Goal: Communication & Community: Answer question/provide support

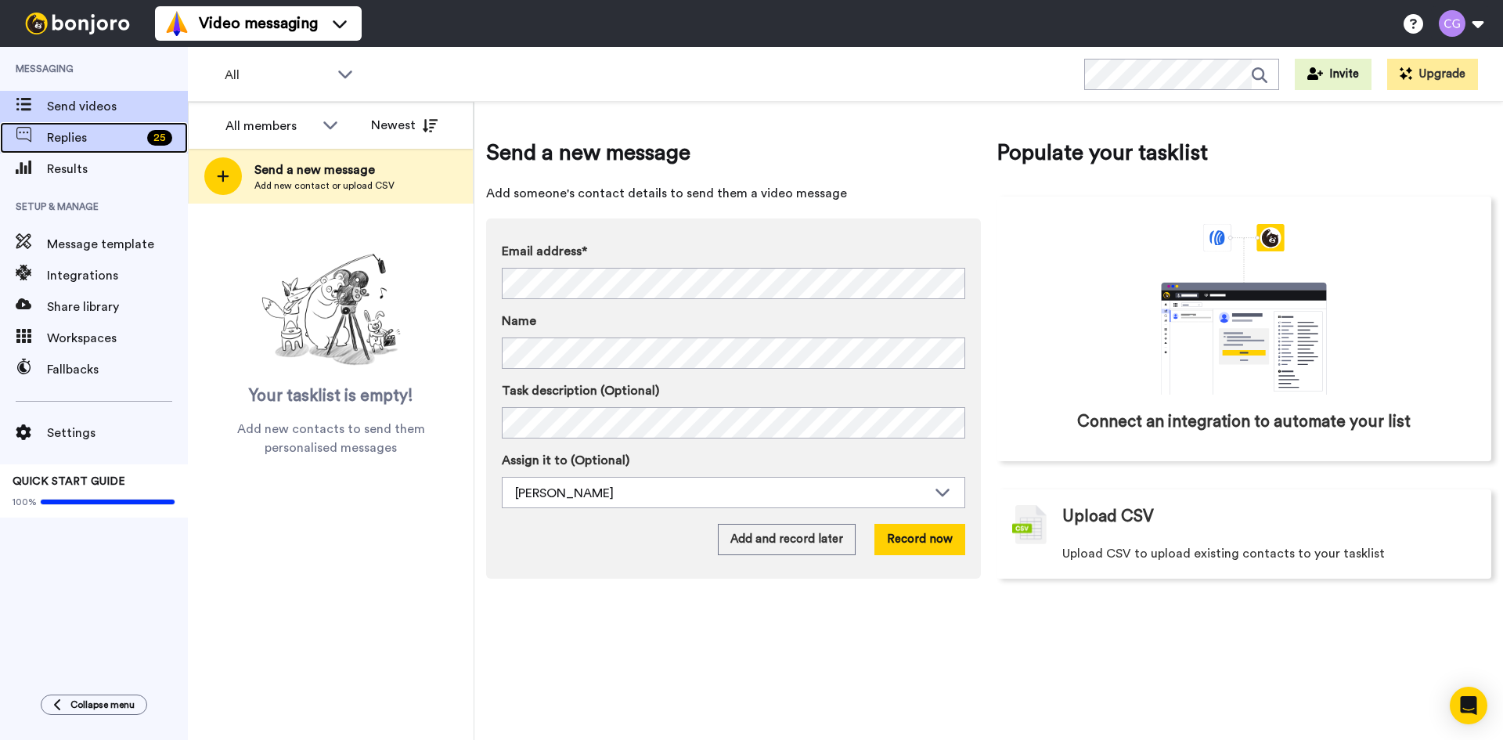
drag, startPoint x: 0, startPoint y: 0, endPoint x: 96, endPoint y: 142, distance: 172.0
click at [96, 142] on span "Replies" at bounding box center [94, 137] width 94 height 19
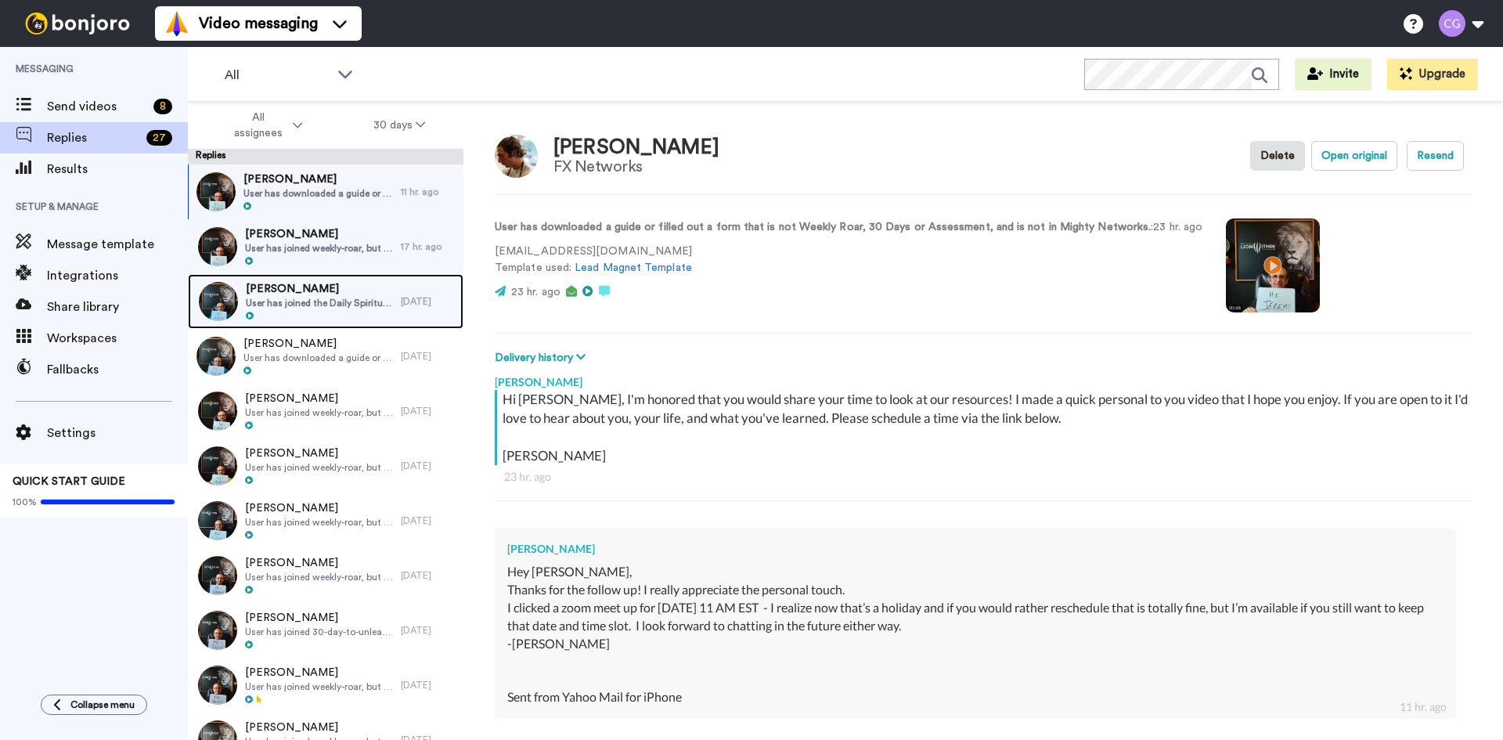
click at [356, 300] on span "User has joined the Daily Spiritual Kick Off" at bounding box center [319, 303] width 147 height 13
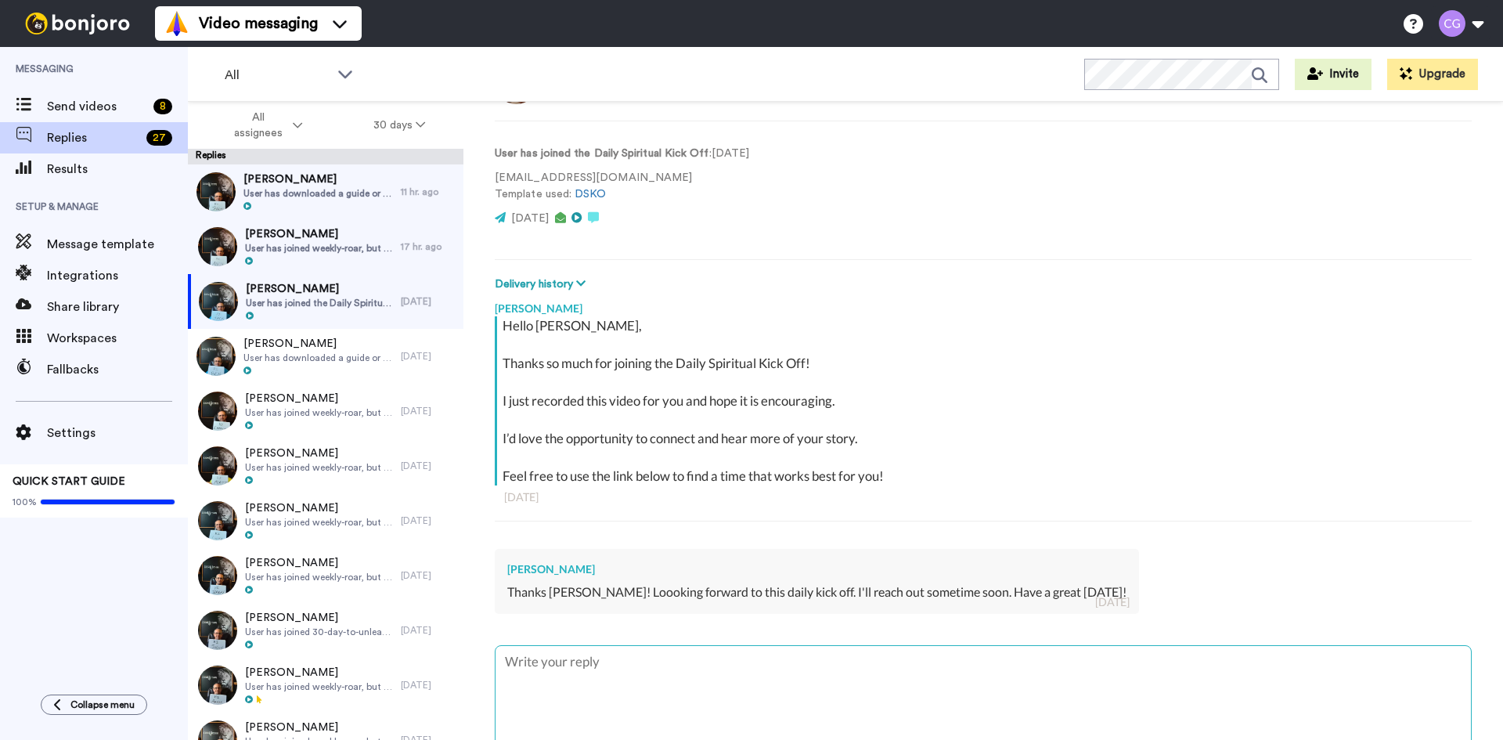
scroll to position [146, 0]
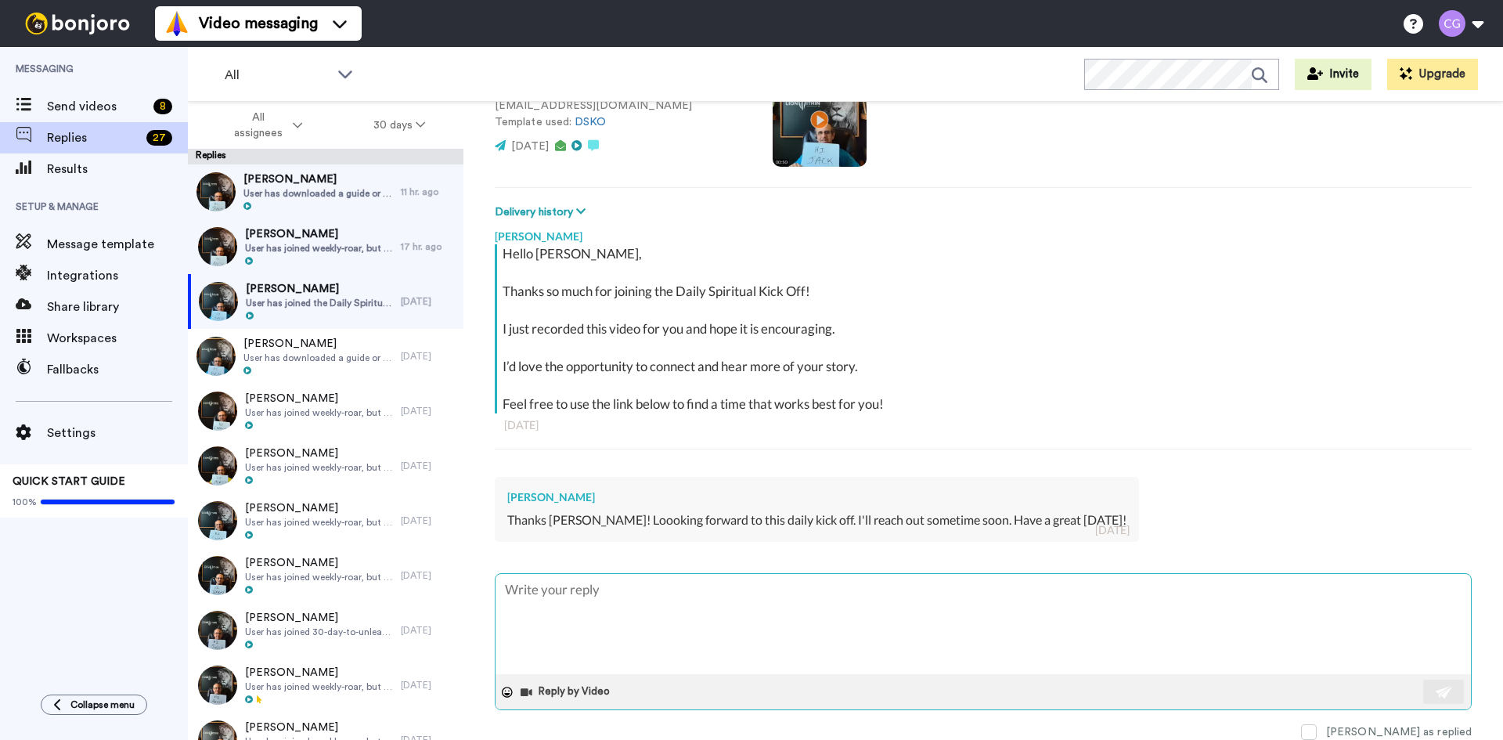
click at [780, 615] on textarea at bounding box center [983, 624] width 975 height 100
type textarea "x"
type textarea "T"
type textarea "x"
type textarea "Ta"
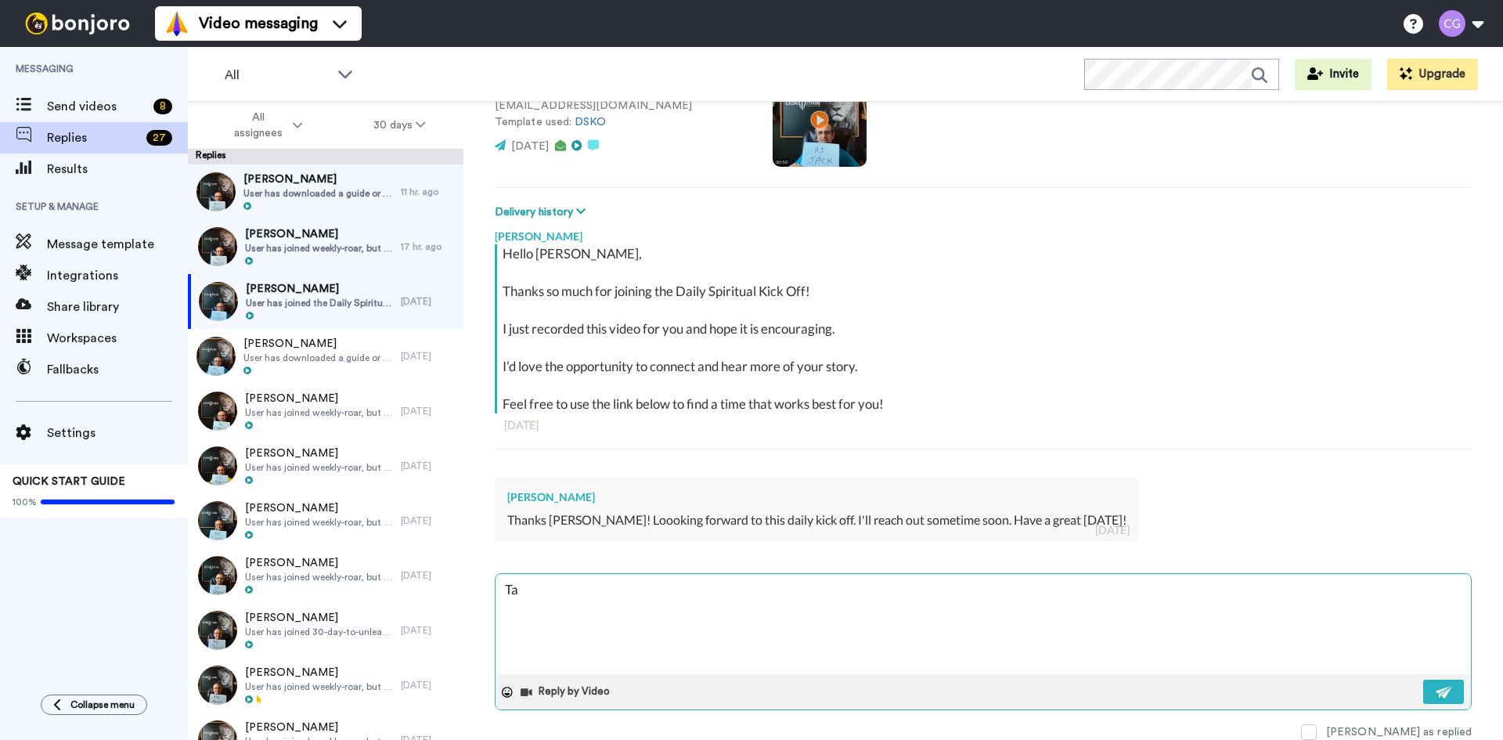
type textarea "x"
type textarea "Tan"
type textarea "x"
type textarea "Ta"
type textarea "x"
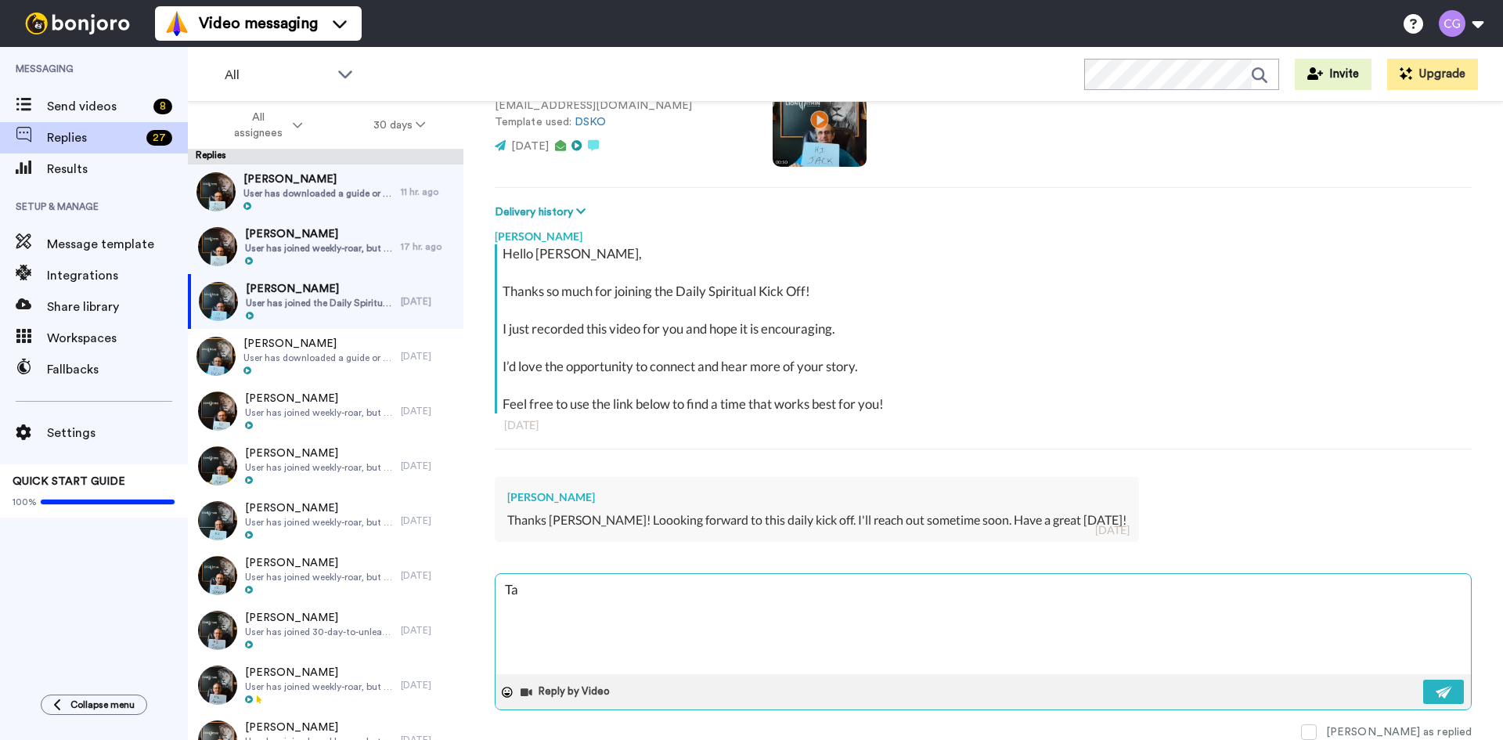
type textarea "T"
type textarea "x"
type textarea "Th"
type textarea "x"
type textarea "Tha"
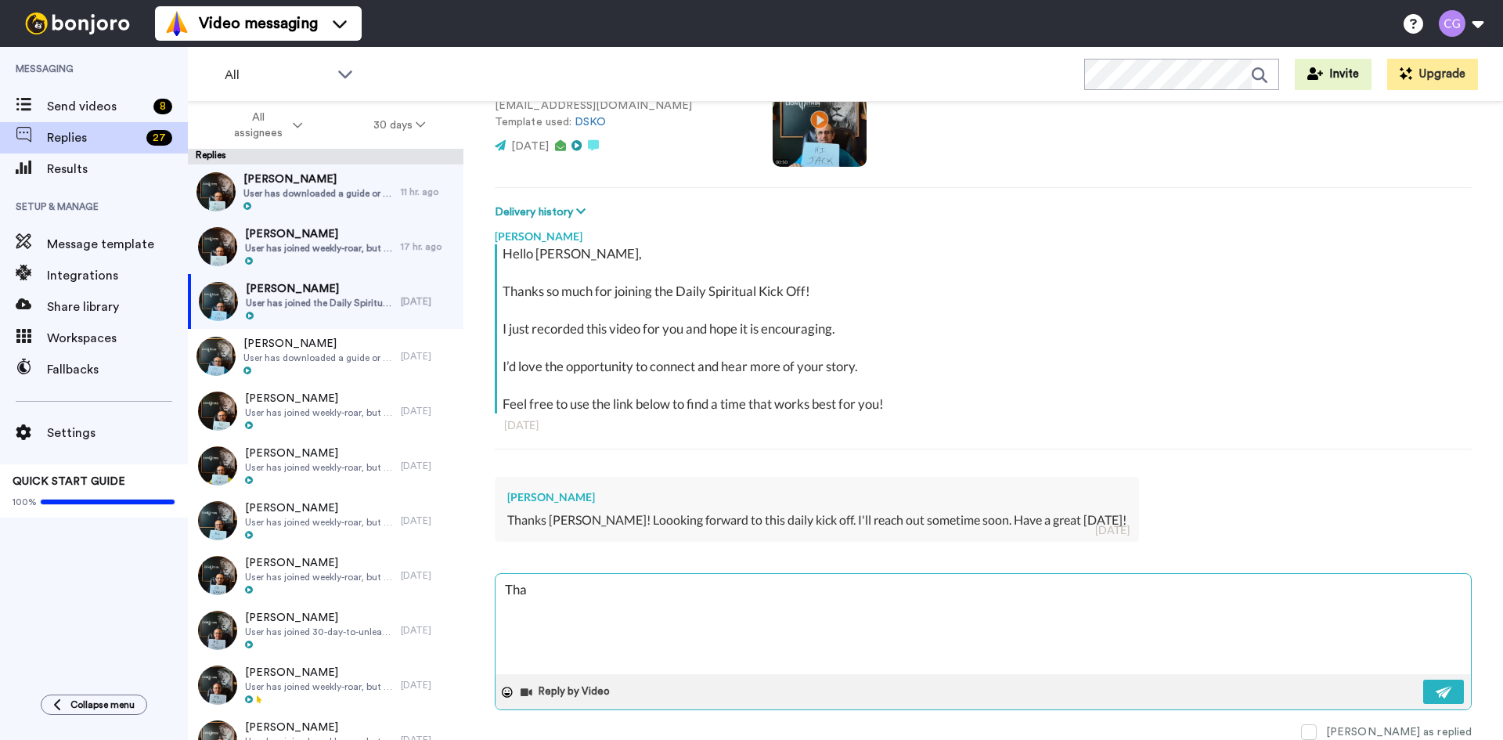
type textarea "x"
type textarea "Than"
type textarea "x"
type textarea "Thank"
type textarea "x"
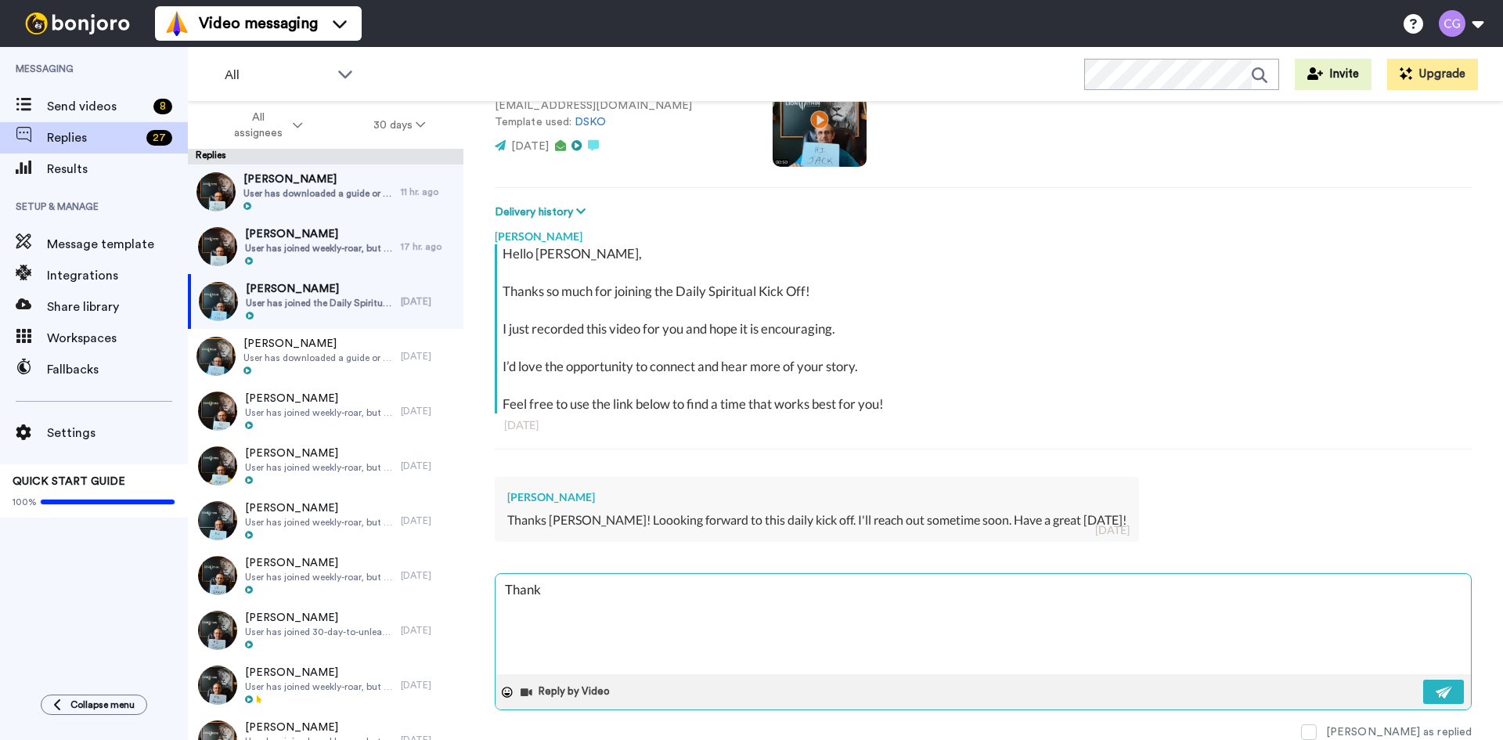
type textarea "Thanks"
type textarea "x"
type textarea "Thanks"
type textarea "x"
type textarea "Thanks J"
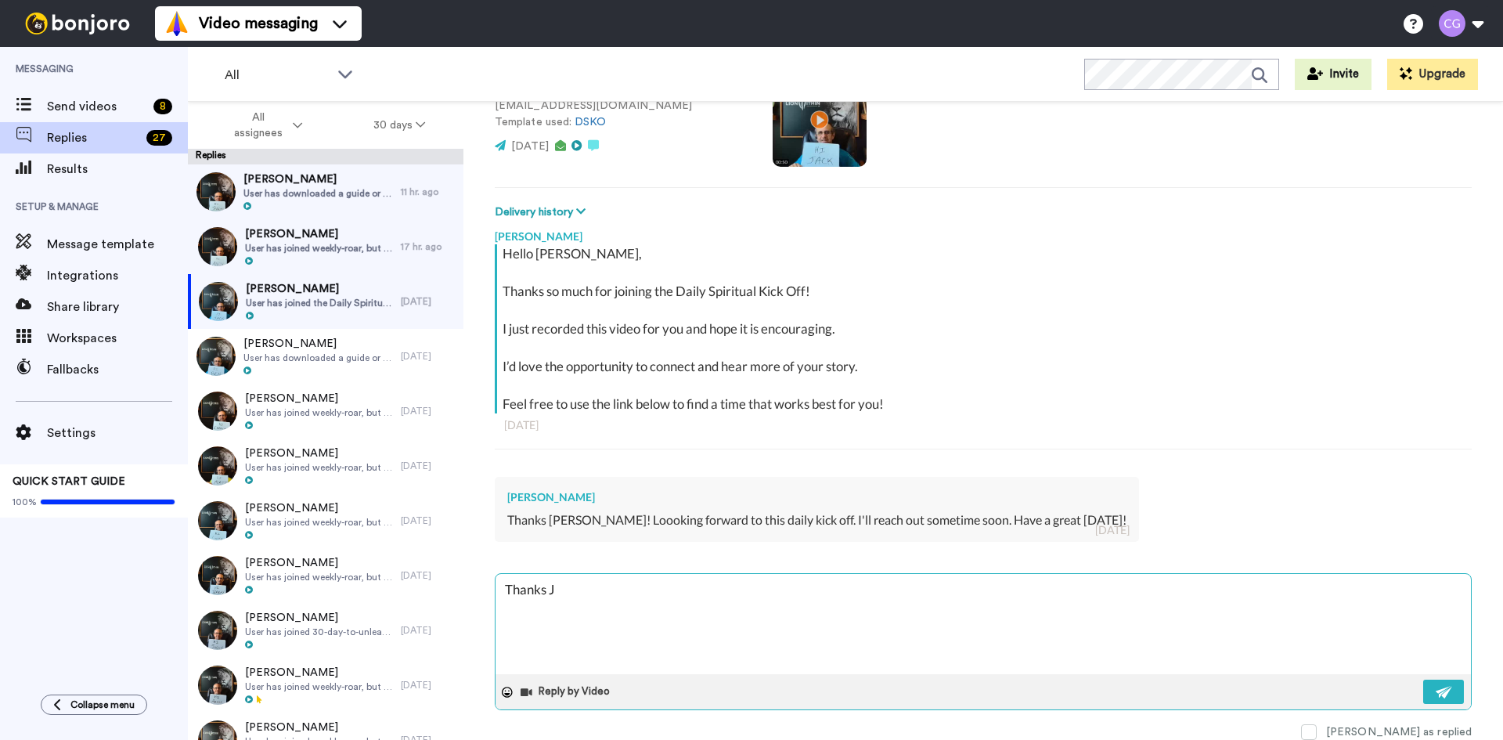
type textarea "x"
type textarea "Thanks Ja"
type textarea "x"
type textarea "Thanks Jac"
type textarea "x"
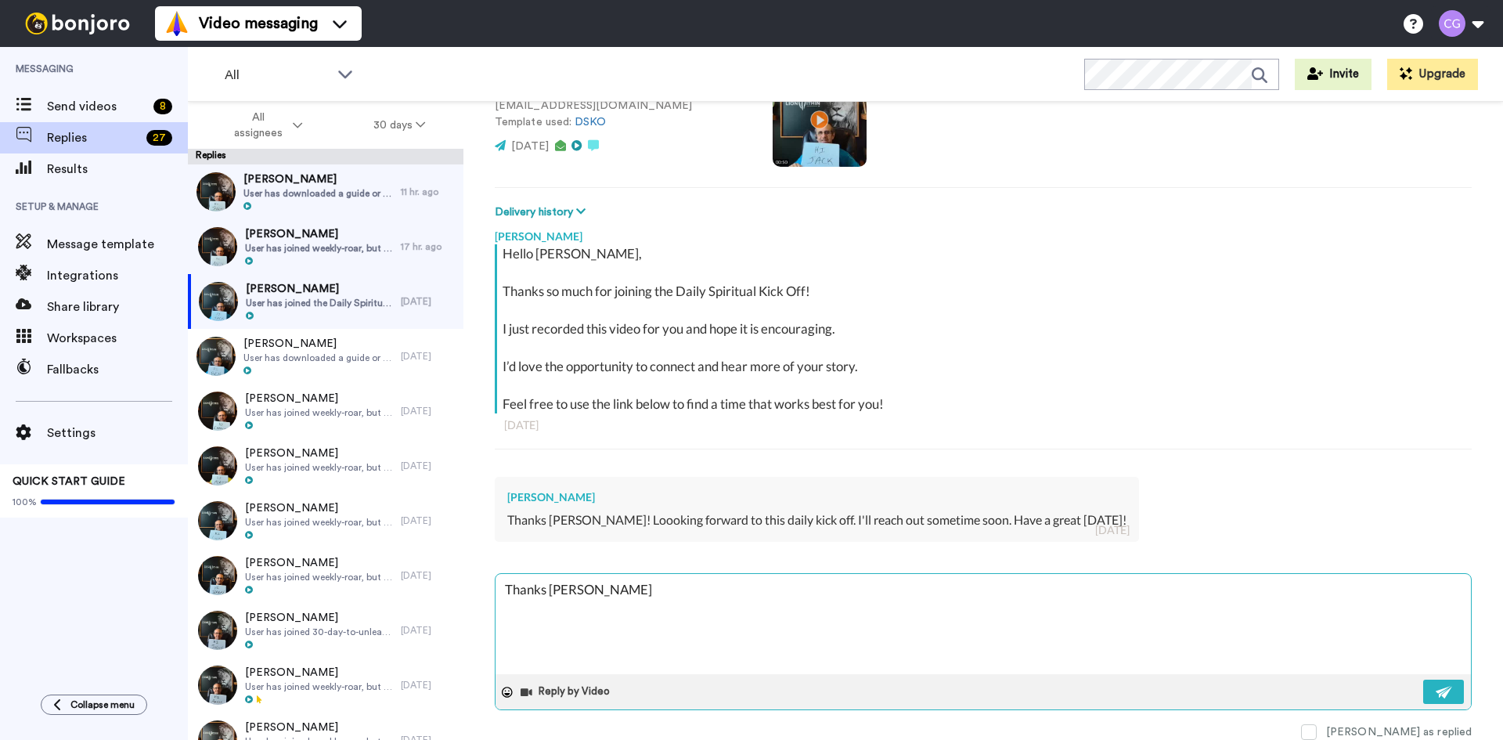
type textarea "Thanks Jack"
type textarea "x"
type textarea "Thanks Jack!"
type textarea "x"
type textarea "Thanks Jack!"
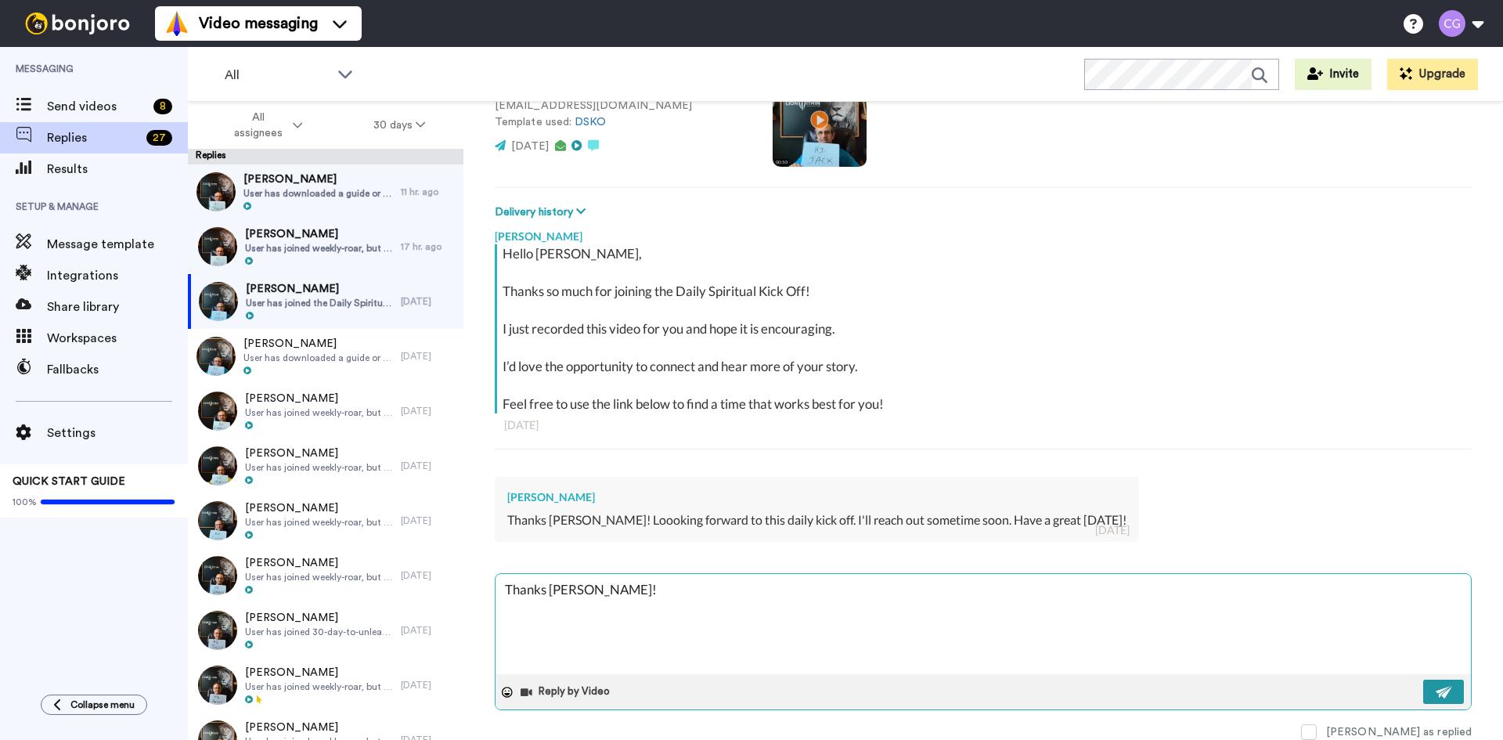
click at [1436, 691] on img at bounding box center [1444, 692] width 17 height 13
type textarea "x"
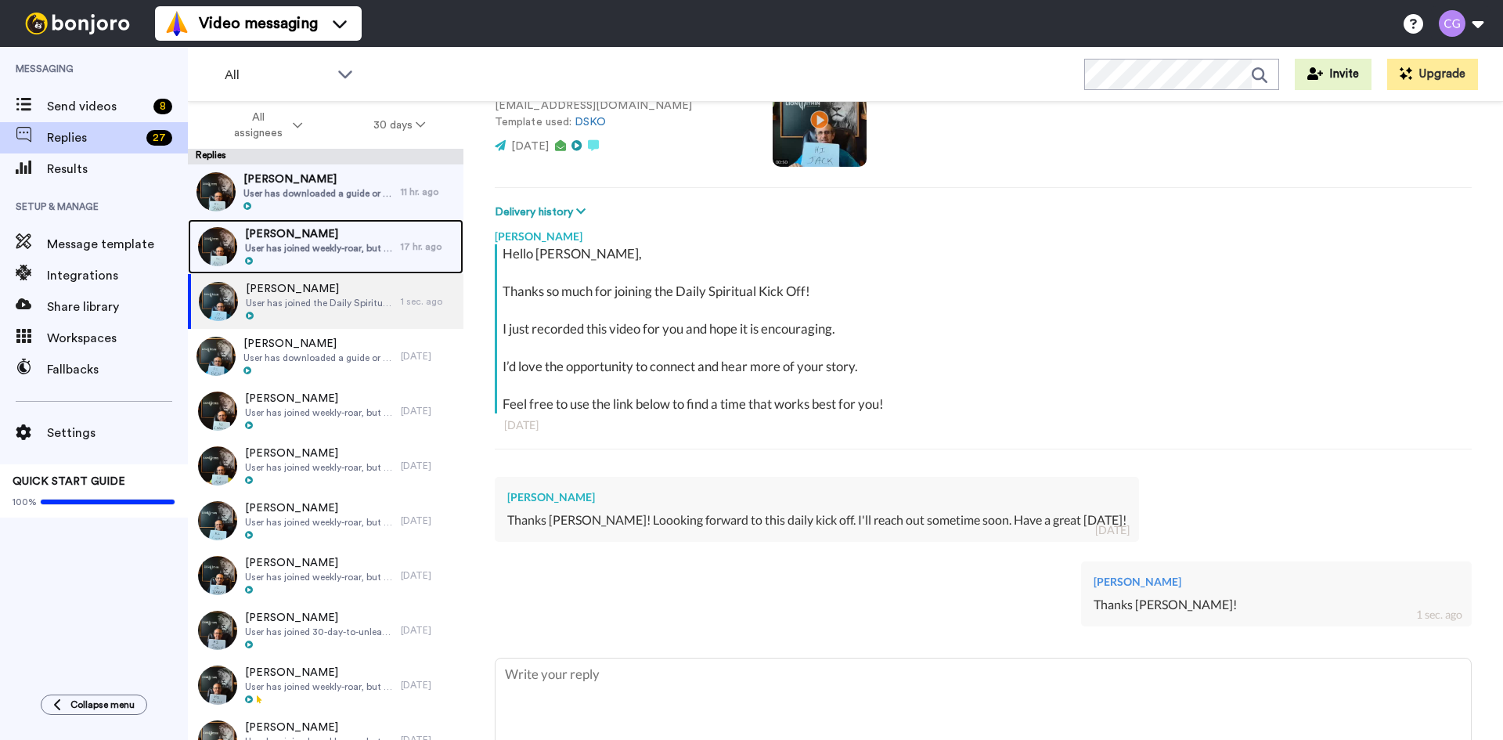
click at [342, 240] on span "Andy" at bounding box center [319, 234] width 148 height 16
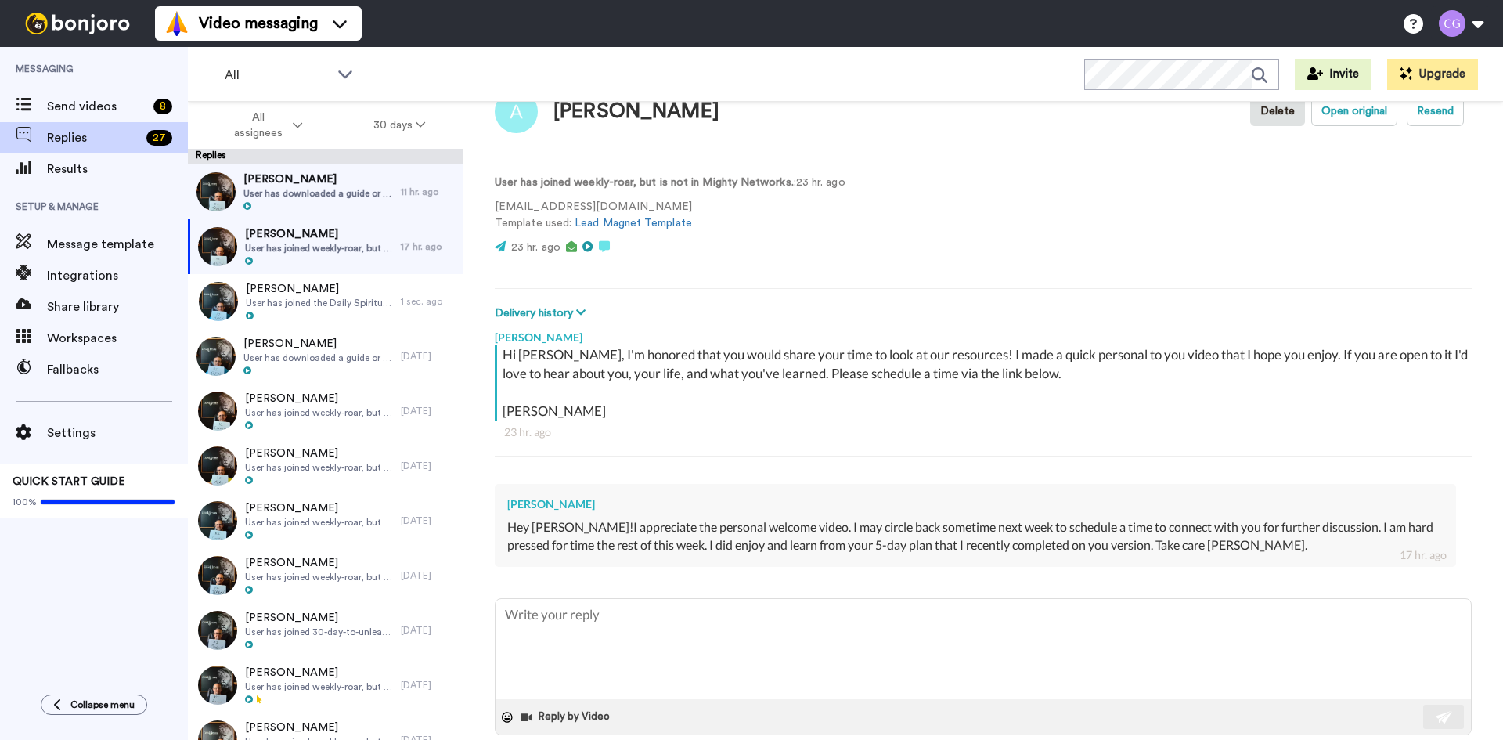
scroll to position [70, 0]
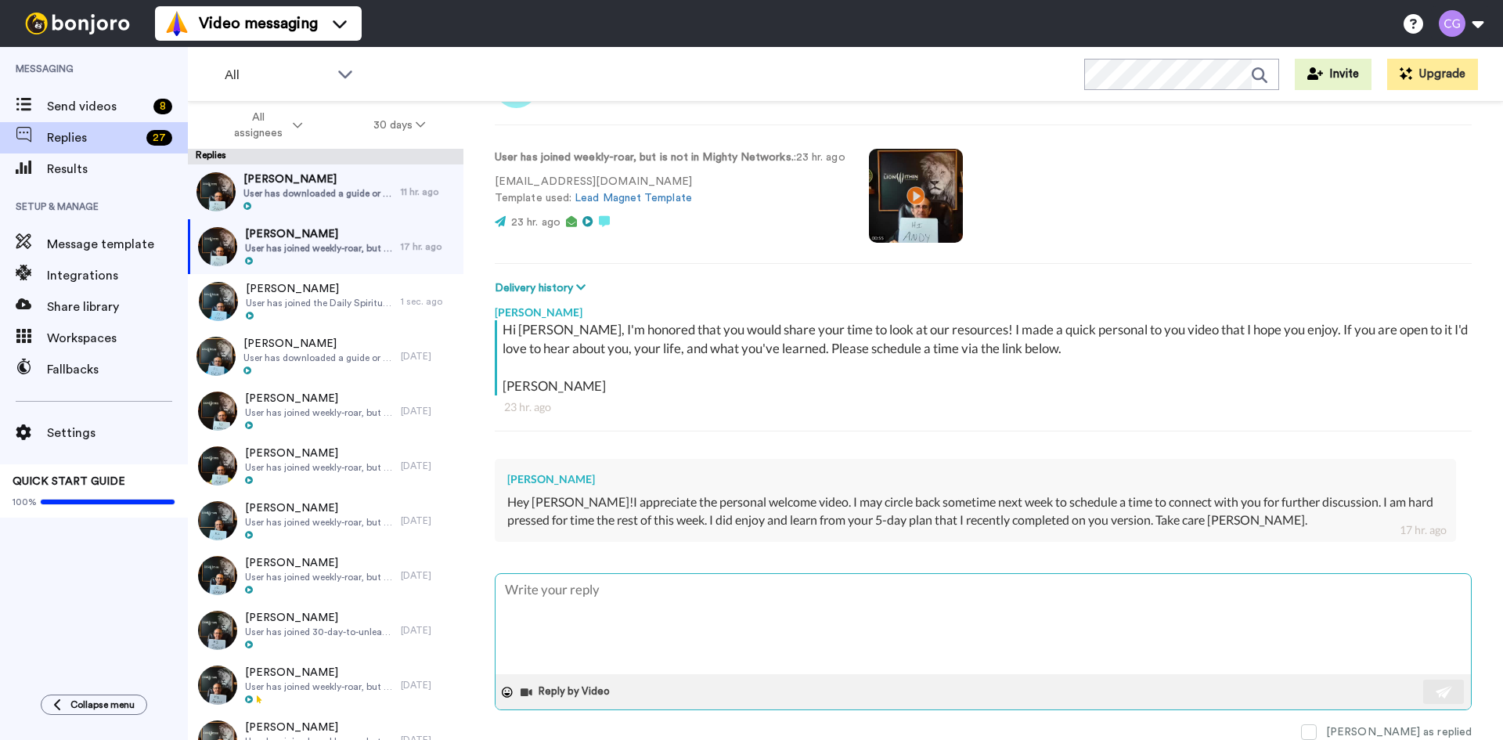
click at [738, 605] on textarea at bounding box center [983, 624] width 975 height 100
type textarea "x"
type textarea "T"
type textarea "x"
type textarea "Th"
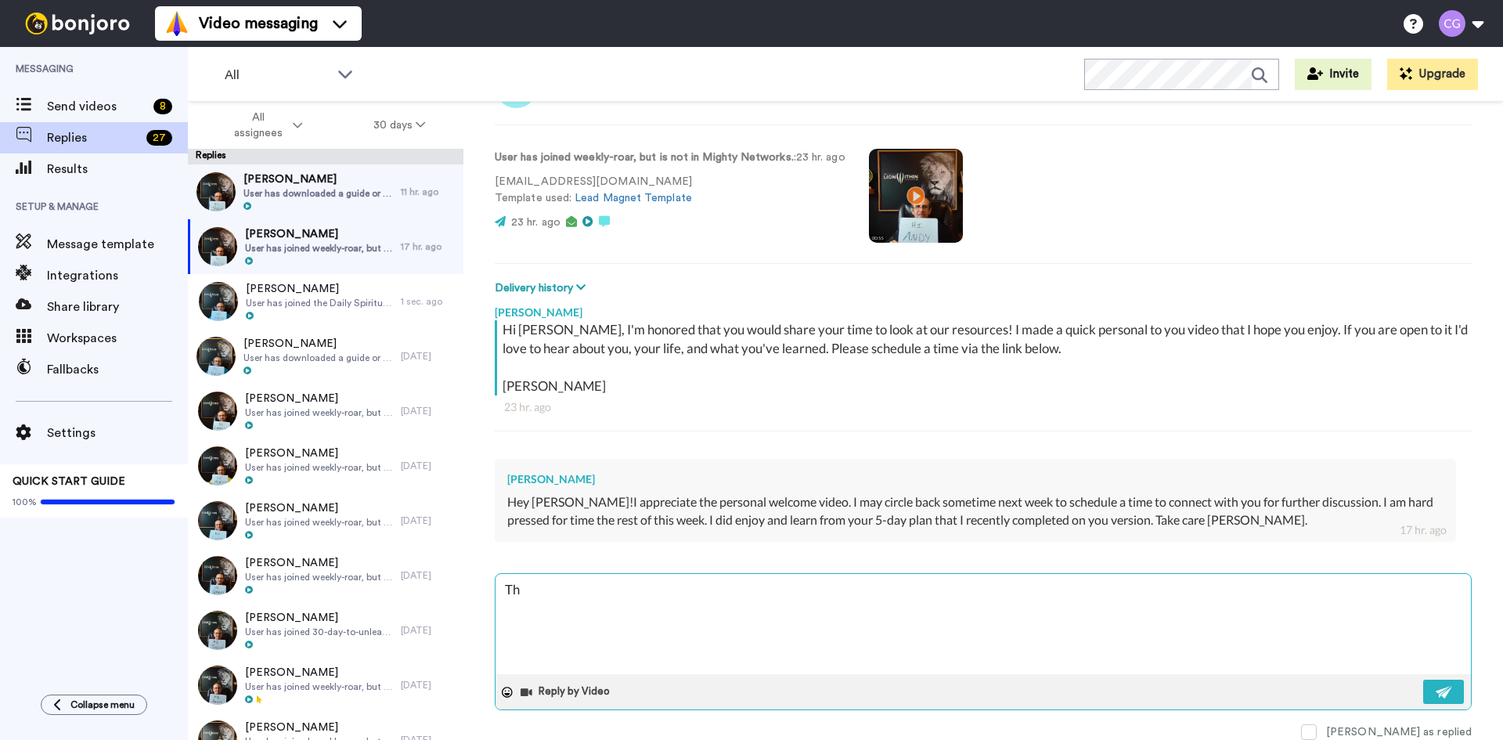
type textarea "x"
type textarea "Tha"
type textarea "x"
type textarea "Than"
type textarea "x"
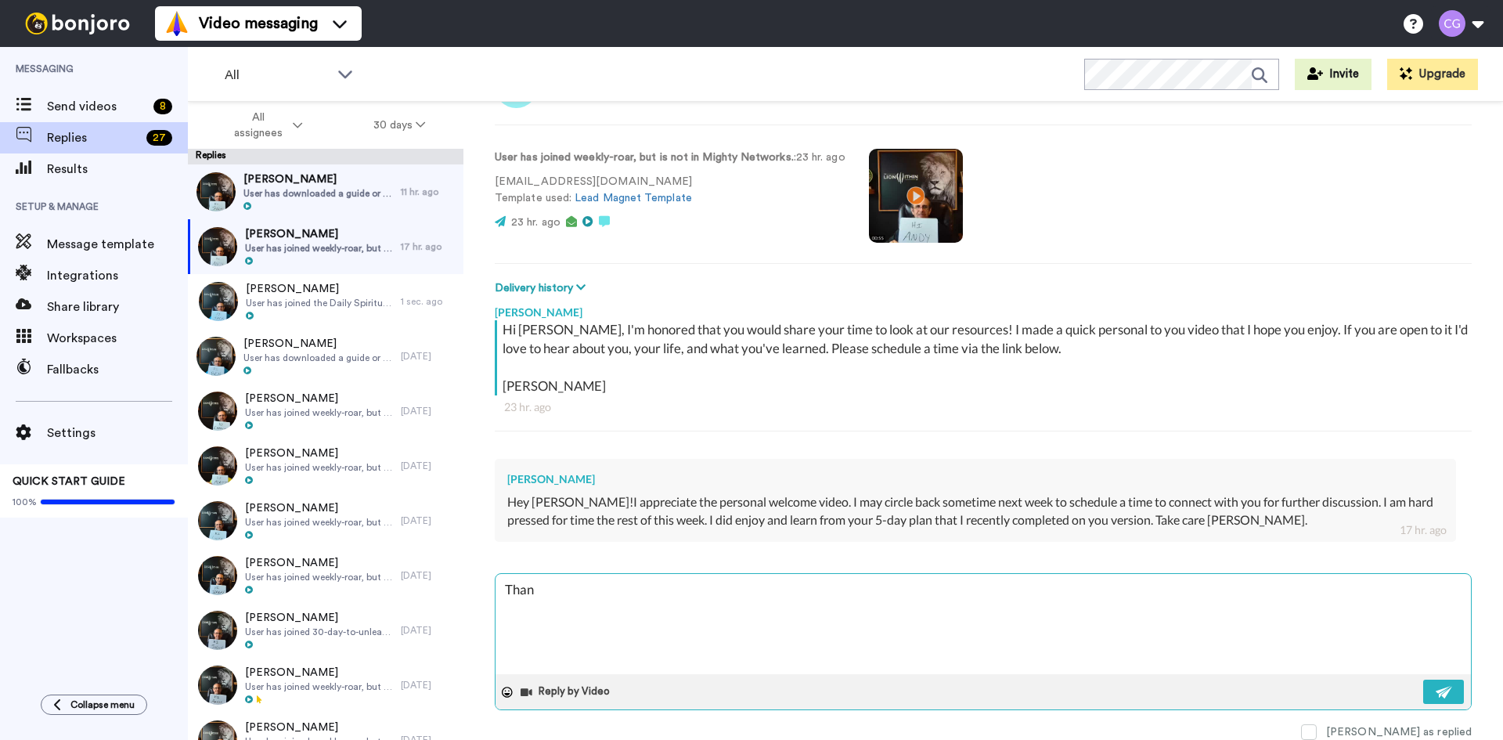
type textarea "Thans"
type textarea "x"
type textarea "Than"
type textarea "x"
type textarea "Thank"
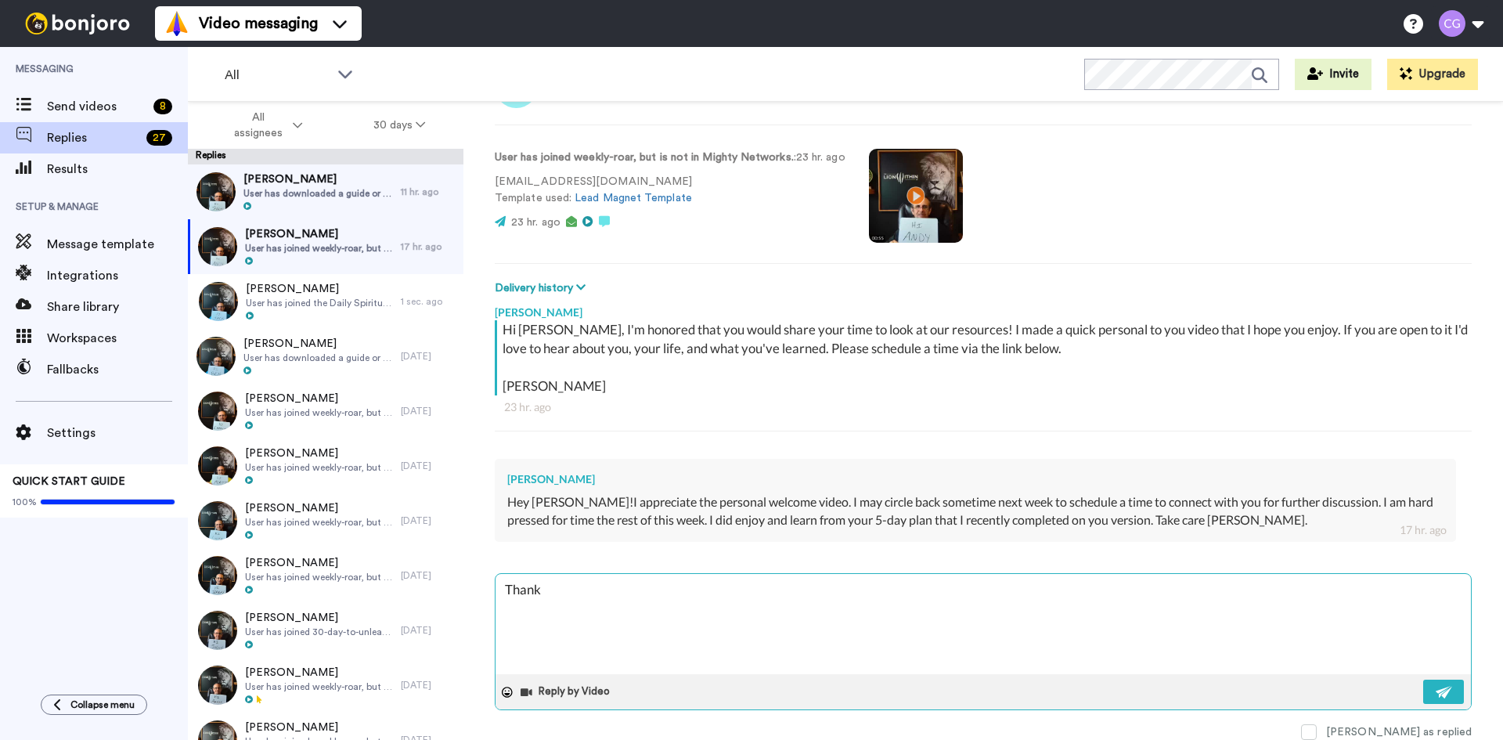
type textarea "x"
type textarea "Thanks"
type textarea "x"
type textarea "Thanks"
type textarea "x"
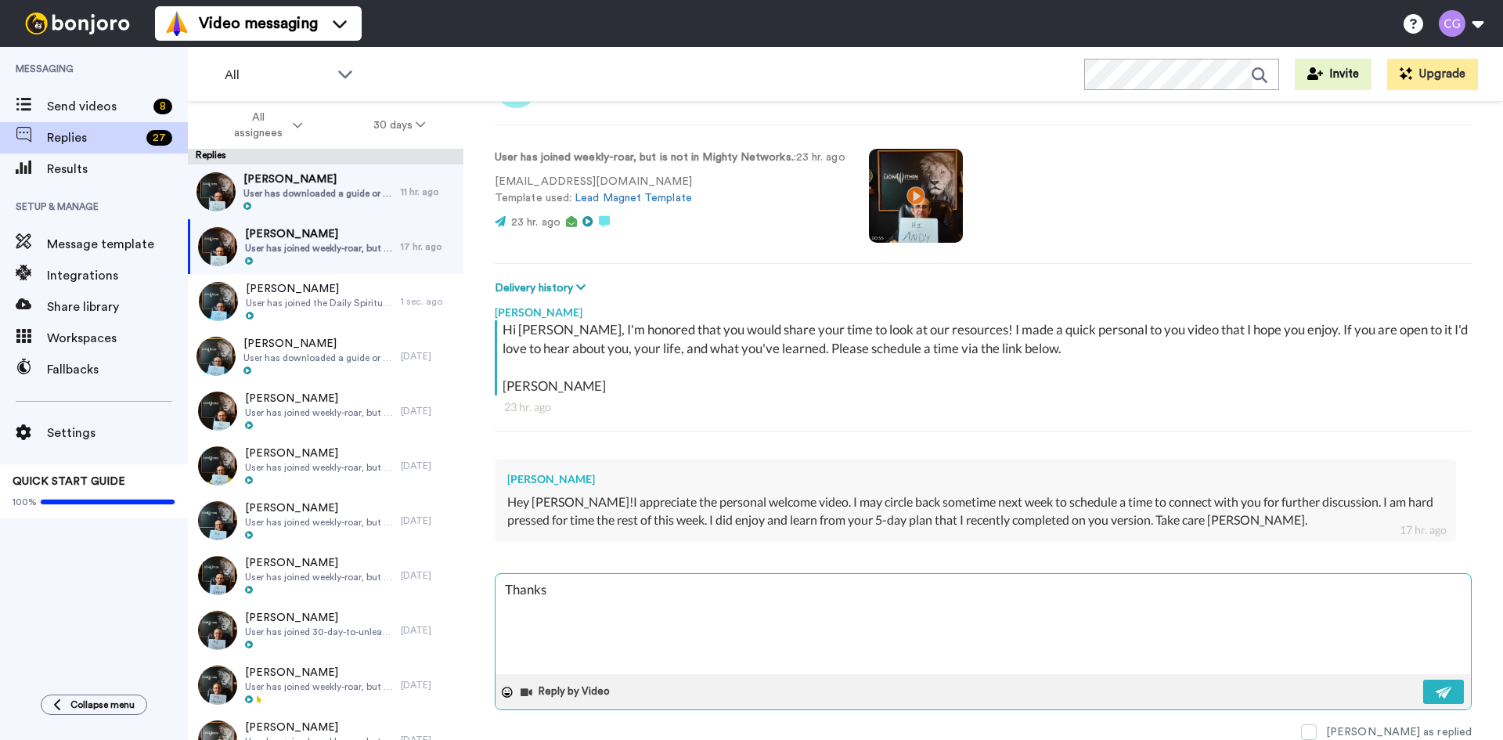
type textarea "Thanks A"
type textarea "x"
type textarea "Thanks An"
type textarea "x"
type textarea "Thanks And"
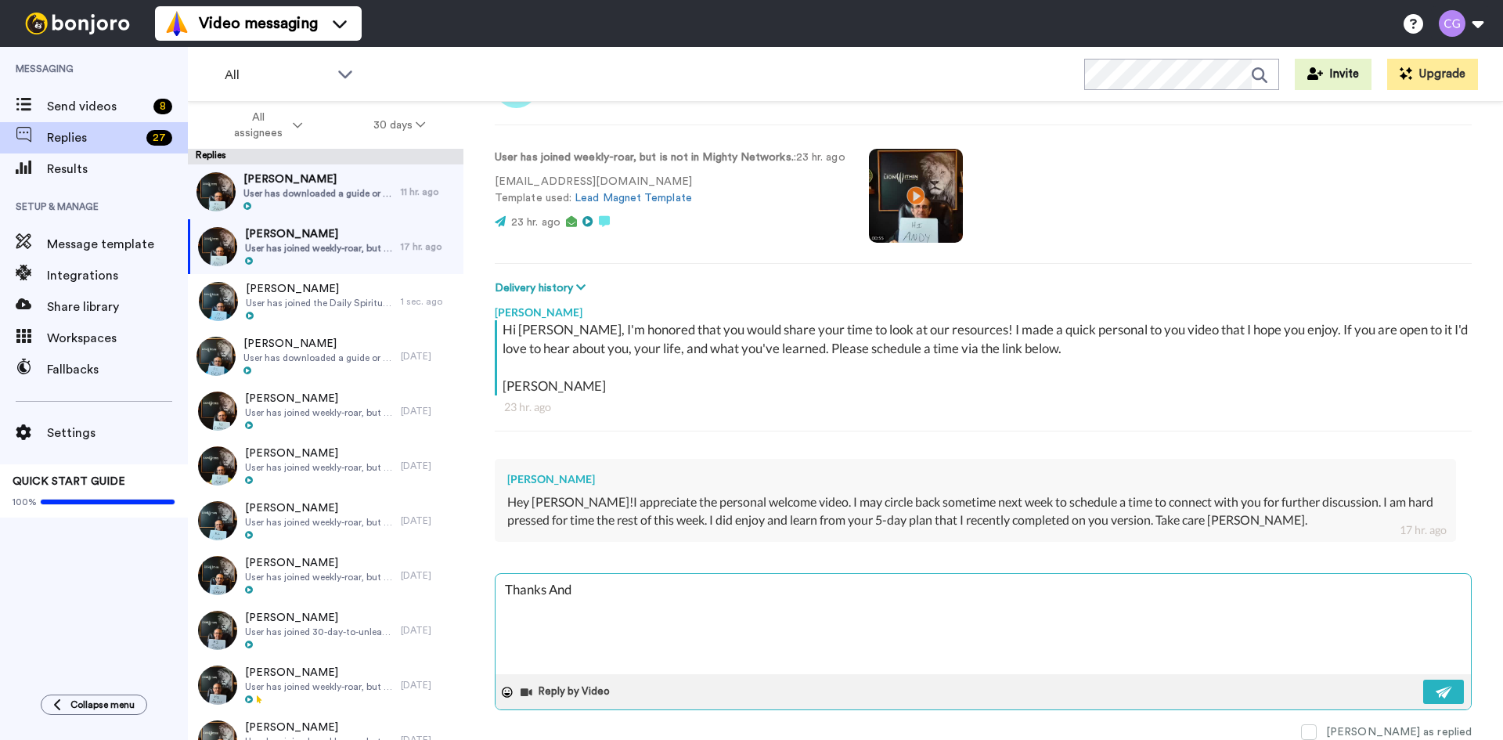
type textarea "x"
type textarea "Thanks Andy"
type textarea "x"
type textarea "Thanks Andy"
type textarea "x"
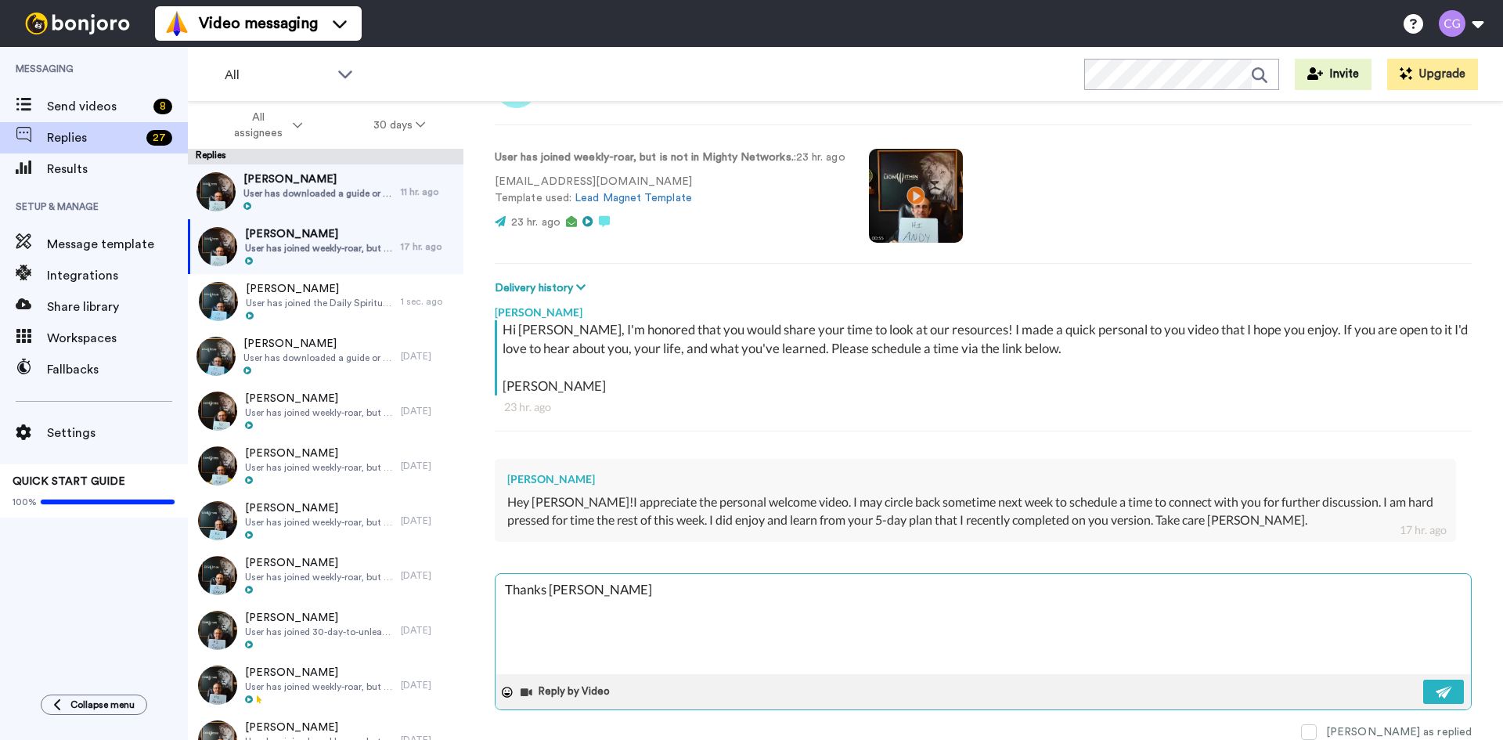
type textarea "Thanks Andy a"
type textarea "x"
type textarea "Thanks Andy an"
type textarea "x"
type textarea "Thanks Andy and"
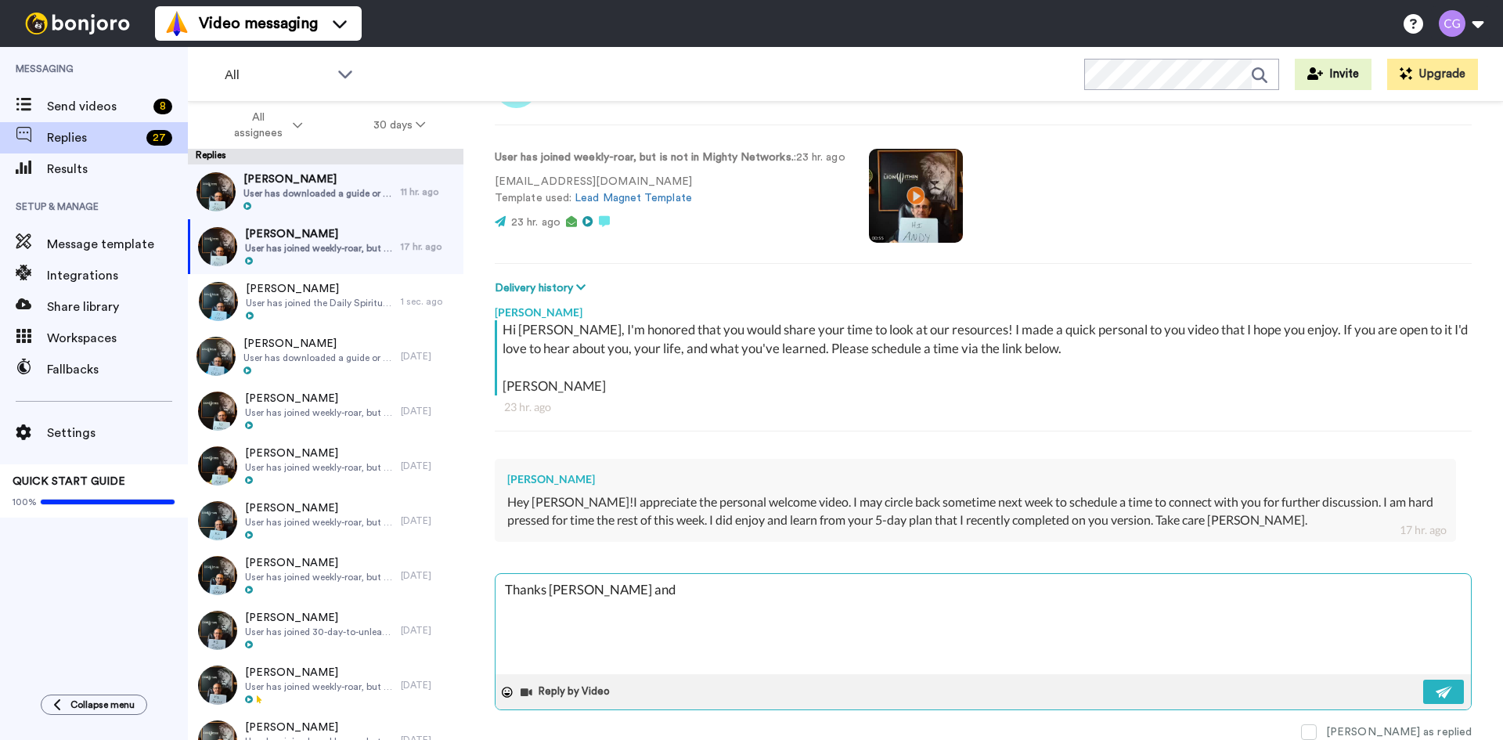
type textarea "x"
type textarea "Thanks Andy and"
type textarea "x"
type textarea "Thanks Andy and g"
type textarea "x"
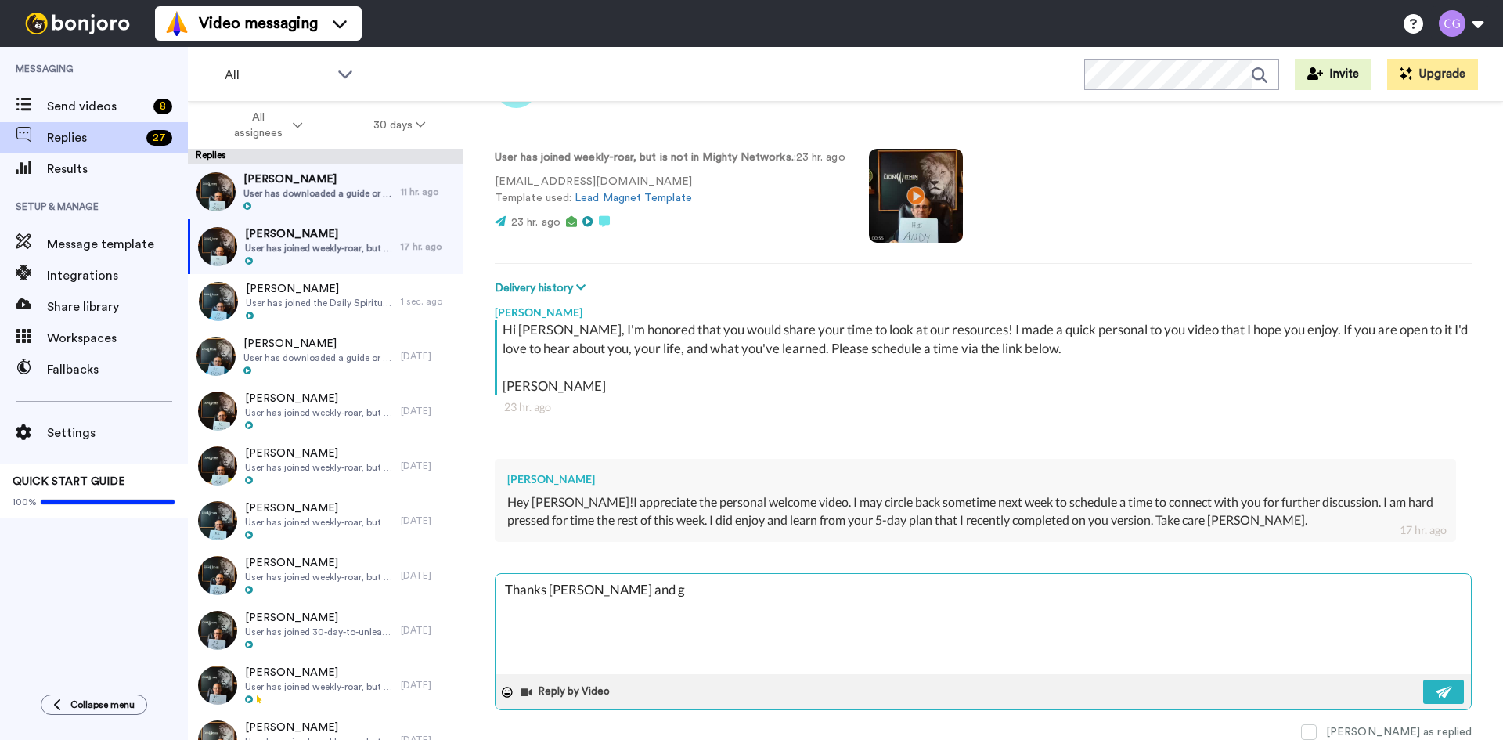
type textarea "Thanks Andy and gl"
type textarea "x"
type textarea "Thanks Andy and gla"
type textarea "x"
type textarea "Thanks Andy and glad"
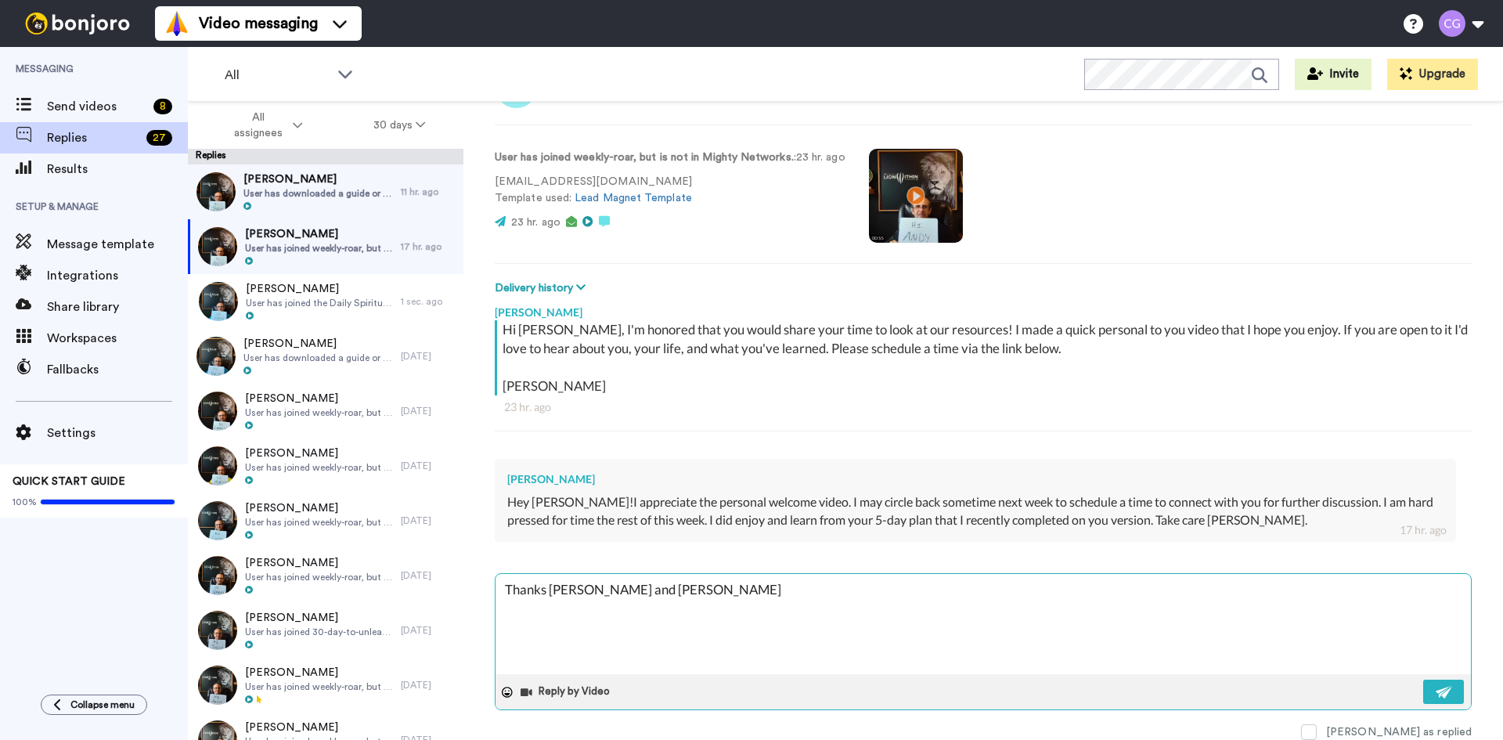
type textarea "x"
type textarea "Thanks Andy and glad"
type textarea "x"
type textarea "Thanks Andy and glad y"
type textarea "x"
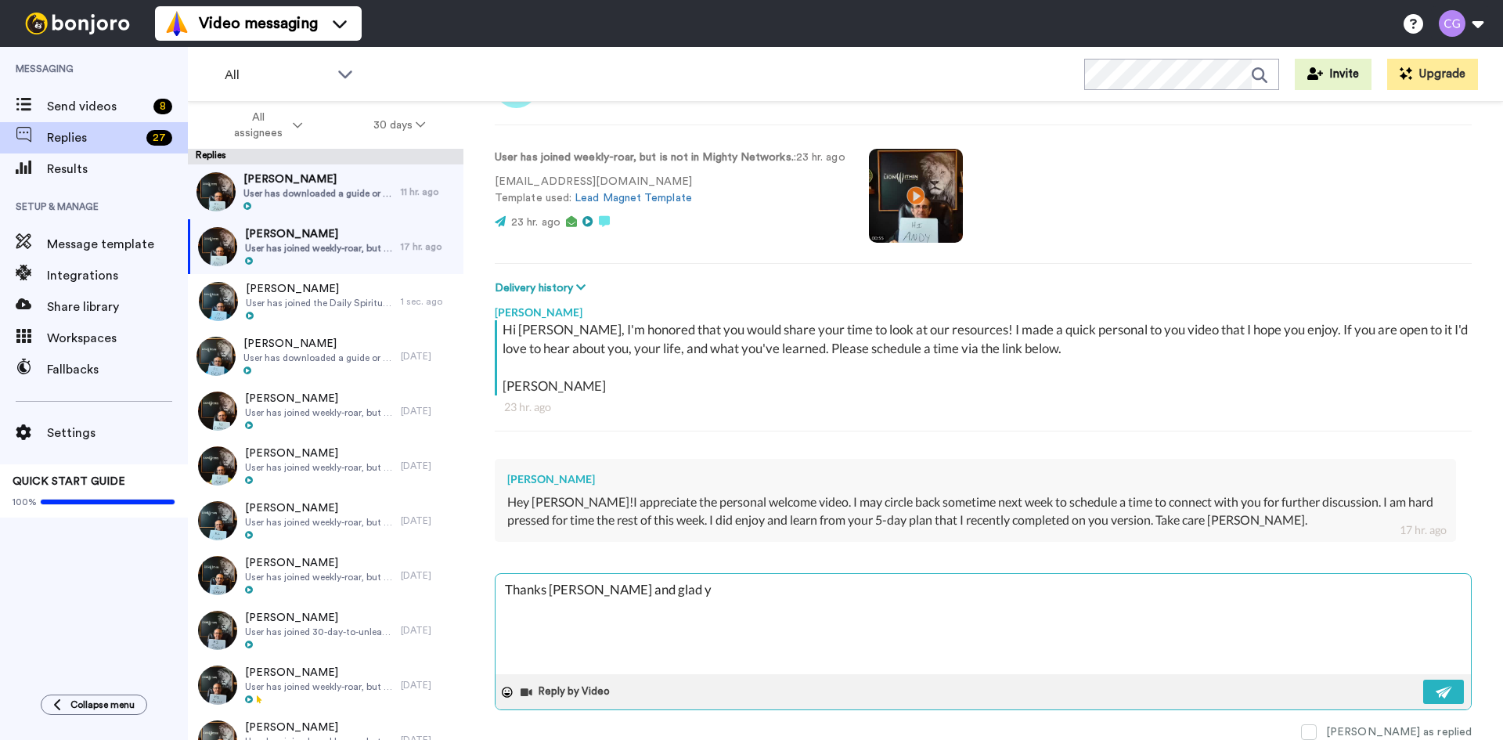
type textarea "Thanks Andy and glad yo"
type textarea "x"
type textarea "Thanks Andy and glad you"
type textarea "x"
type textarea "Thanks Andy and glad you"
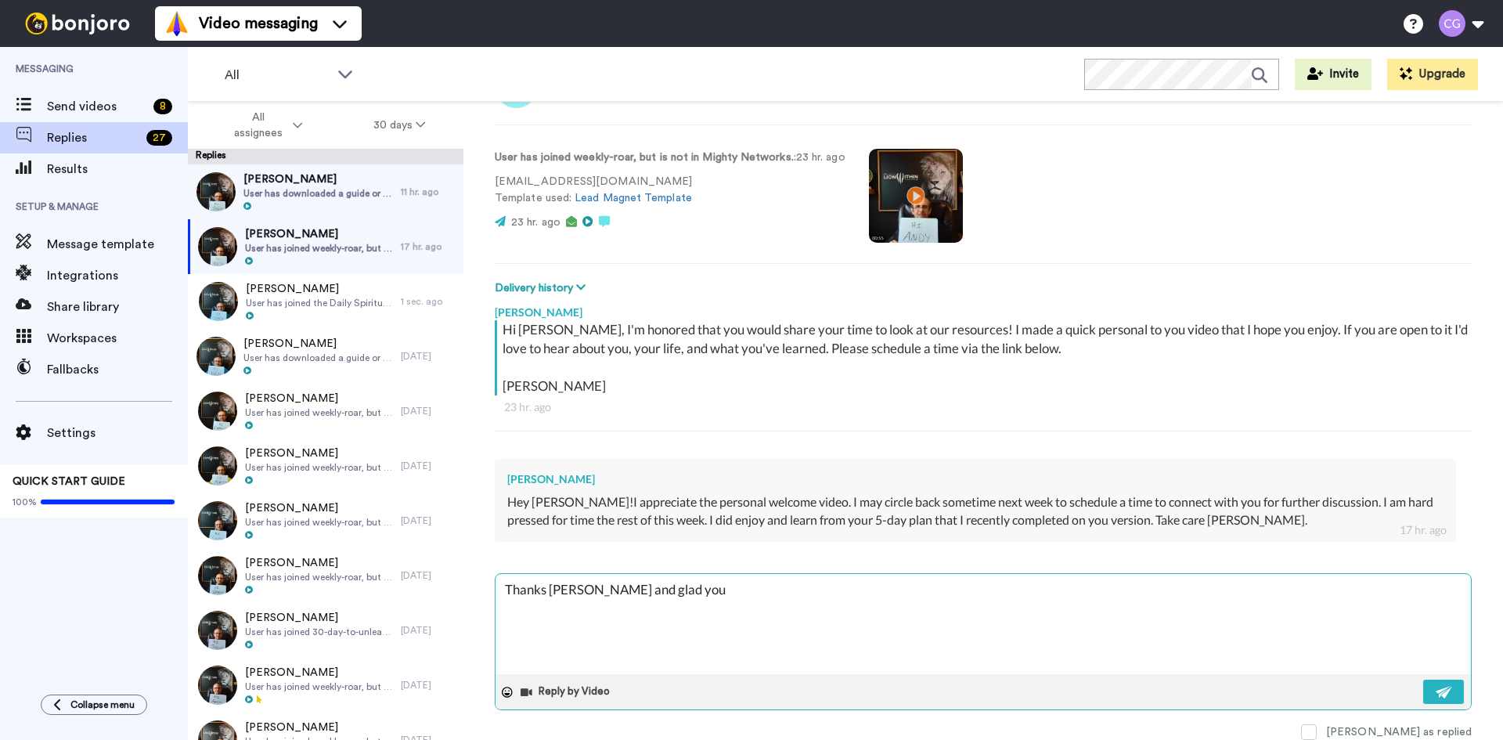
type textarea "x"
type textarea "Thanks Andy and glad you e"
type textarea "x"
type textarea "Thanks Andy and glad you en"
type textarea "x"
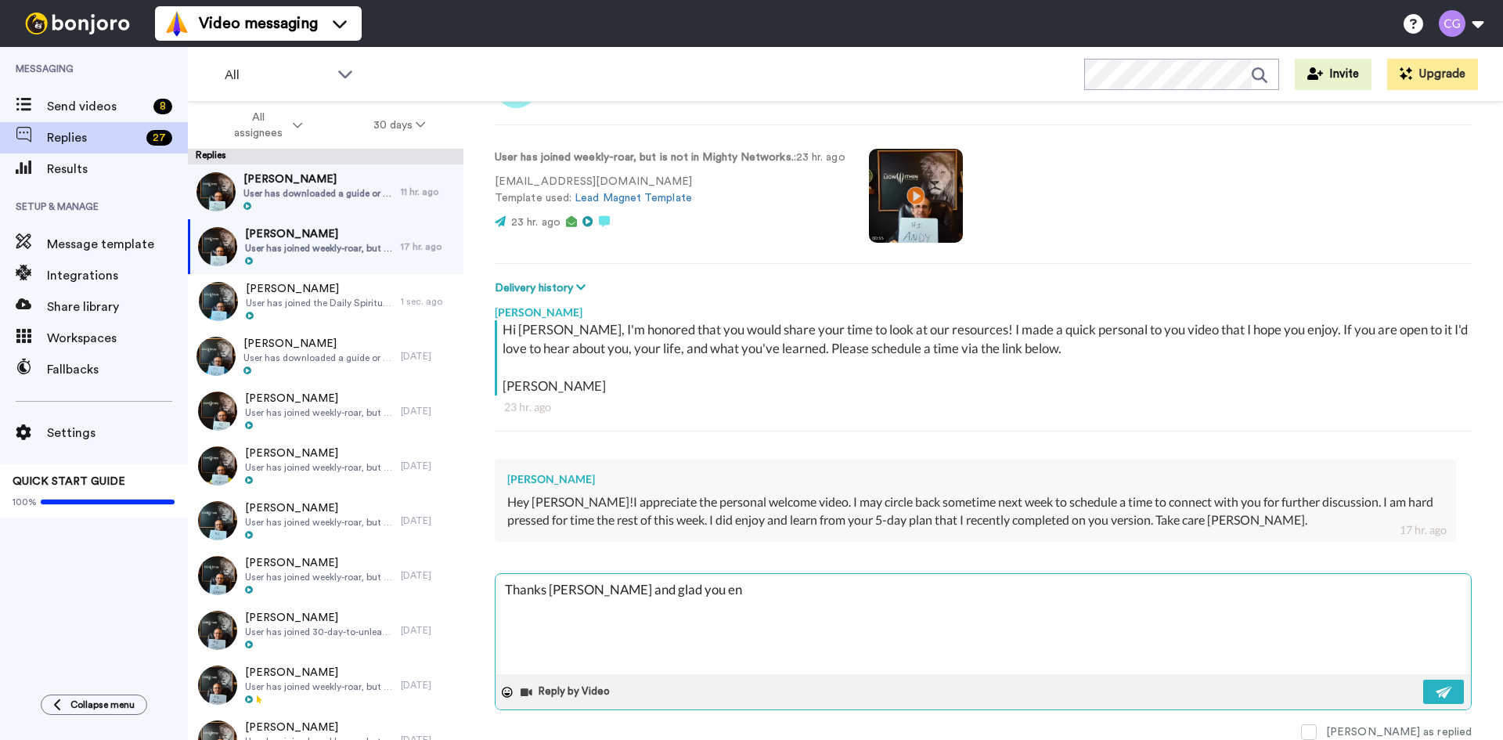
type textarea "Thanks Andy and glad you enj"
type textarea "x"
type textarea "Thanks Andy and glad you enjo"
type textarea "x"
type textarea "Thanks Andy and glad you enjoey"
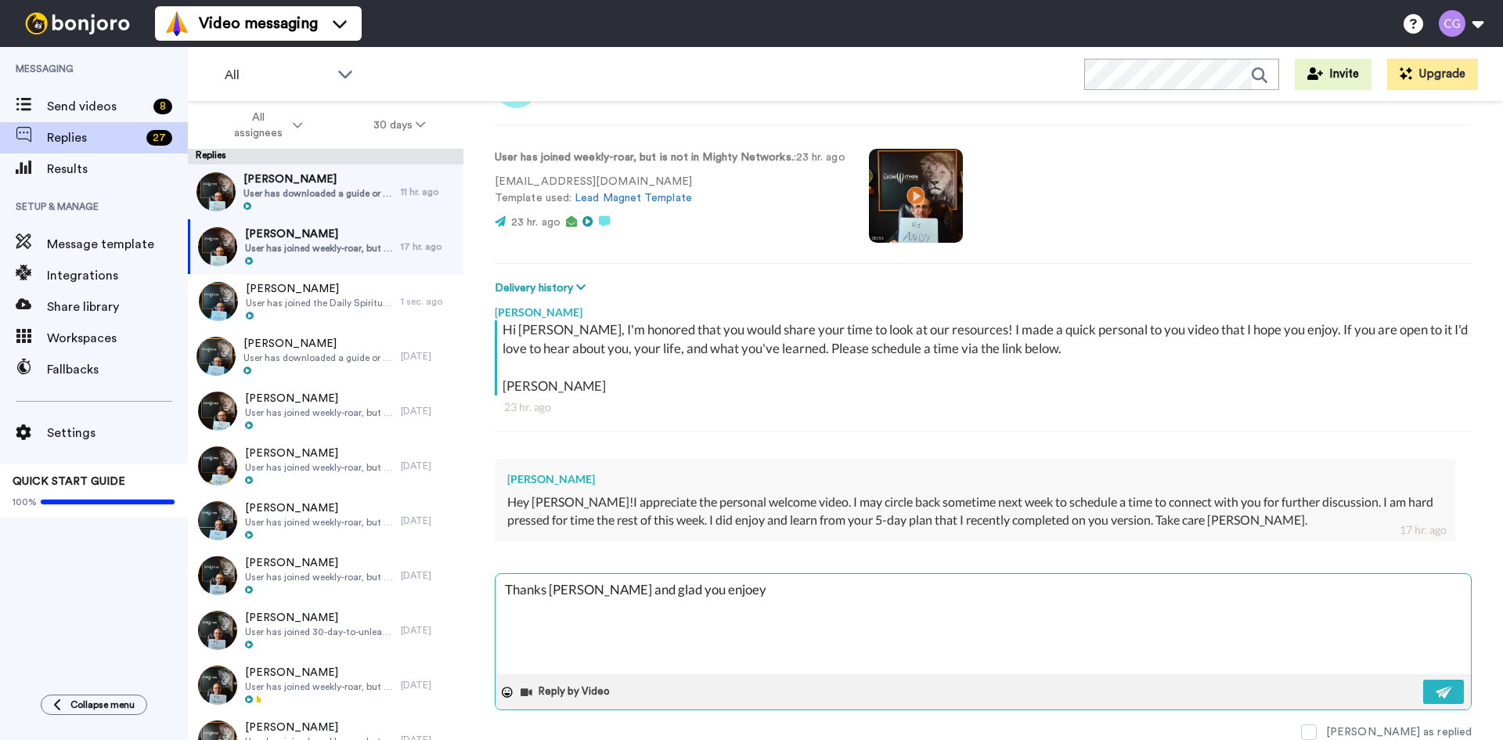
type textarea "x"
type textarea "Thanks Andy and glad you enjoeyd"
type textarea "x"
type textarea "Thanks Andy and glad you enjoeyd"
type textarea "x"
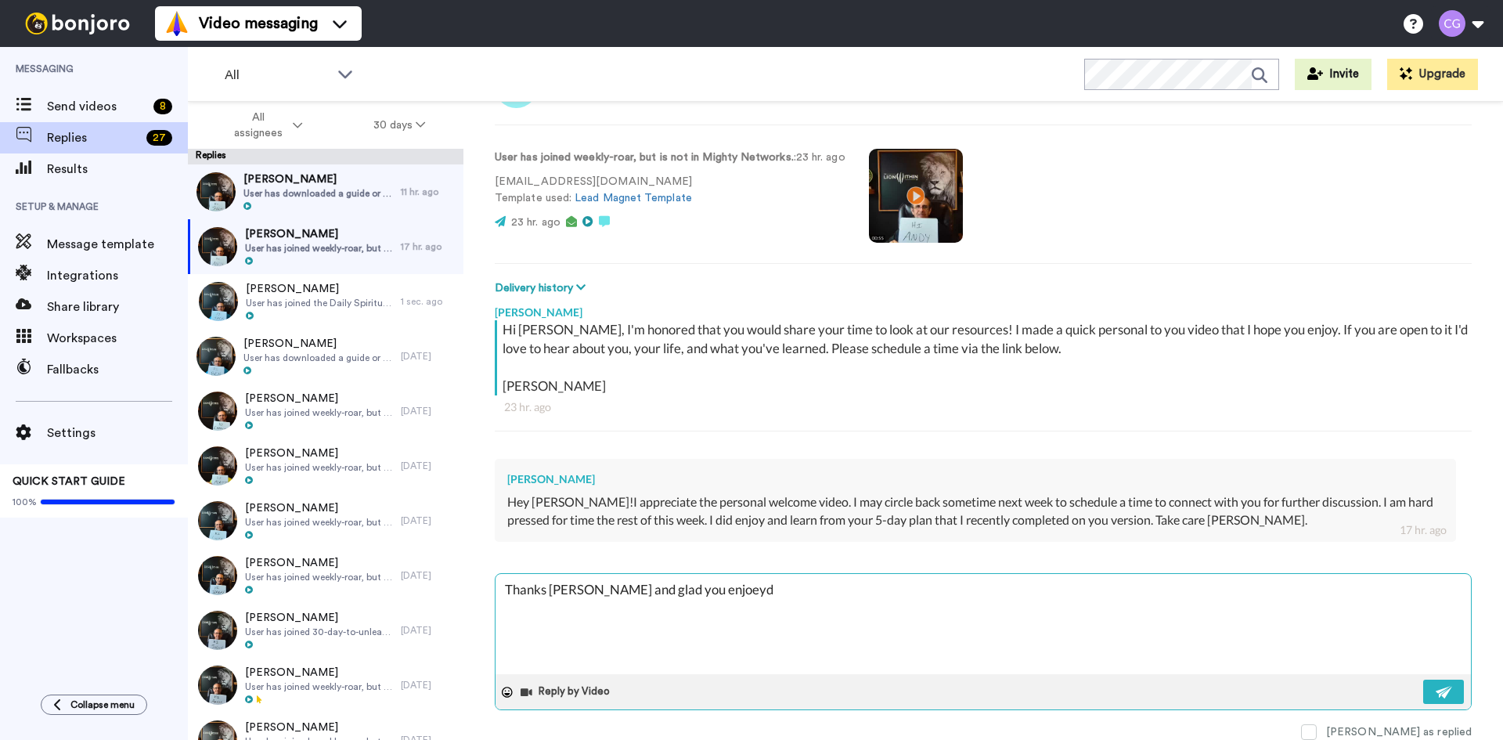
type textarea "Thanks Andy and glad you enjoeyd t"
type textarea "x"
type textarea "Thanks Andy and glad you enjoeyd th"
type textarea "x"
type textarea "Thanks Andy and glad you enjoeyd th"
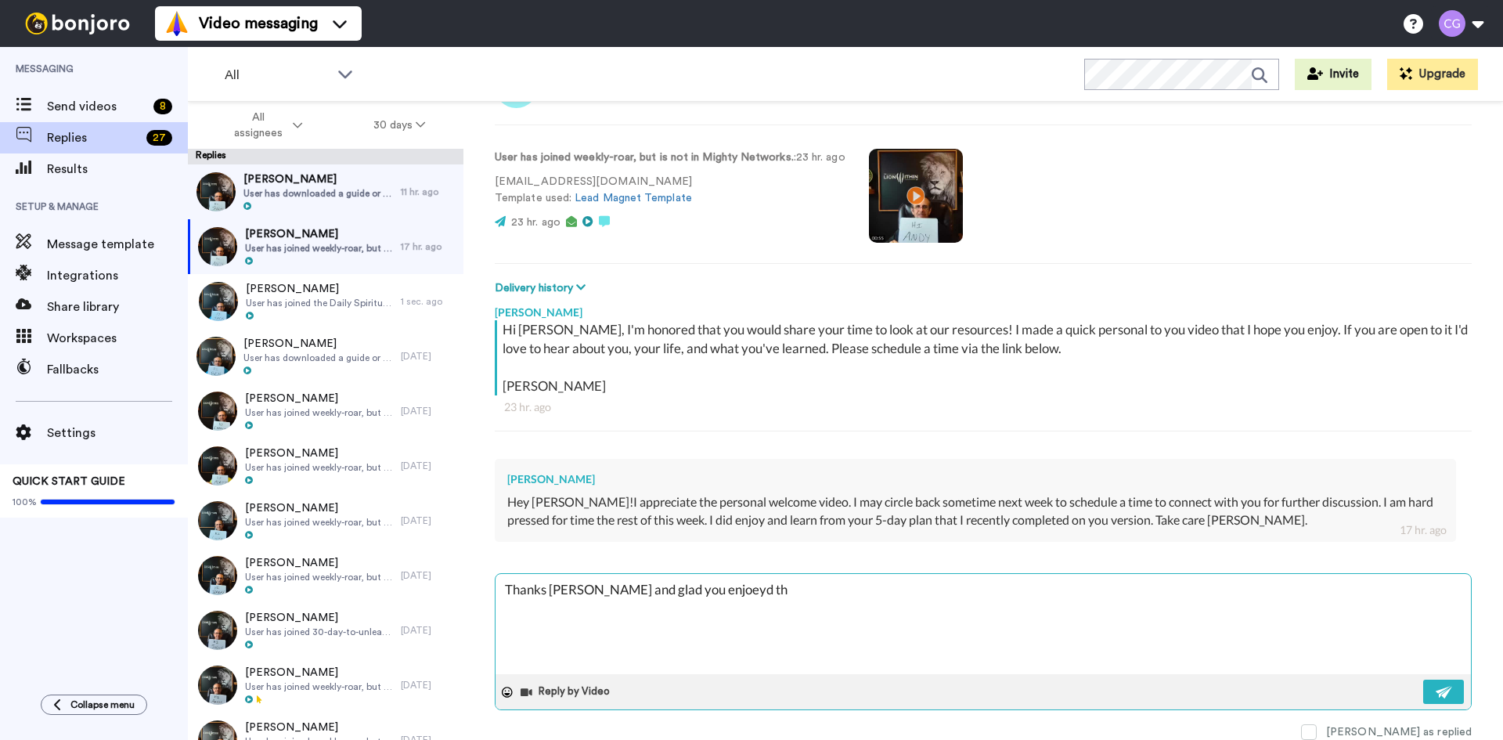
type textarea "x"
type textarea "Thanks Andy and glad you enjoeyd th"
type textarea "x"
type textarea "Thanks Andy and glad you enjoeyd t"
type textarea "x"
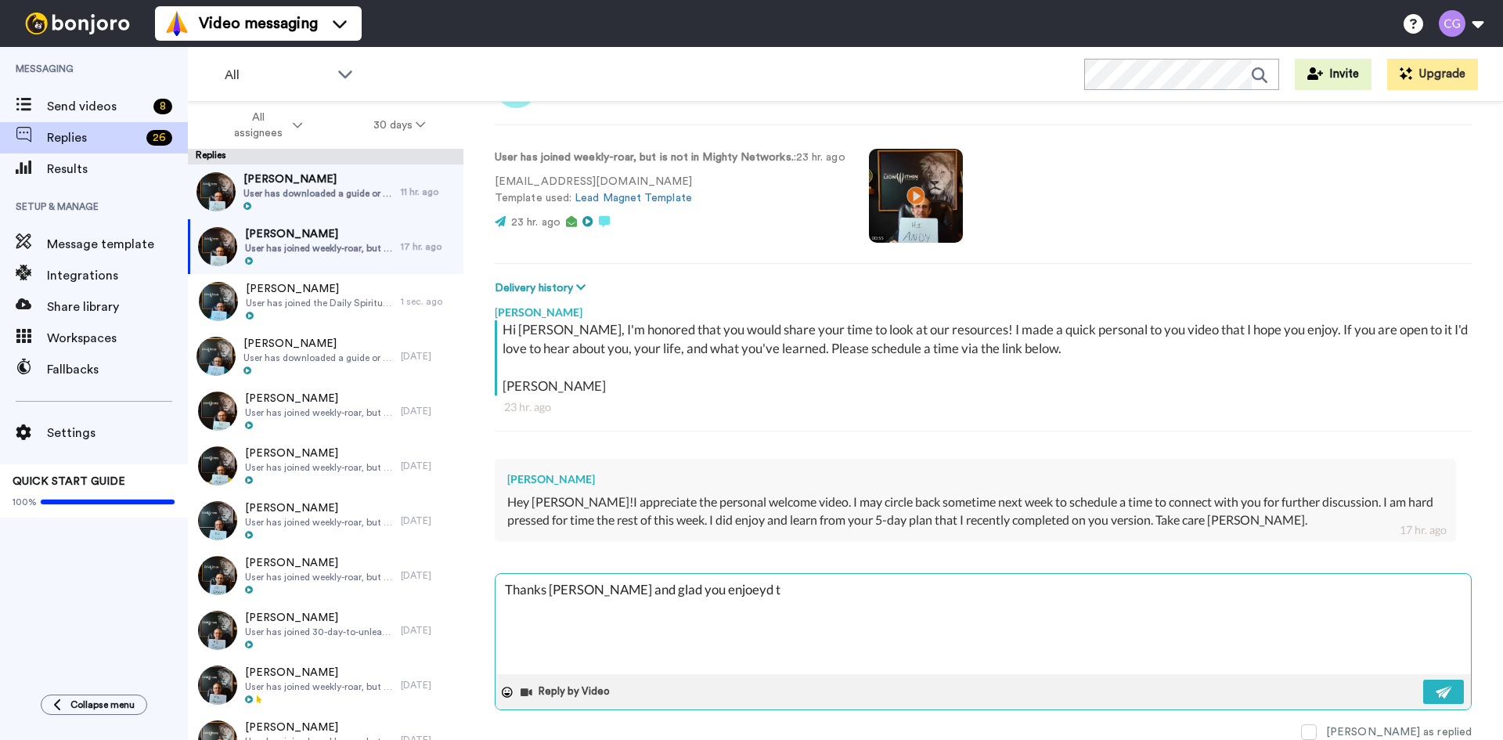
type textarea "Thanks Andy and glad you enjoeyd"
type textarea "x"
type textarea "Thanks Andy and glad you enjoeyd"
type textarea "x"
type textarea "Thanks Andy and glad you enjoey"
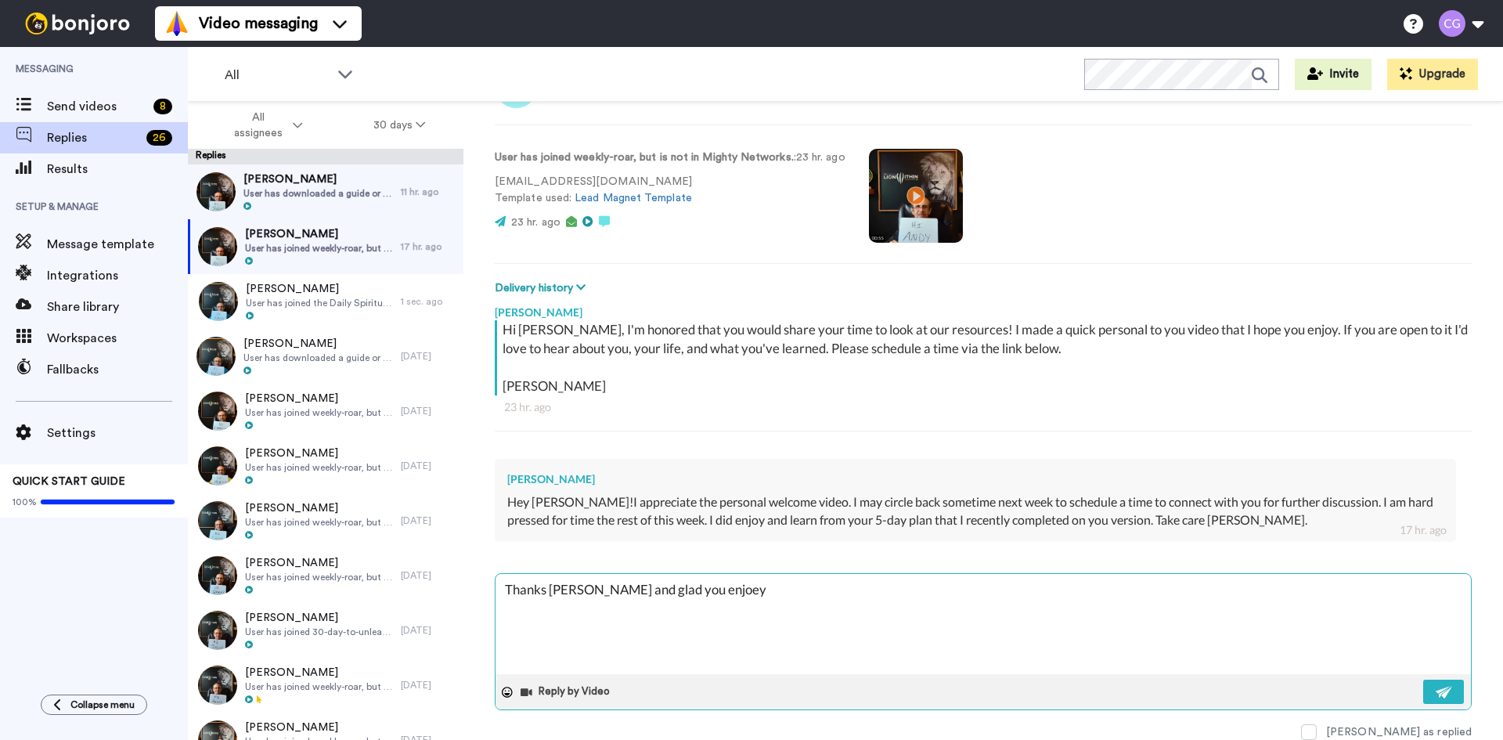
type textarea "x"
type textarea "Thanks Andy and glad you enjoe"
type textarea "x"
type textarea "Thanks Andy and glad you enjo"
type textarea "x"
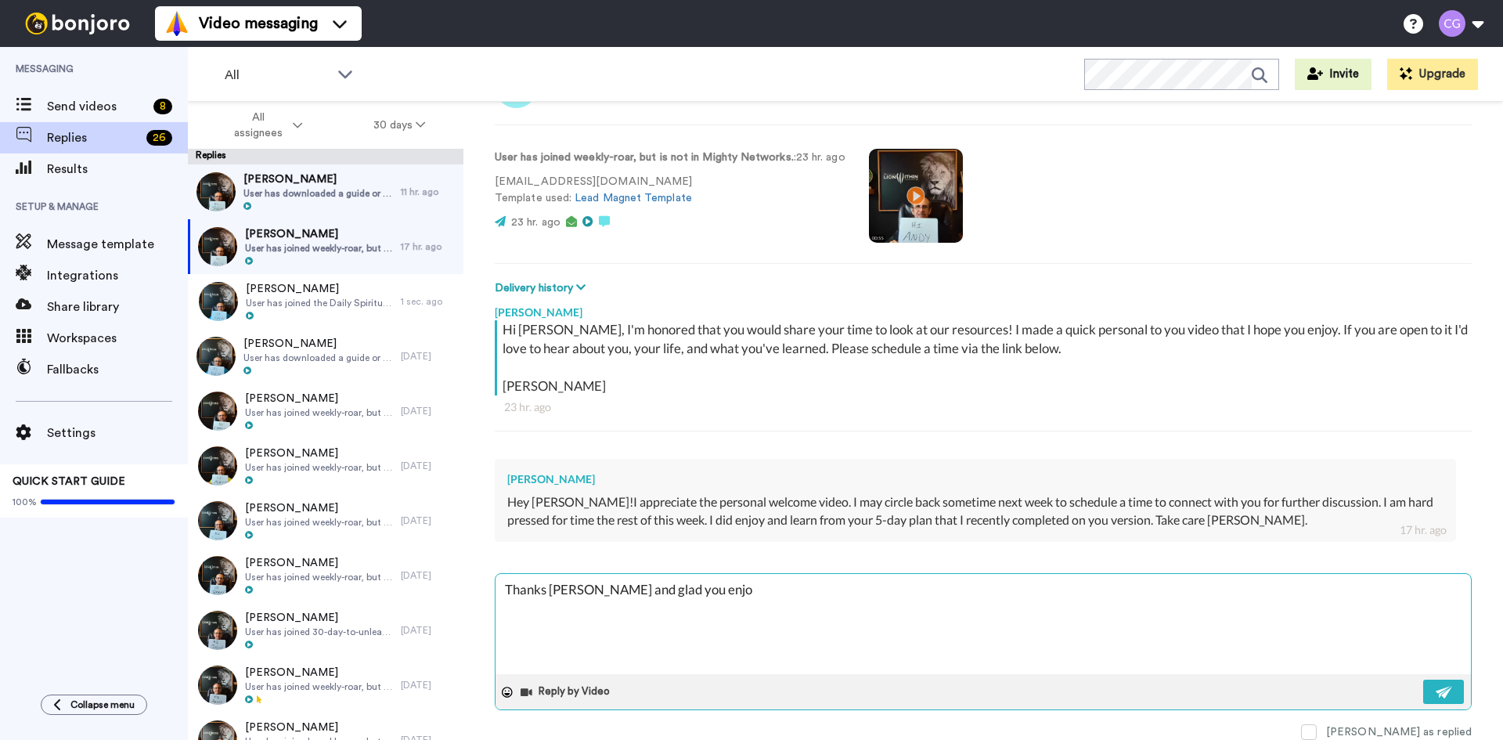
type textarea "Thanks Andy and glad you enjoy"
type textarea "x"
type textarea "Thanks Andy and glad you enjoye"
type textarea "x"
type textarea "Thanks Andy and glad you enjoyed"
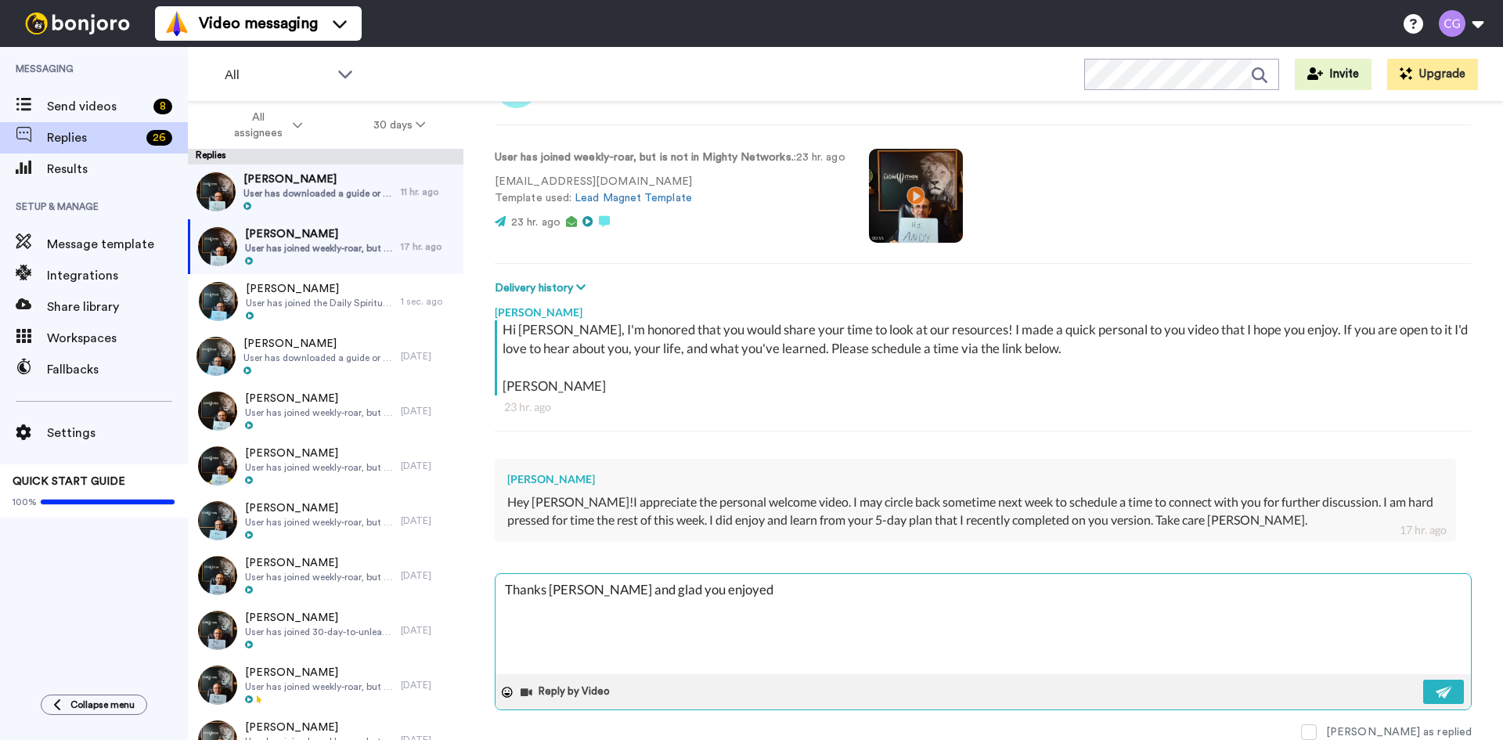
type textarea "x"
type textarea "Thanks Andy and glad you enjoyed"
type textarea "x"
type textarea "Thanks Andy and glad you enjoyed t"
type textarea "x"
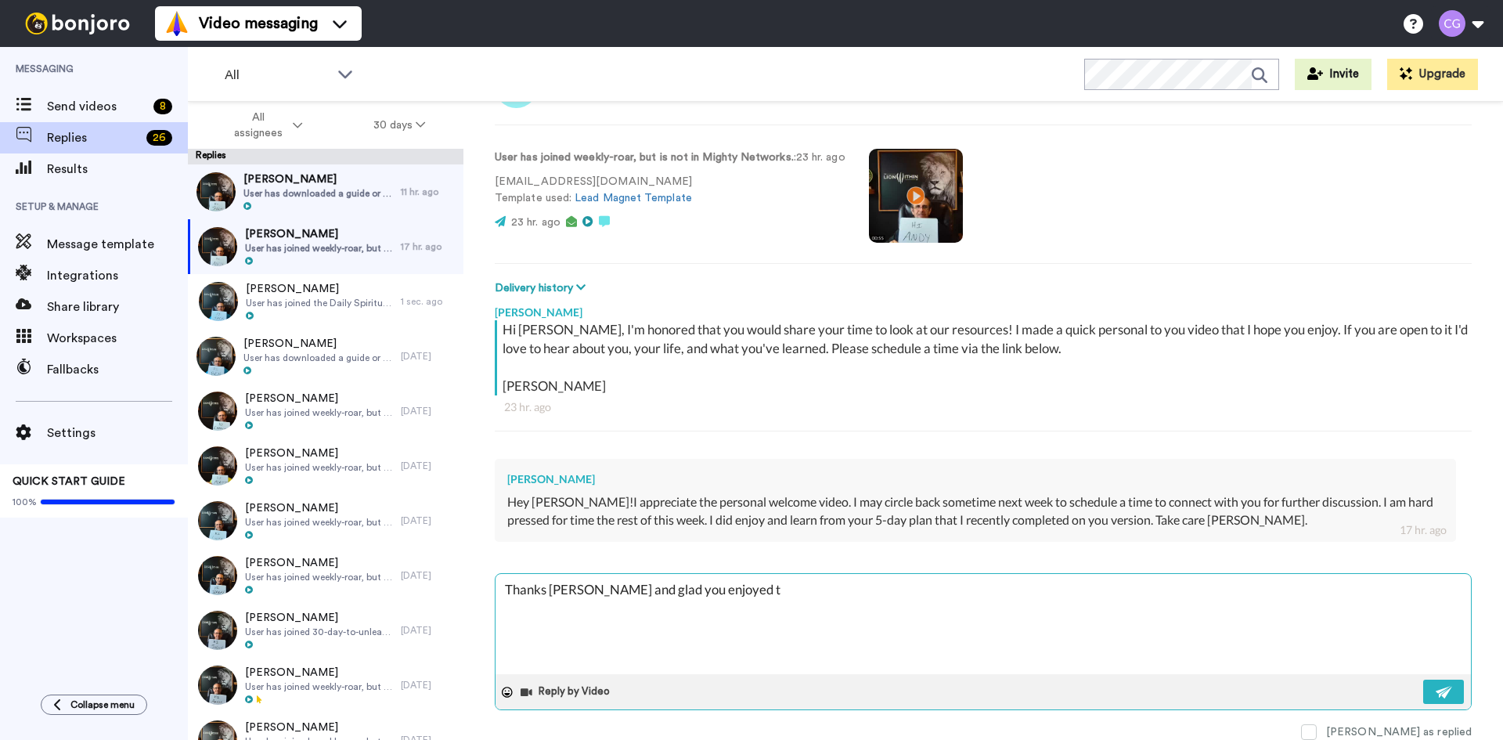
type textarea "Thanks Andy and glad you enjoyed th"
type textarea "x"
type textarea "Thanks Andy and glad you enjoyed the"
type textarea "x"
type textarea "Thanks Andy and glad you enjoyed the"
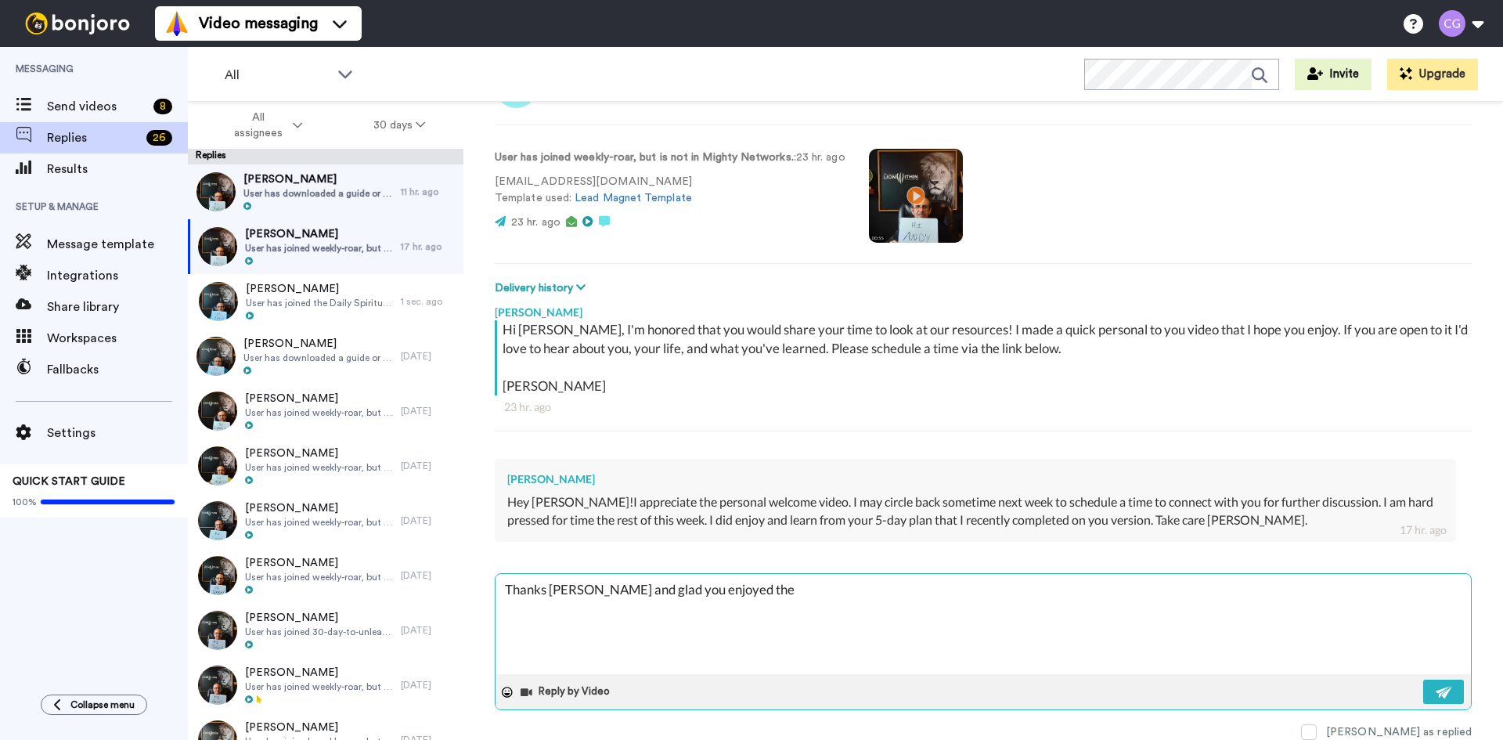
type textarea "x"
type textarea "Thanks Andy and glad you enjoyed the p"
type textarea "x"
type textarea "Thanks Andy and glad you enjoyed the pl"
type textarea "x"
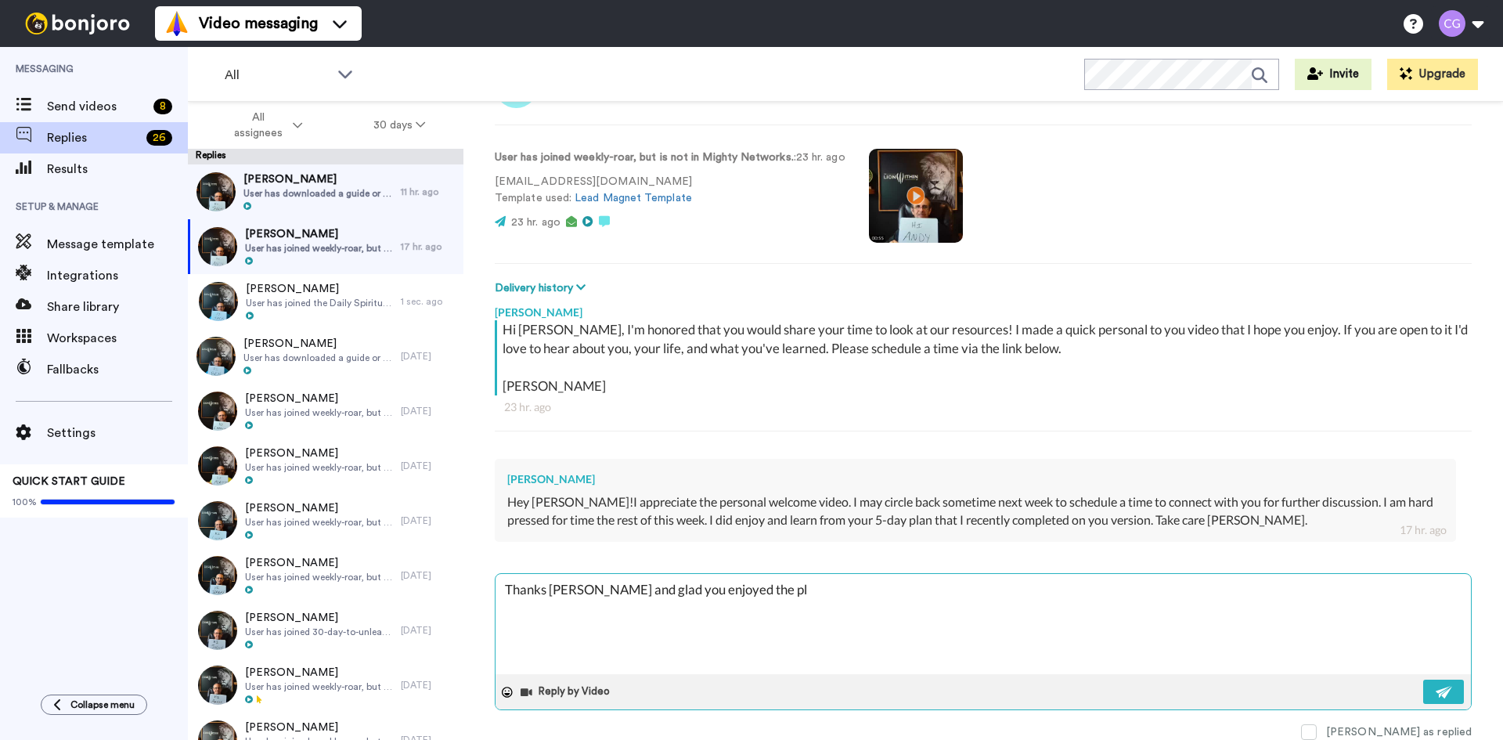
type textarea "Thanks Andy and glad you enjoyed the pla"
type textarea "x"
type textarea "Thanks Andy and glad you enjoyed the plan"
type textarea "x"
type textarea "Thanks Andy and glad you enjoyed the plan."
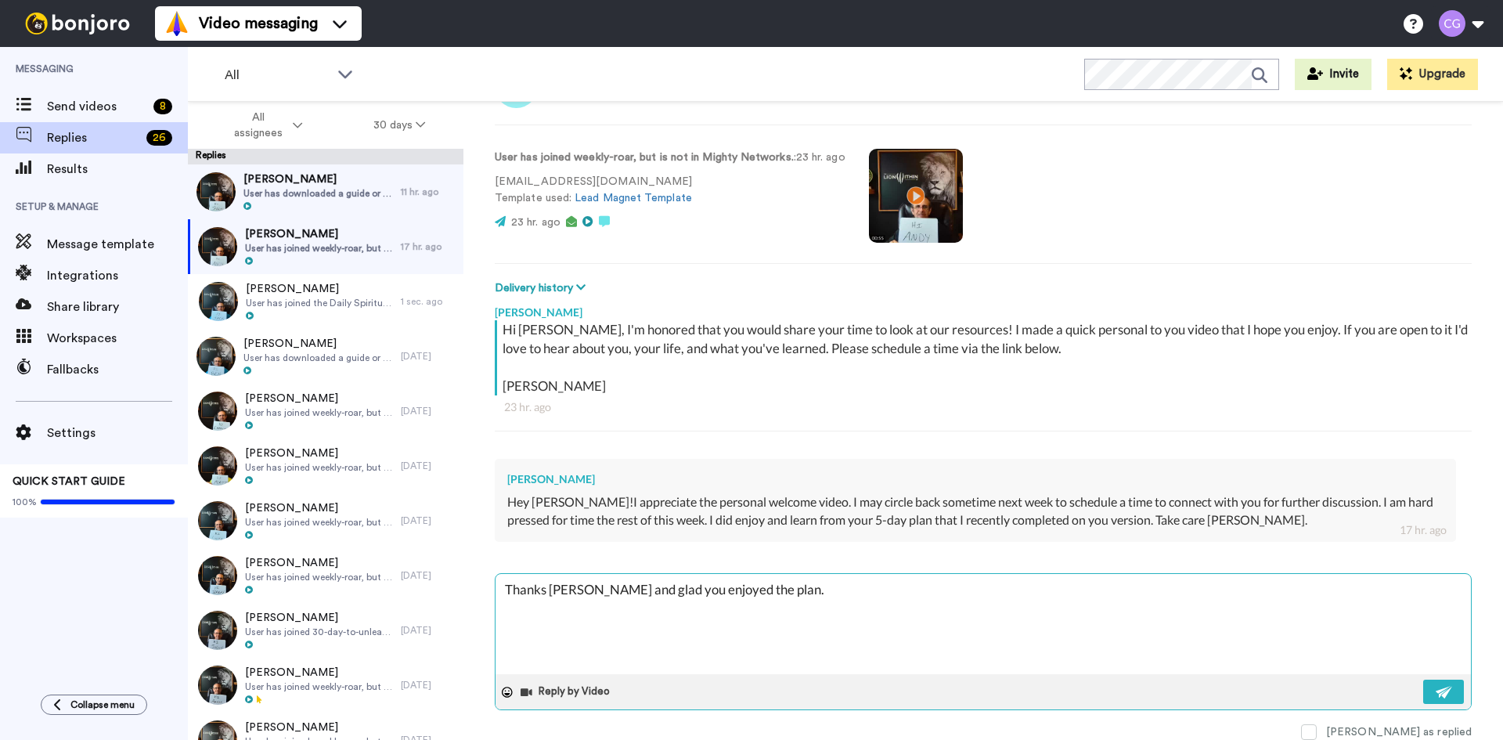
type textarea "x"
type textarea "Thanks Andy and glad you enjoyed the plan."
type textarea "x"
type textarea "Thanks Andy and glad you enjoyed the plan. H"
type textarea "x"
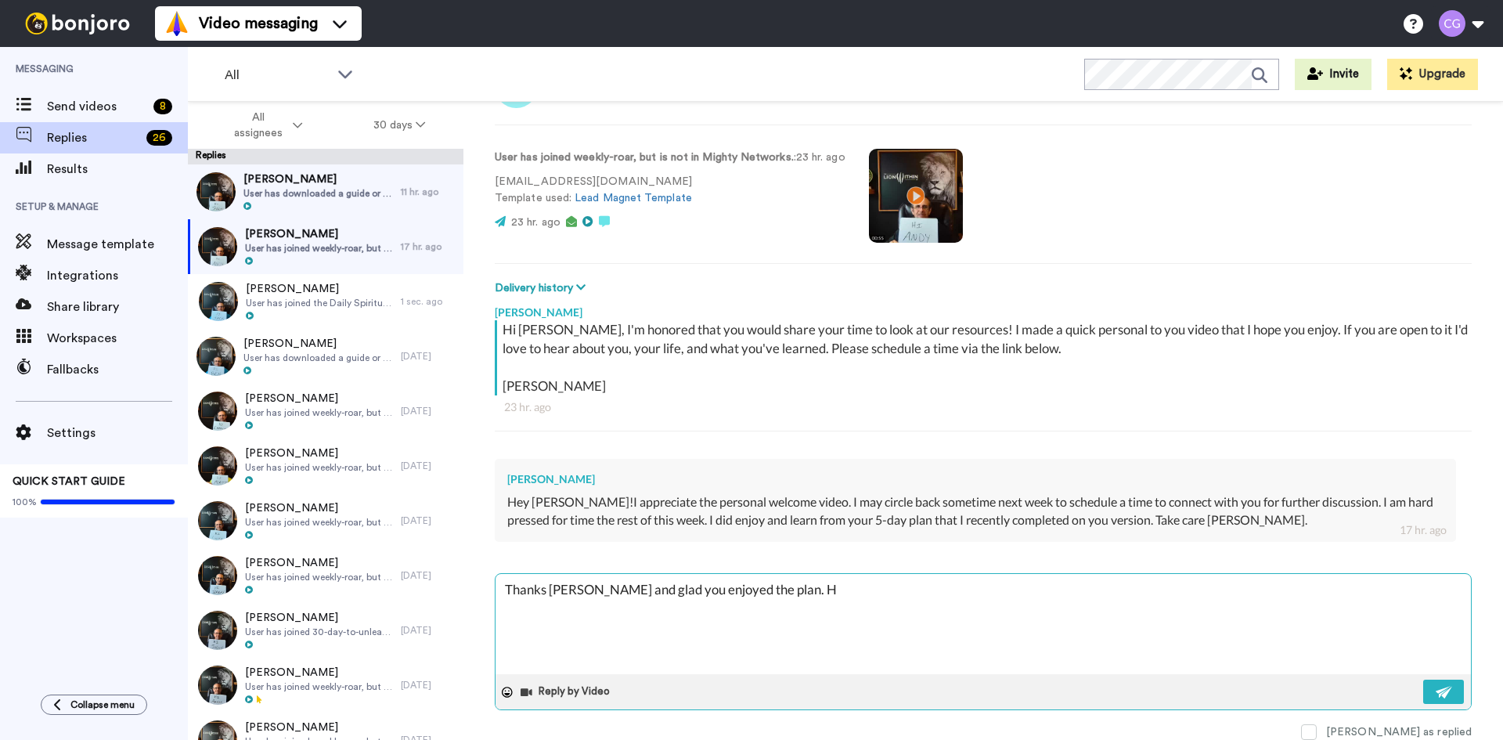
type textarea "Thanks Andy and glad you enjoyed the plan. Ho"
type textarea "x"
type textarea "Thanks Andy and glad you enjoyed the plan. Hop"
type textarea "x"
type textarea "Thanks Andy and glad you enjoyed the plan. Hope"
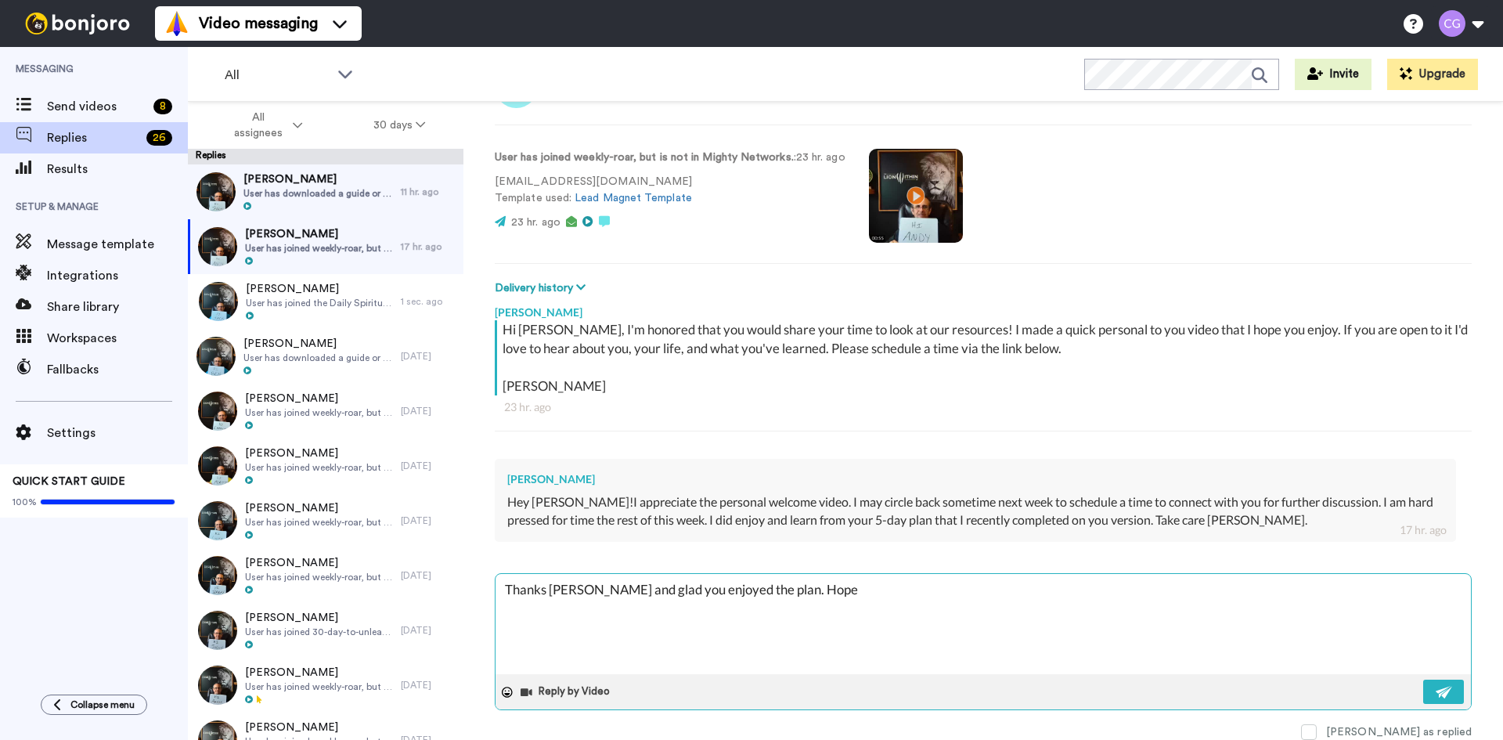
type textarea "x"
type textarea "Thanks Andy and glad you enjoyed the plan. Hope"
type textarea "x"
type textarea "Thanks Andy and glad you enjoyed the plan. Hope y"
type textarea "x"
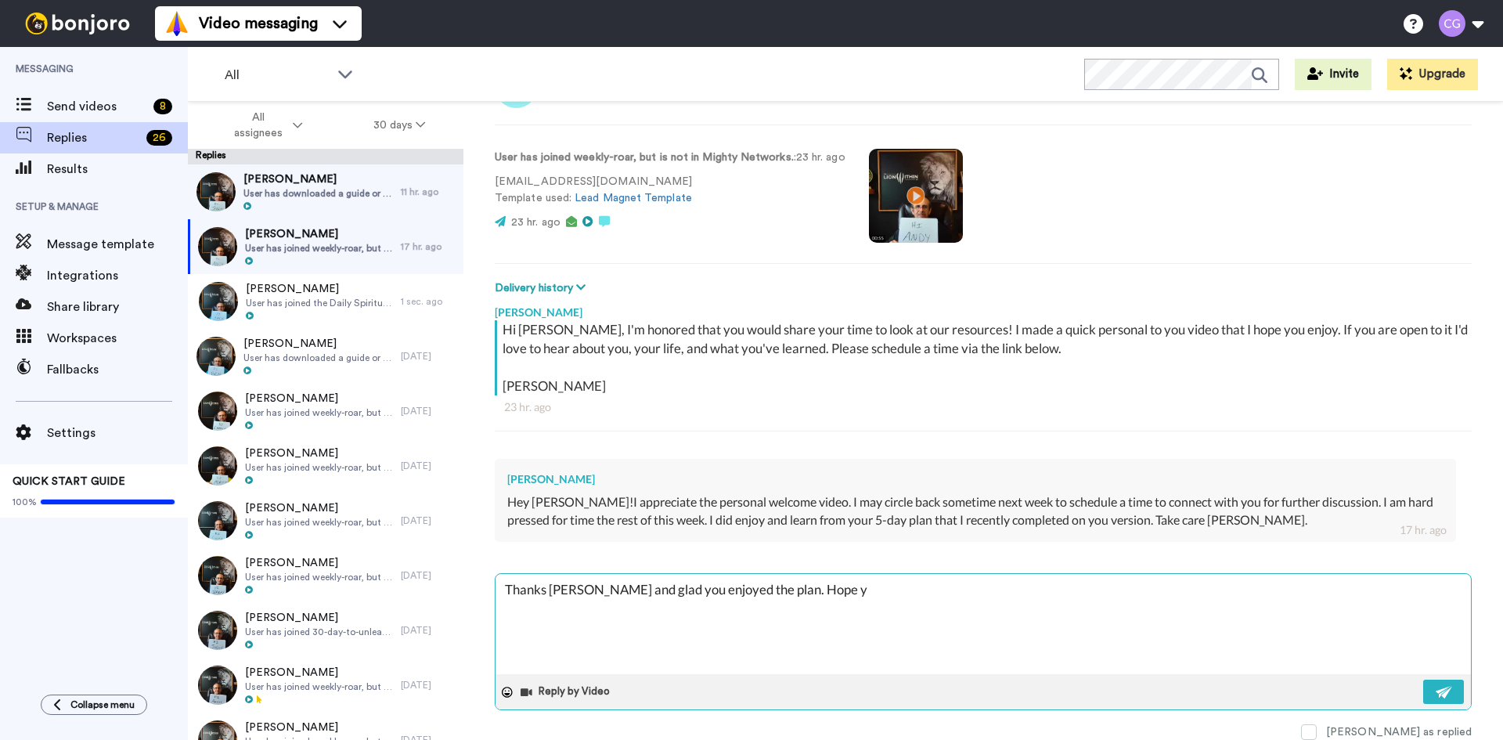
type textarea "Thanks Andy and glad you enjoyed the plan. Hope yo"
type textarea "x"
type textarea "Thanks Andy and glad you enjoyed the plan. Hope you"
type textarea "x"
type textarea "Thanks Andy and glad you enjoyed the plan. Hope you"
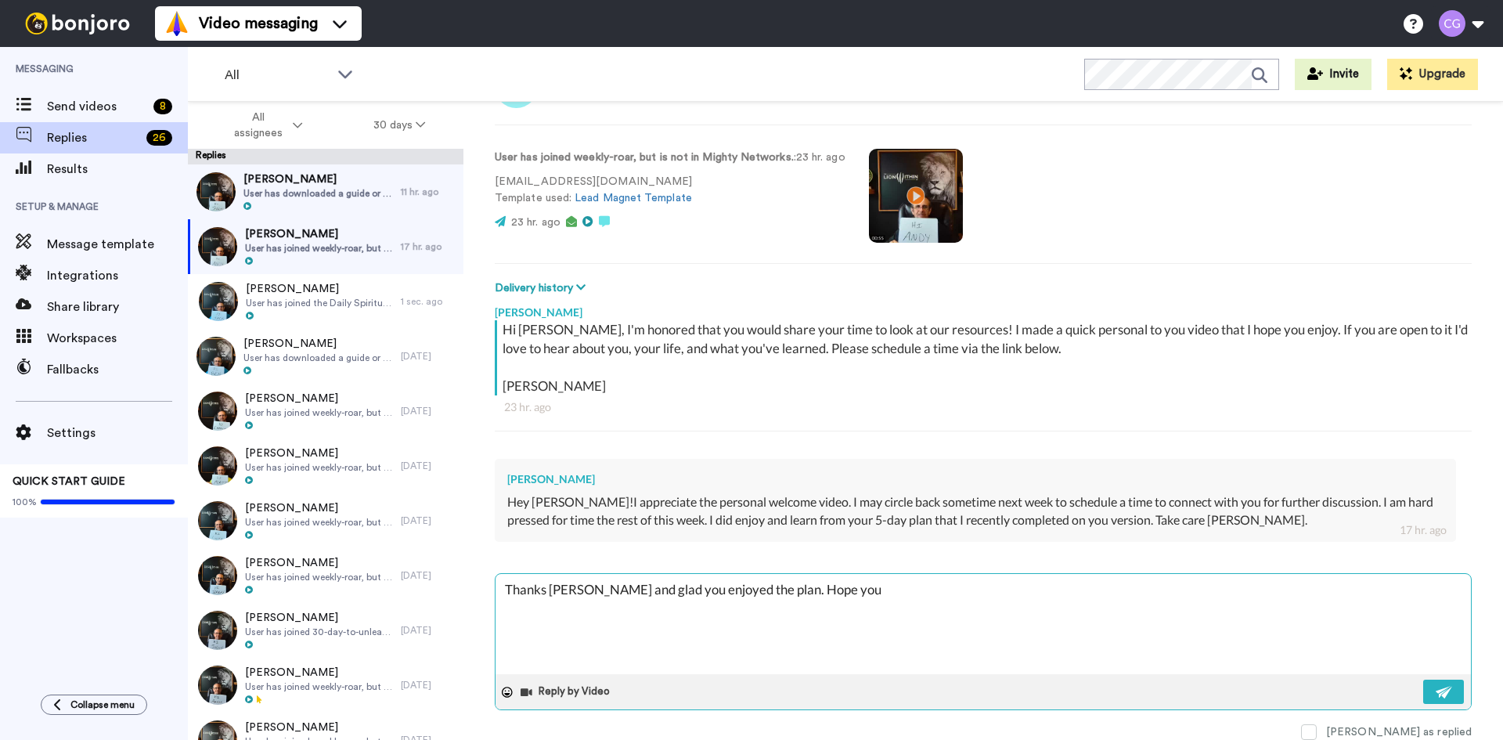
type textarea "x"
type textarea "Thanks Andy and glad you enjoyed the plan. Hope you h"
type textarea "x"
type textarea "Thanks Andy and glad you enjoyed the plan. Hope you ha"
type textarea "x"
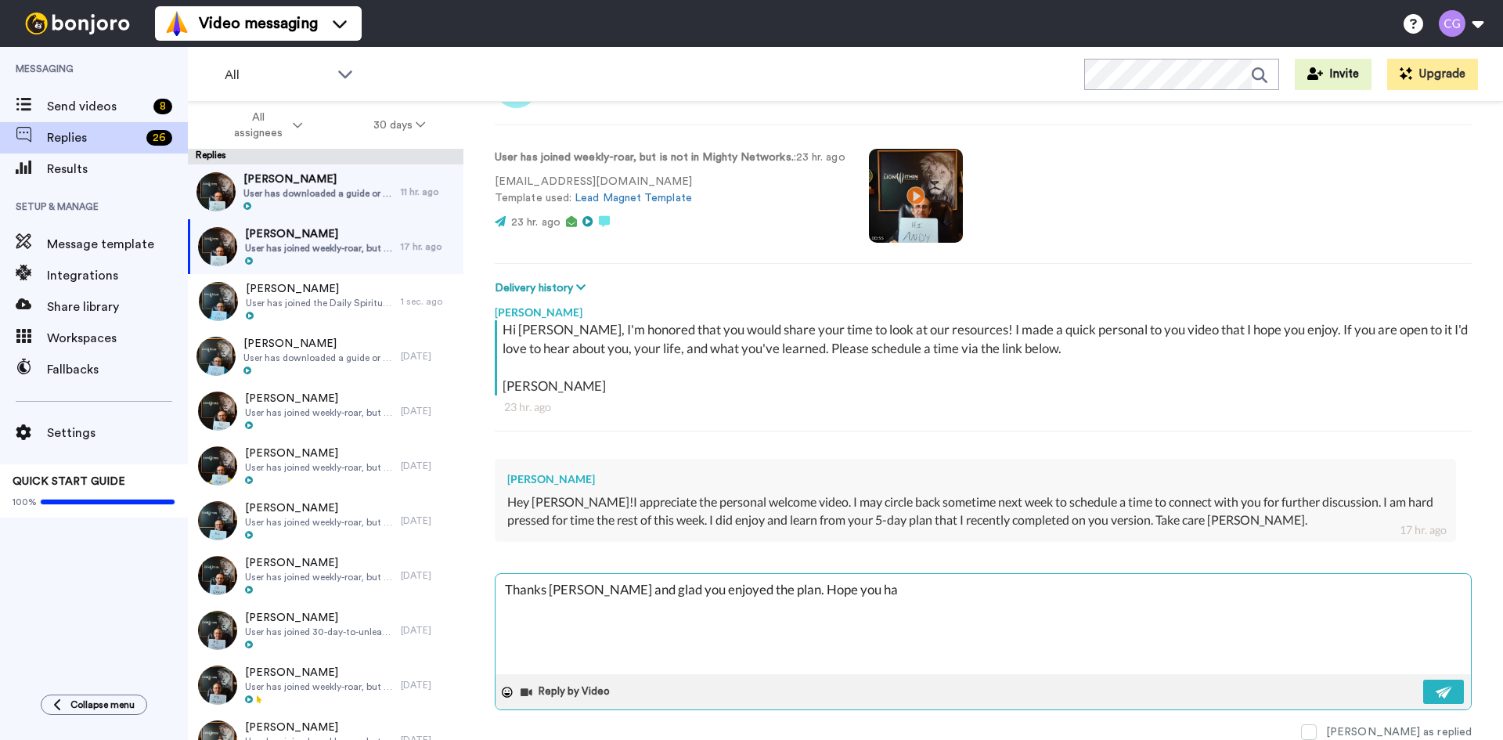
type textarea "Thanks Andy and glad you enjoyed the plan. Hope you hav"
type textarea "x"
type textarea "Thanks Andy and glad you enjoyed the plan. Hope you have"
type textarea "x"
type textarea "Thanks Andy and glad you enjoyed the plan. Hope you have"
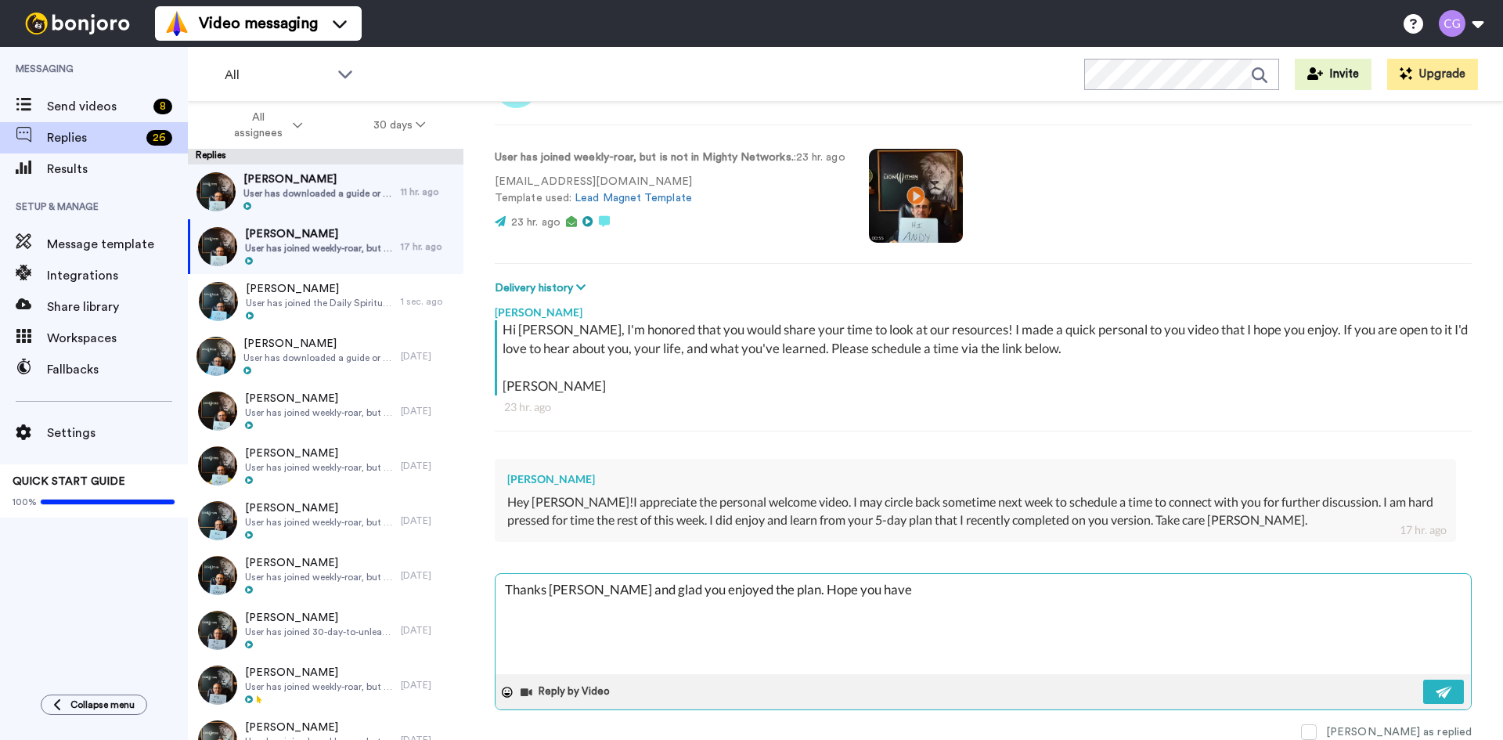
type textarea "x"
type textarea "Thanks Andy and glad you enjoyed the plan. Hope you have a"
type textarea "x"
type textarea "Thanks Andy and glad you enjoyed the plan. Hope you have a"
type textarea "x"
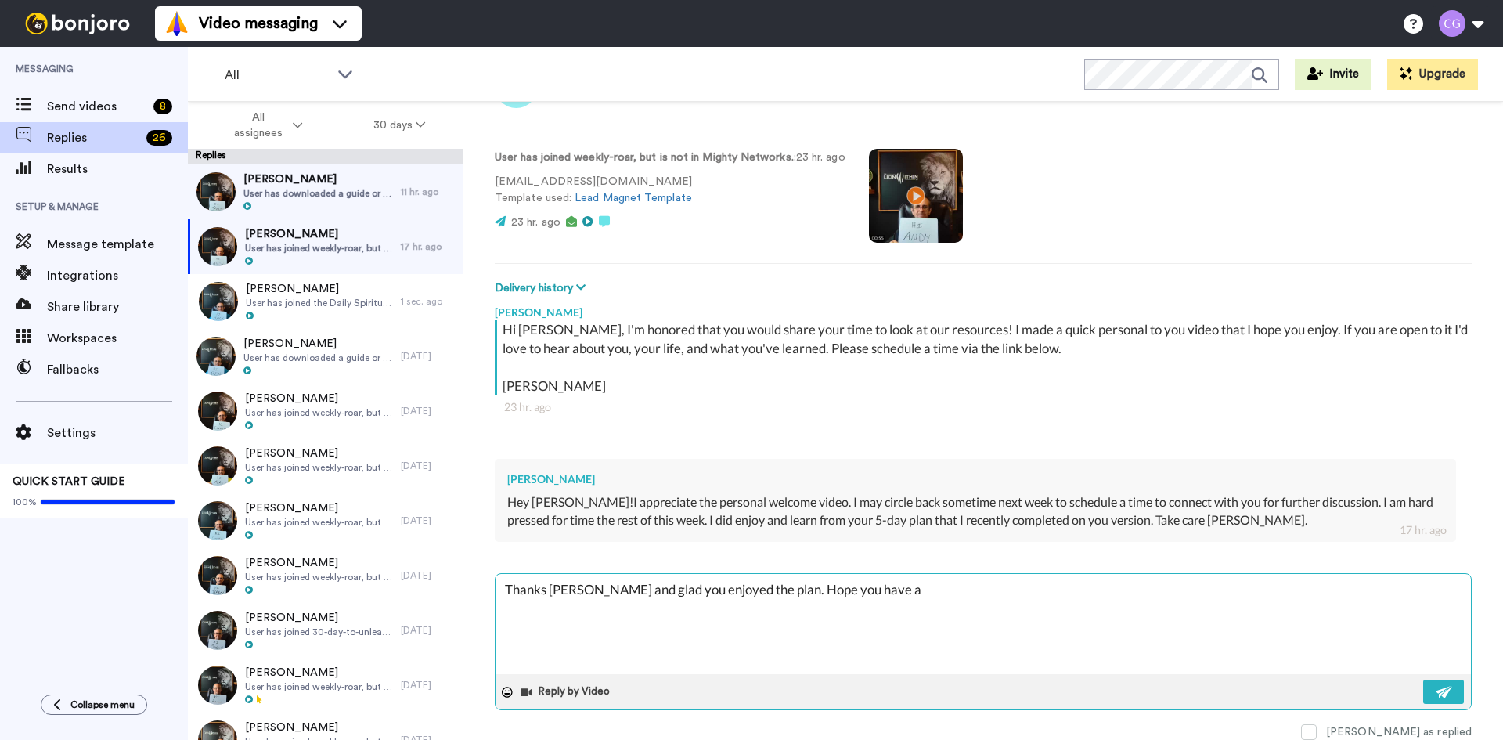
type textarea "Thanks Andy and glad you enjoyed the plan. Hope you have a g"
type textarea "x"
type textarea "Thanks Andy and glad you enjoyed the plan. Hope you have a gr"
type textarea "x"
type textarea "Thanks Andy and glad you enjoyed the plan. Hope you have a gra"
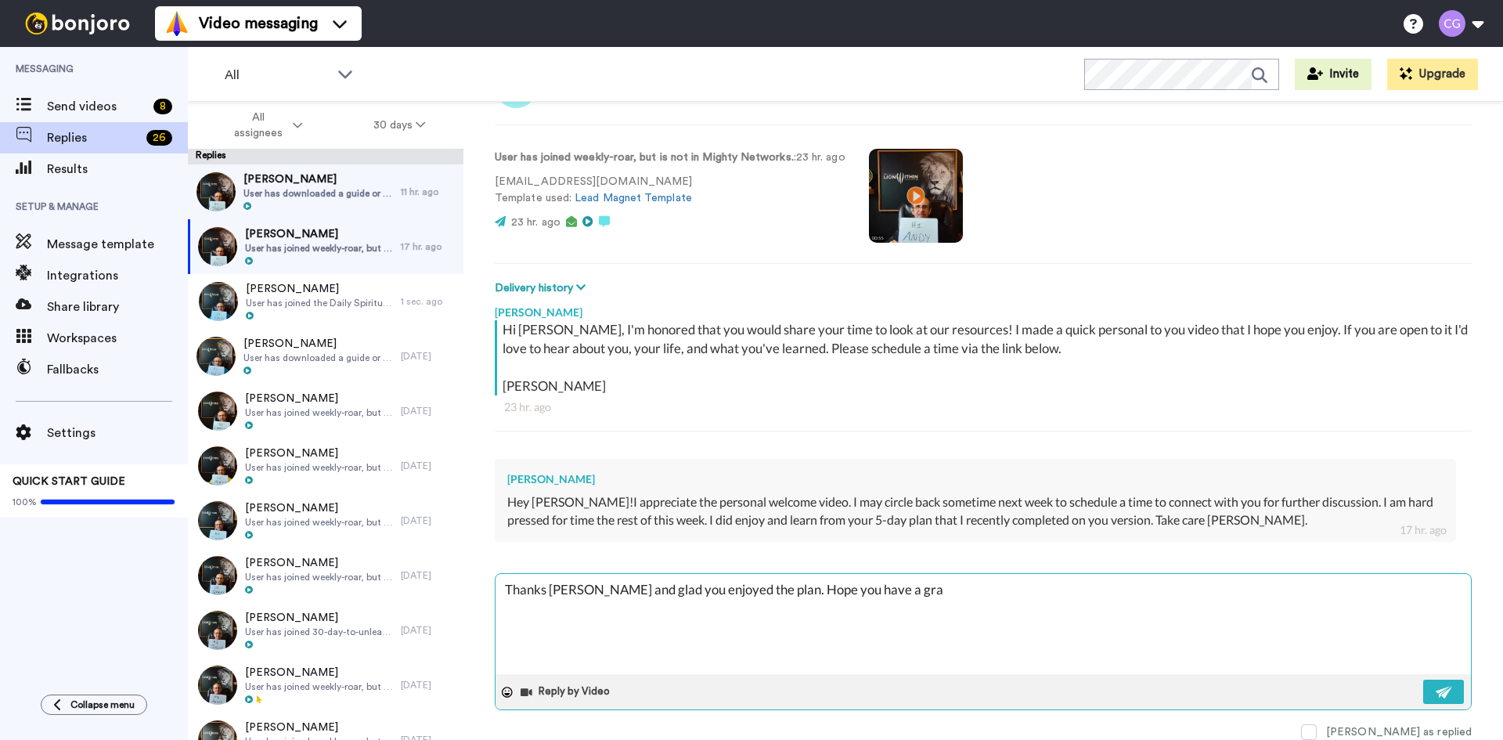
type textarea "x"
type textarea "Thanks Andy and glad you enjoyed the plan. Hope you have a grae"
type textarea "x"
type textarea "Thanks Andy and glad you enjoyed the plan. Hope you have a graet"
type textarea "x"
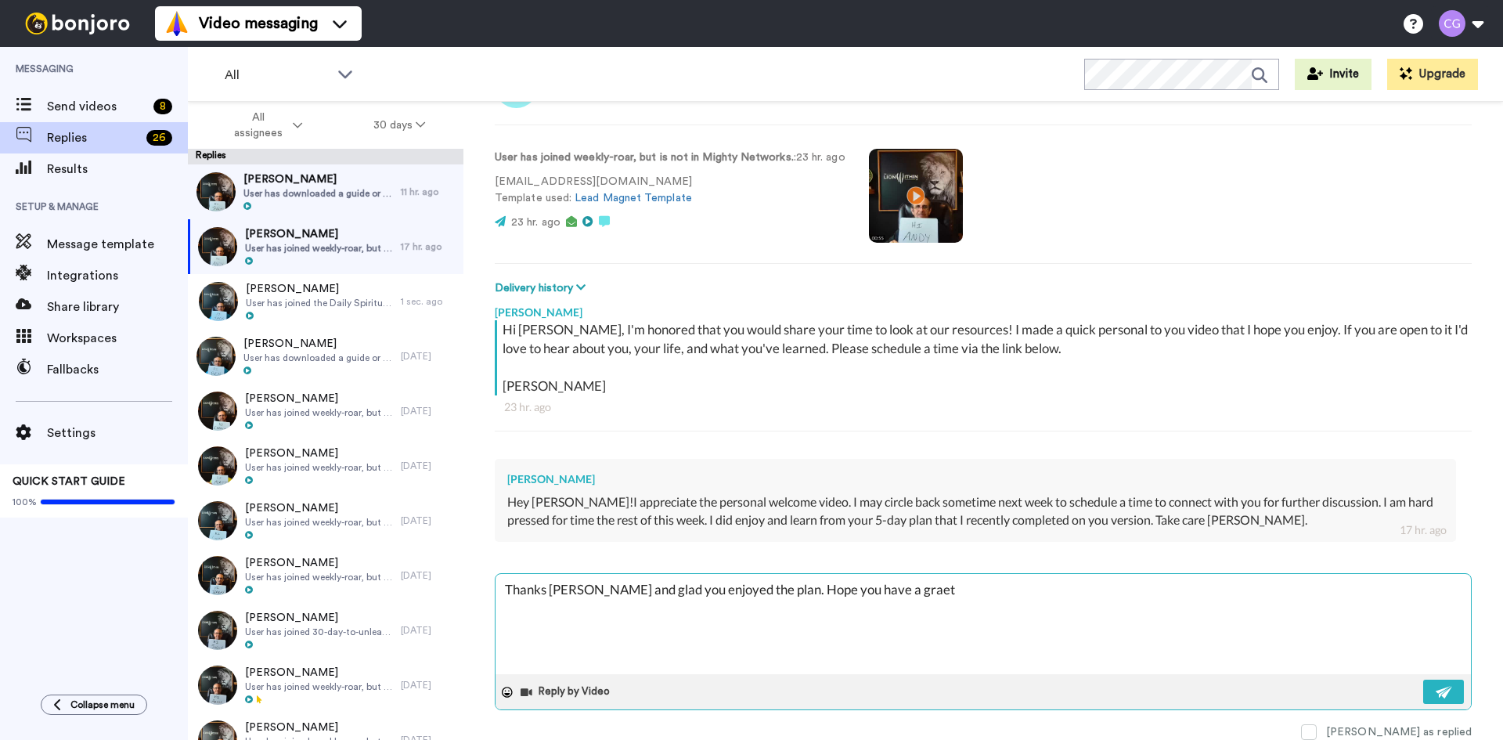
type textarea "Thanks Andy and glad you enjoyed the plan. Hope you have a graet"
type textarea "x"
type textarea "Thanks Andy and glad you enjoyed the plan. Hope you have a graet d"
type textarea "x"
type textarea "Thanks Andy and glad you enjoyed the plan. Hope you have a graet da"
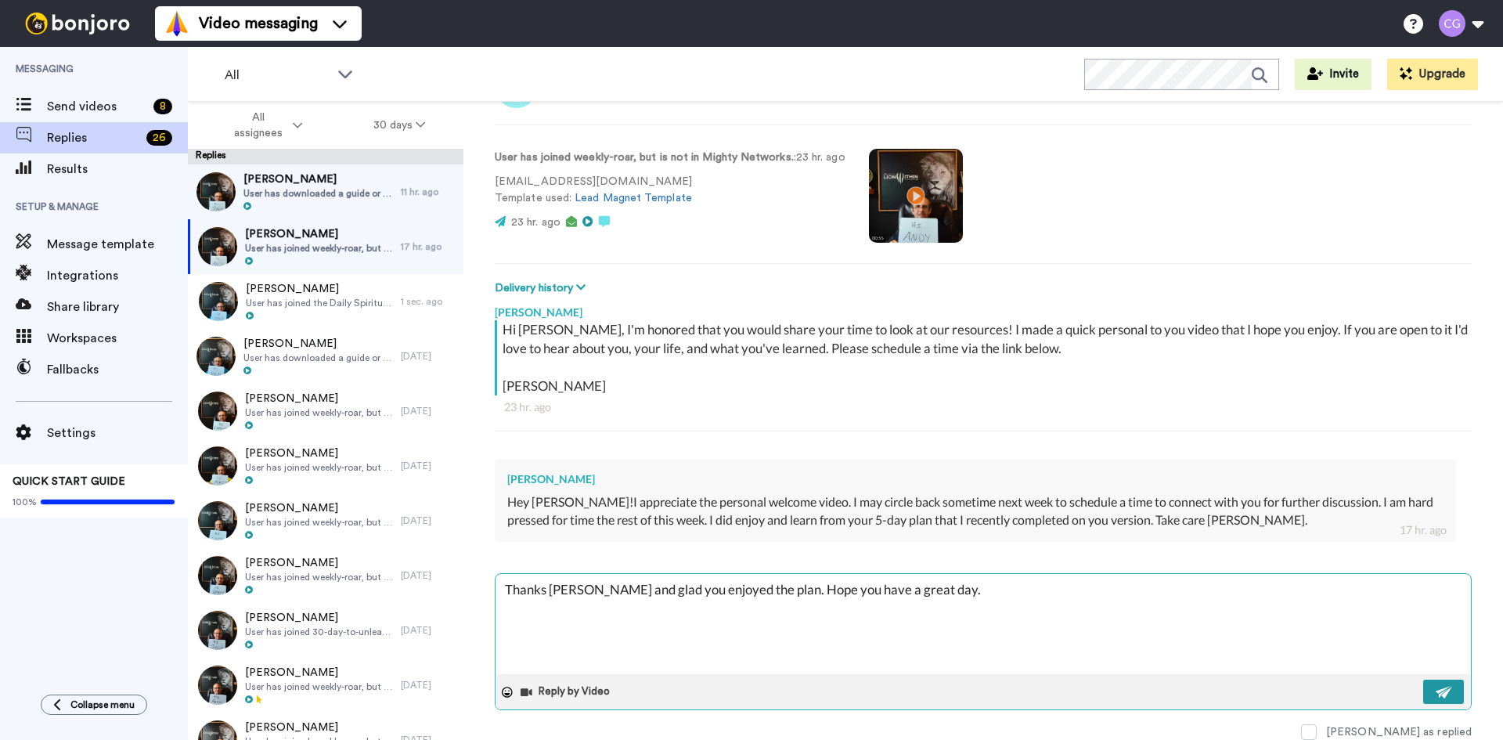
click at [1423, 690] on button at bounding box center [1443, 691] width 41 height 24
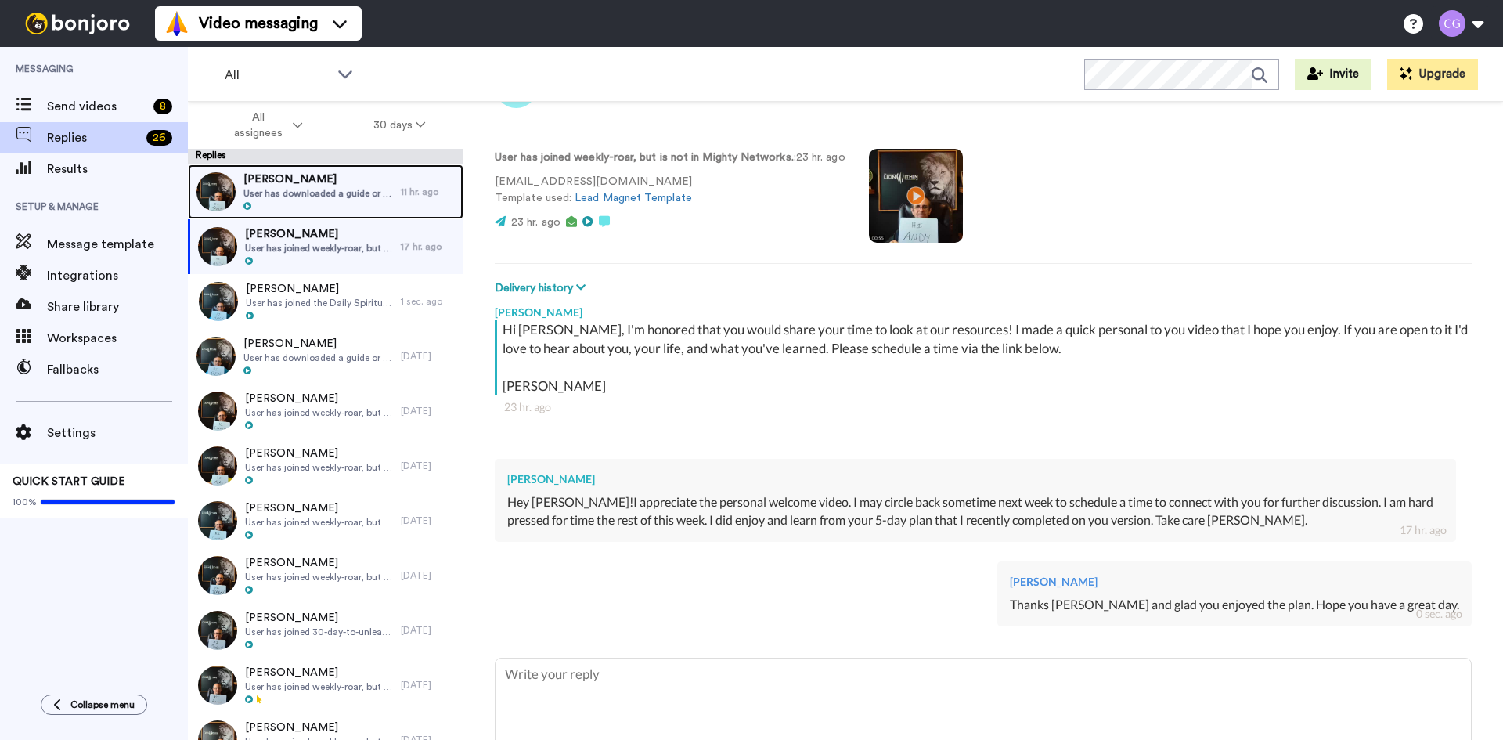
click at [316, 182] on span "[PERSON_NAME]" at bounding box center [318, 179] width 150 height 16
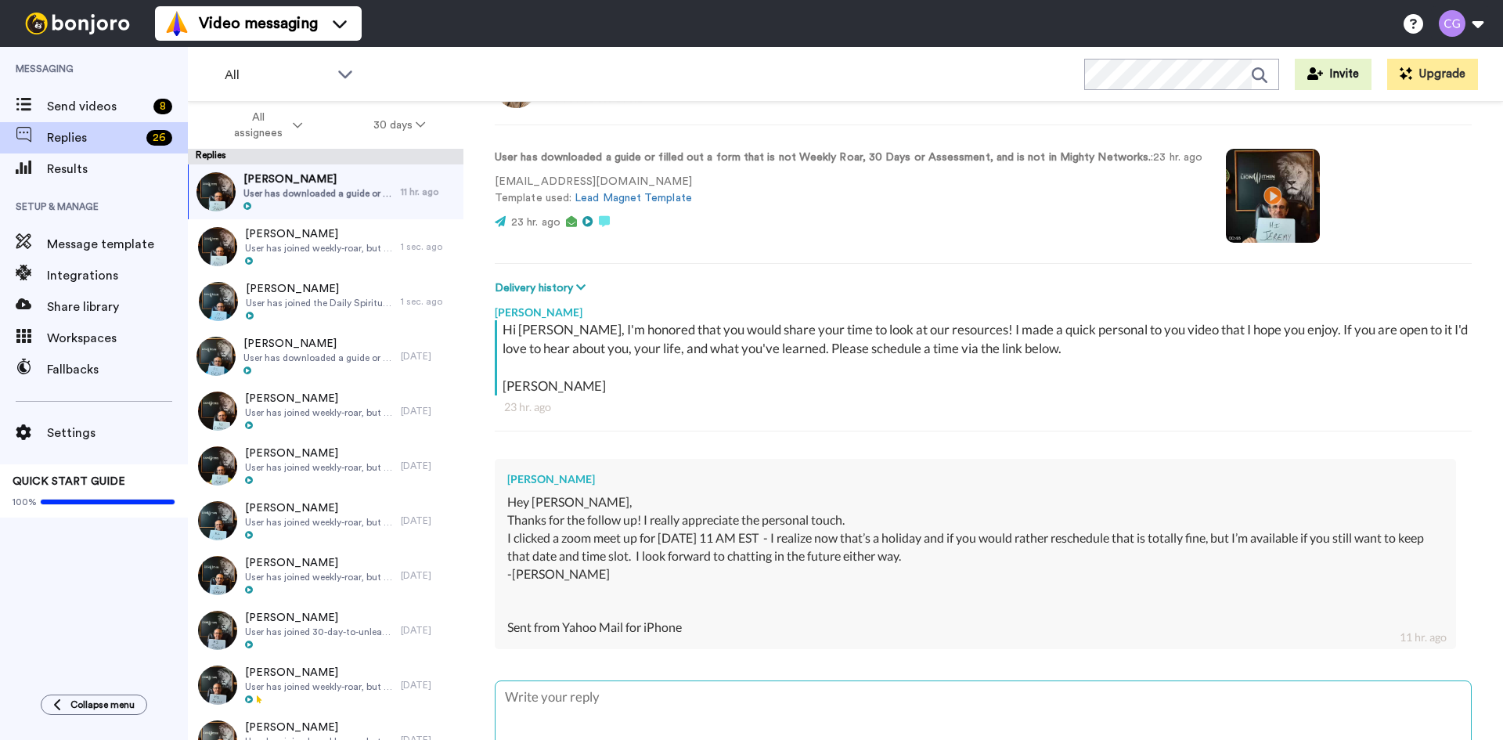
click at [615, 703] on textarea at bounding box center [983, 731] width 975 height 100
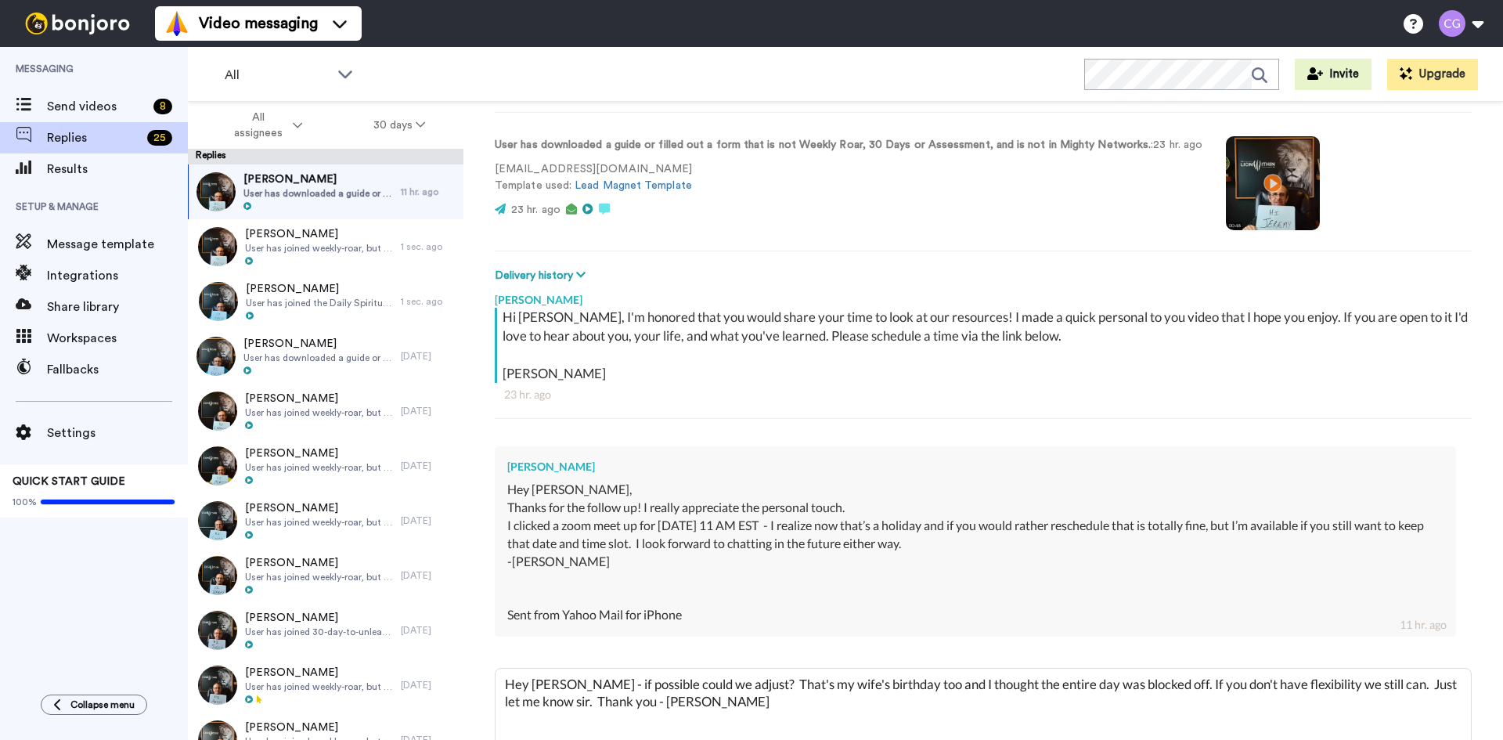
scroll to position [157, 0]
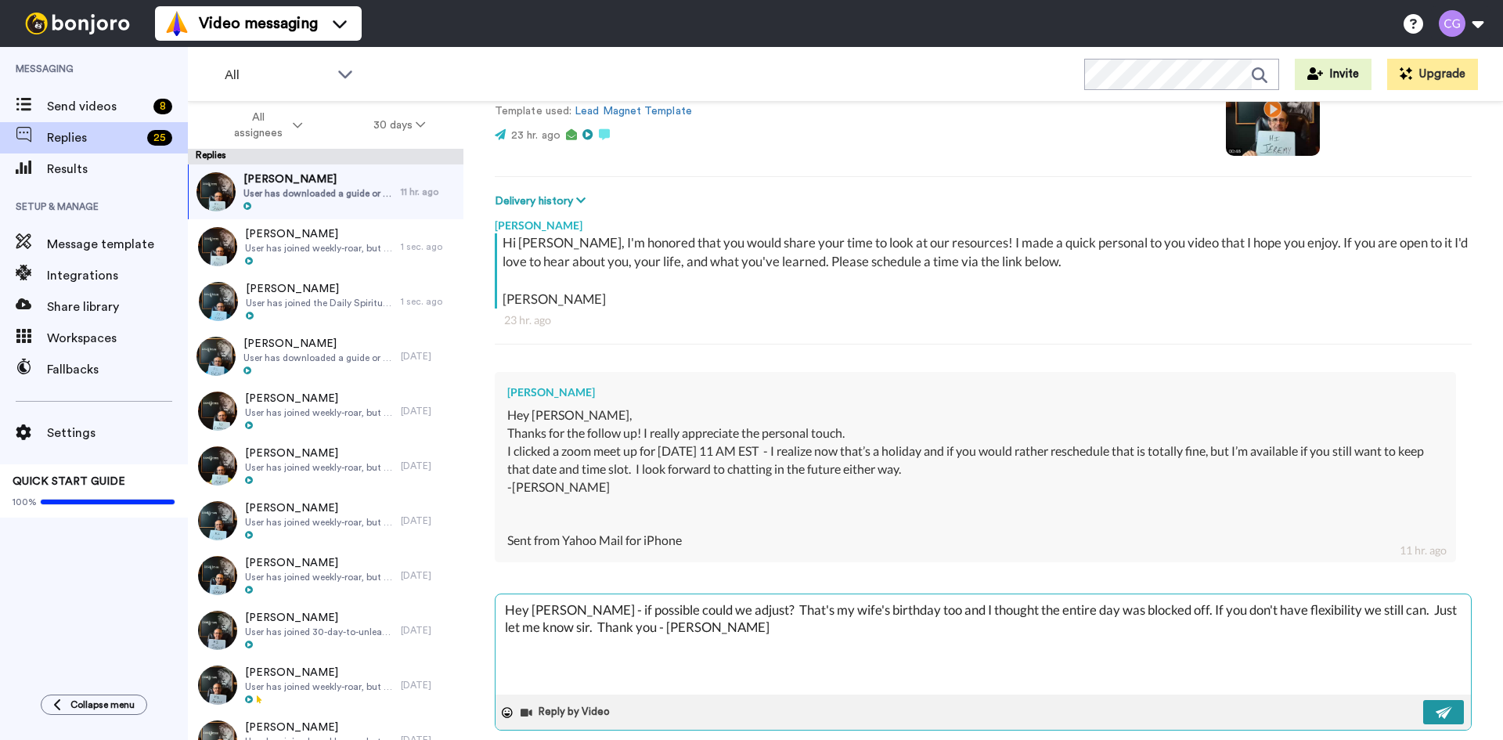
click at [1423, 708] on button at bounding box center [1443, 712] width 41 height 24
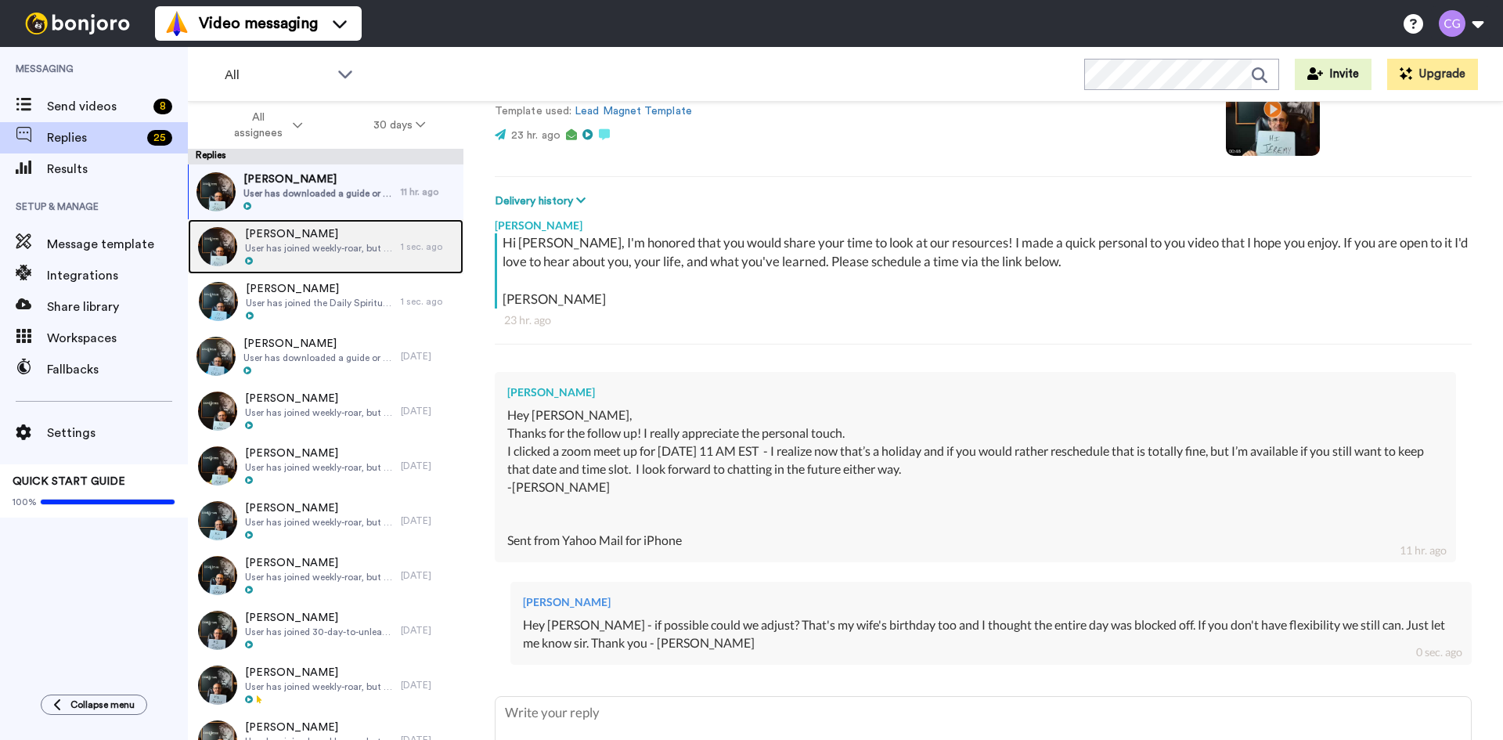
click at [337, 252] on span "User has joined weekly-roar, but is not in Mighty Networks." at bounding box center [319, 248] width 148 height 13
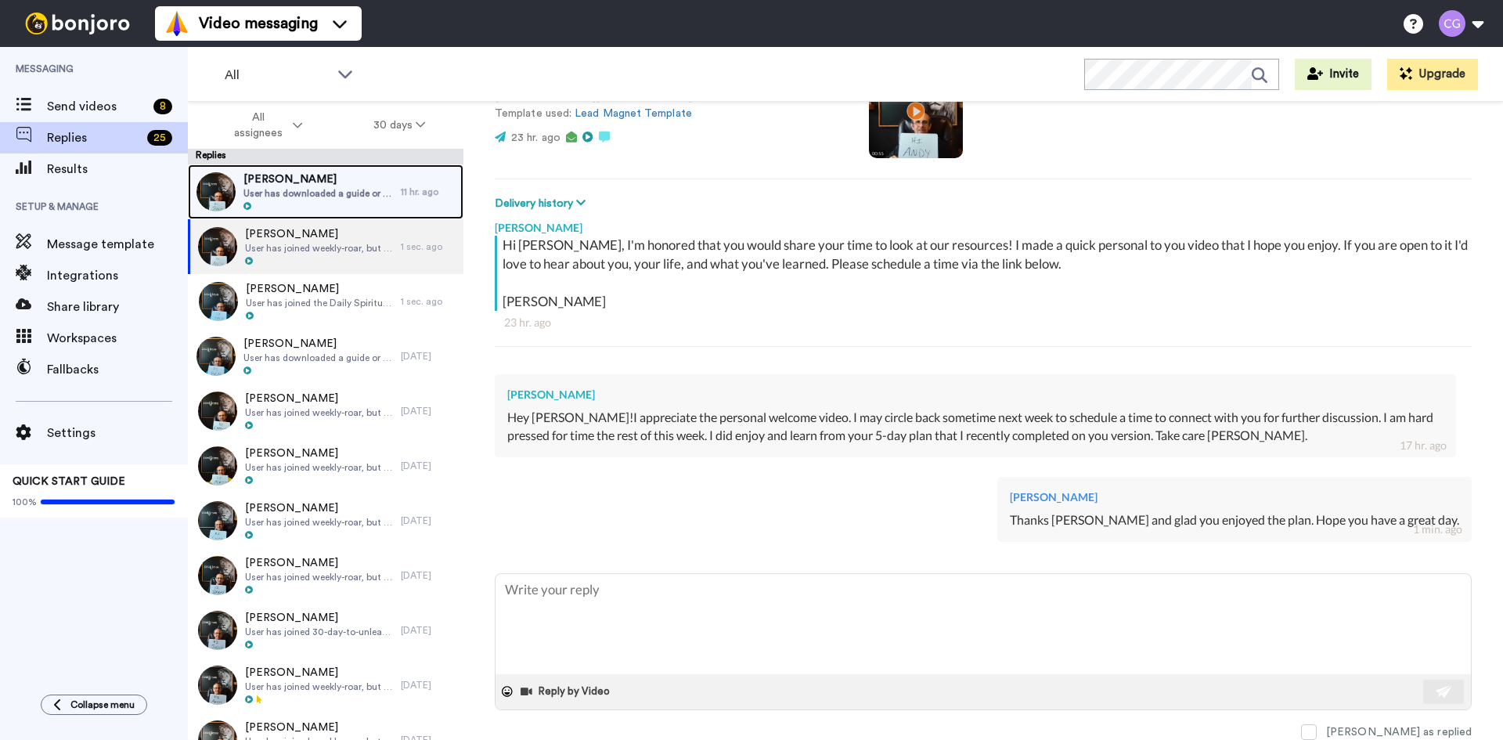
click at [351, 197] on span "User has downloaded a guide or filled out a form that is not Weekly Roar, 30 Da…" at bounding box center [318, 193] width 150 height 13
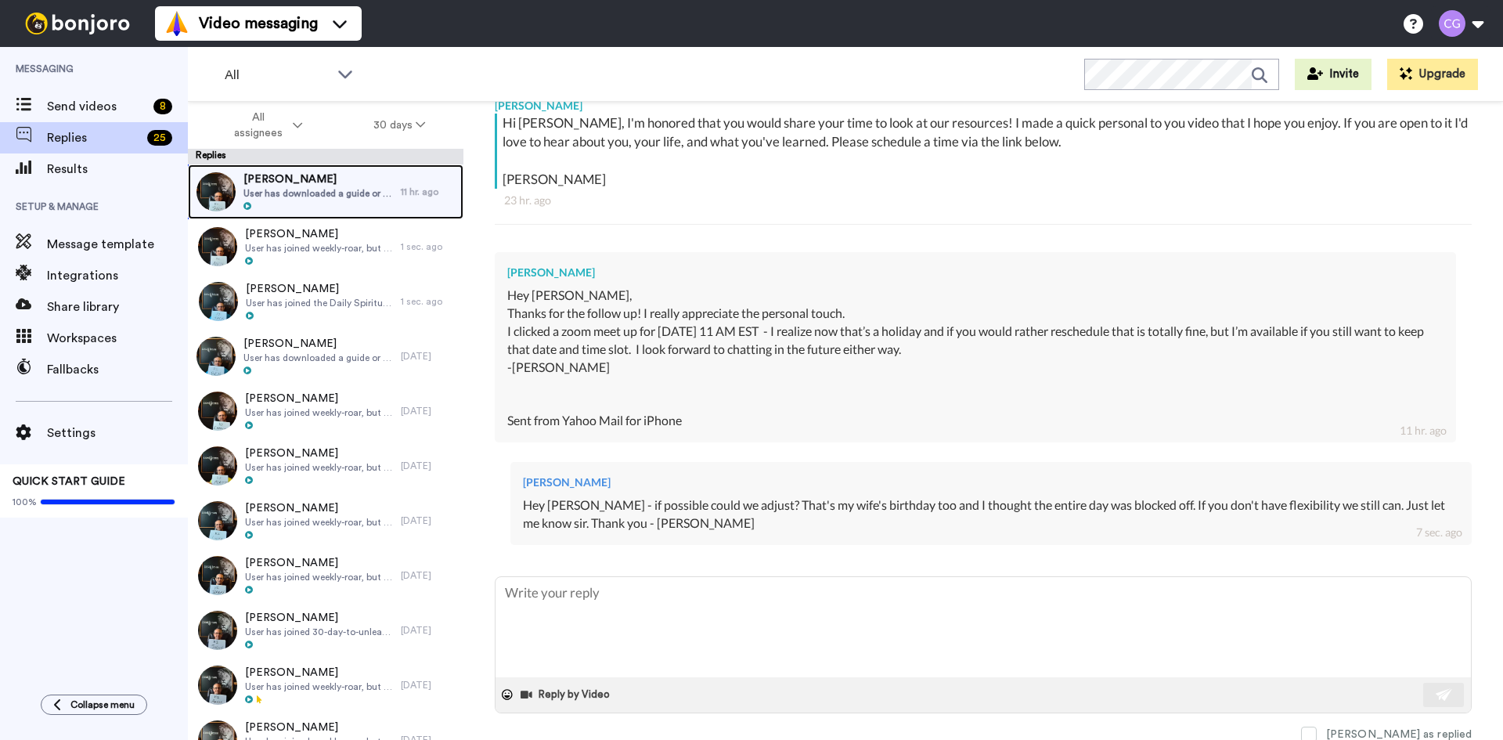
scroll to position [279, 0]
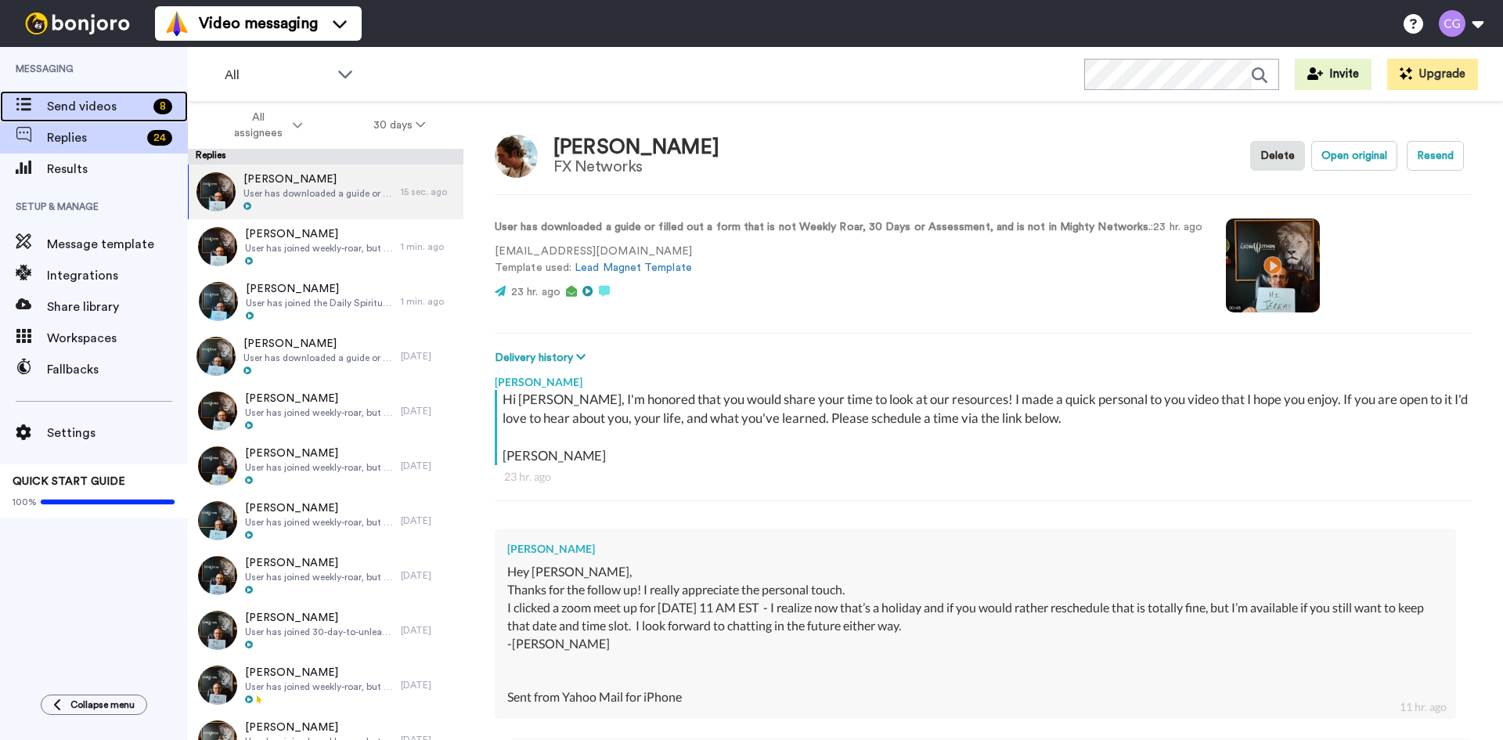
click at [118, 104] on span "Send videos" at bounding box center [97, 106] width 100 height 19
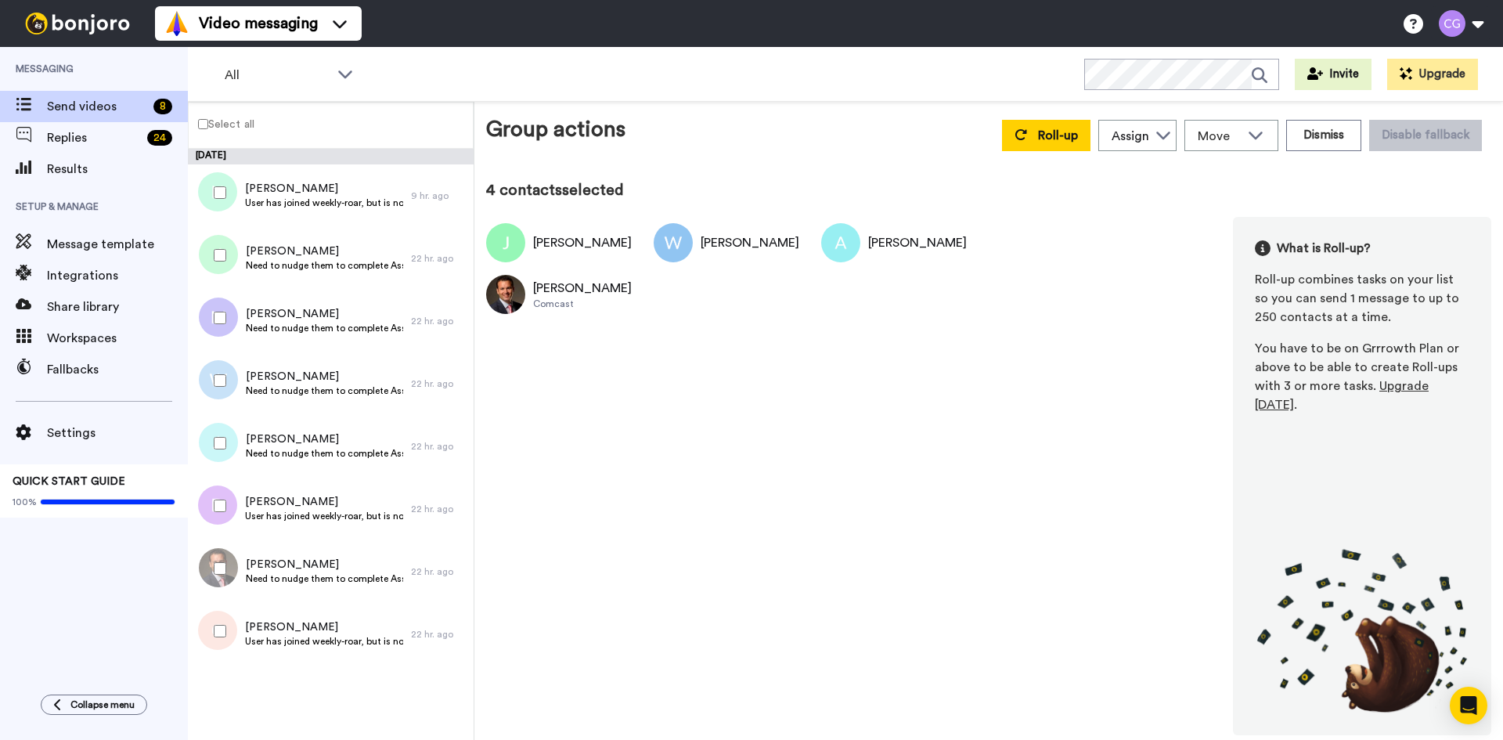
click at [230, 325] on div at bounding box center [217, 317] width 56 height 55
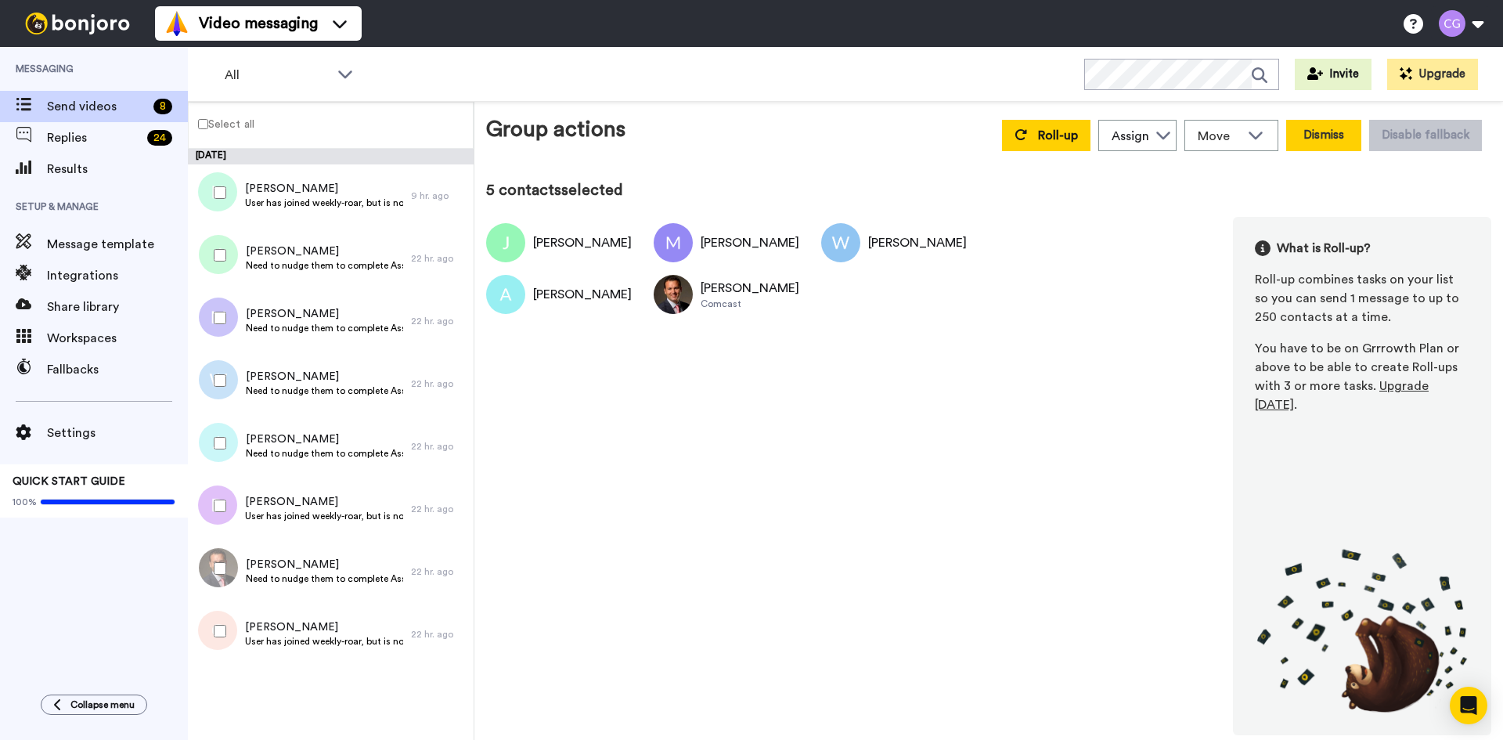
click at [1310, 131] on button "Dismiss" at bounding box center [1323, 135] width 75 height 31
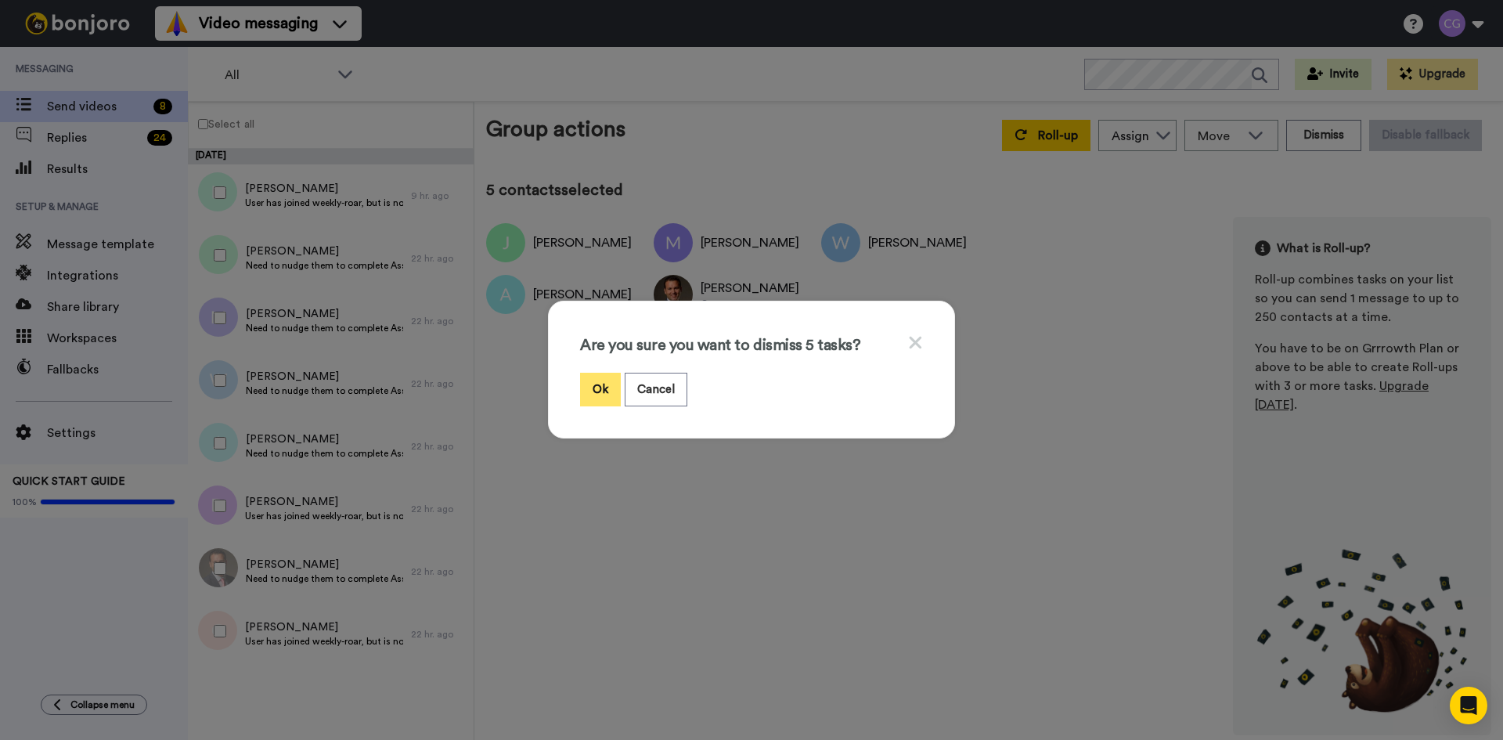
click at [601, 391] on button "Ok" at bounding box center [600, 390] width 41 height 34
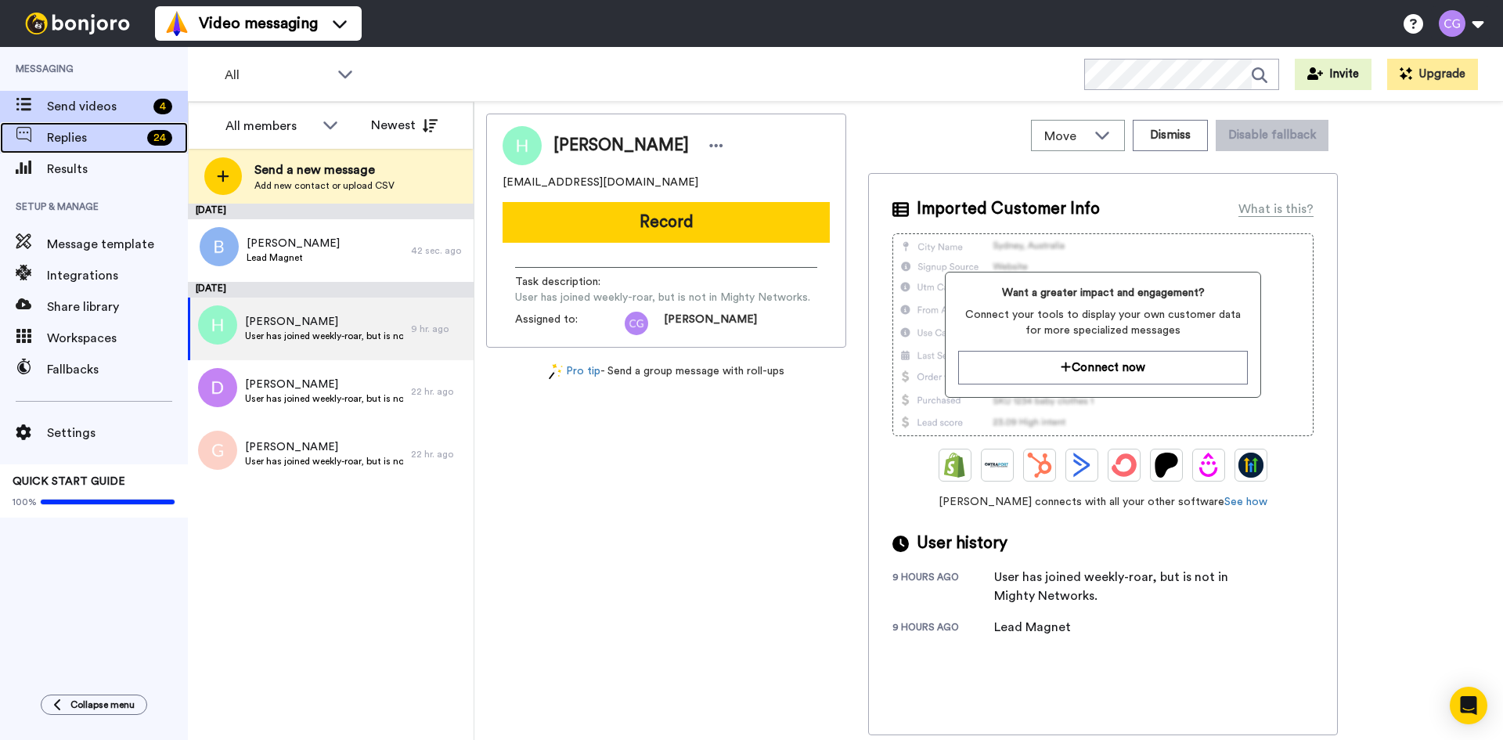
click at [135, 142] on span "Replies" at bounding box center [94, 137] width 94 height 19
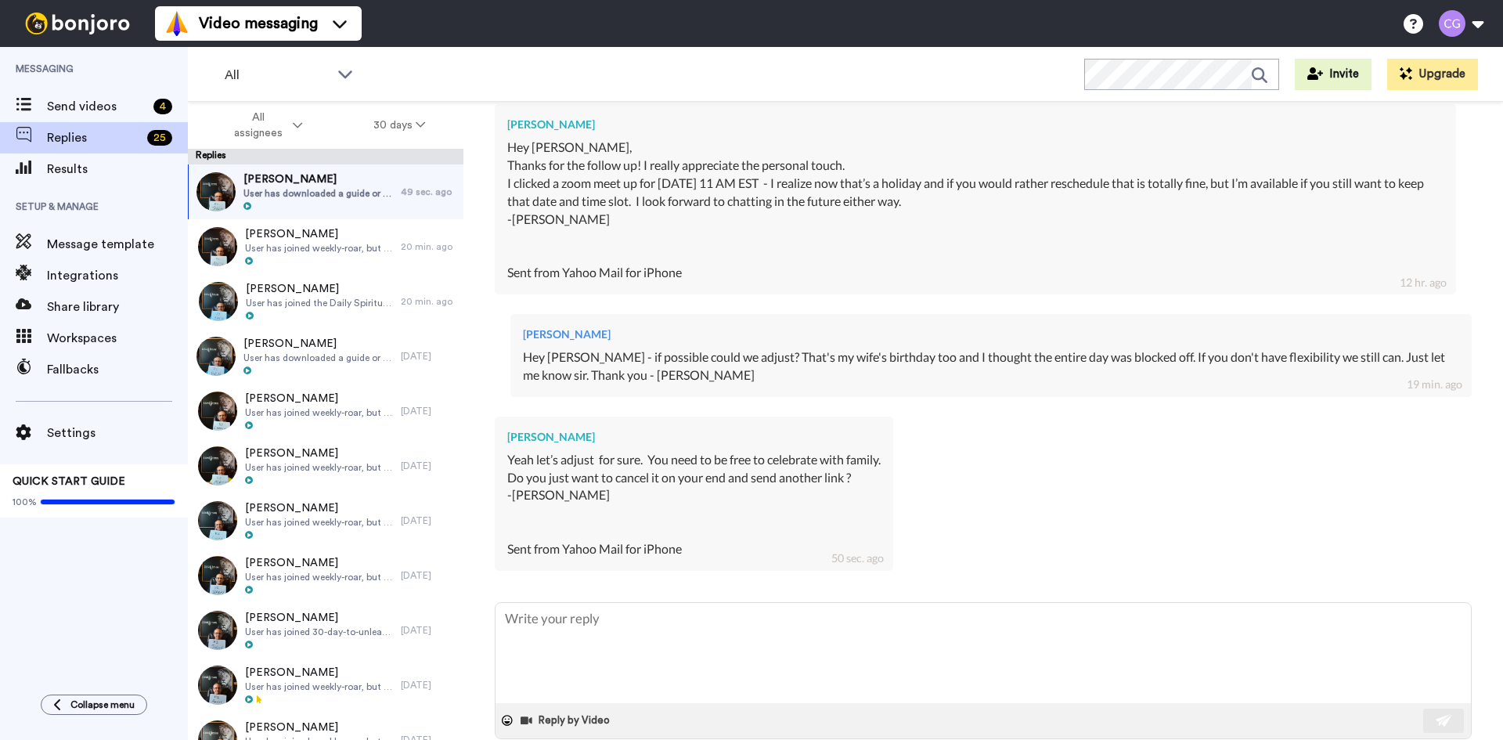
scroll to position [452, 0]
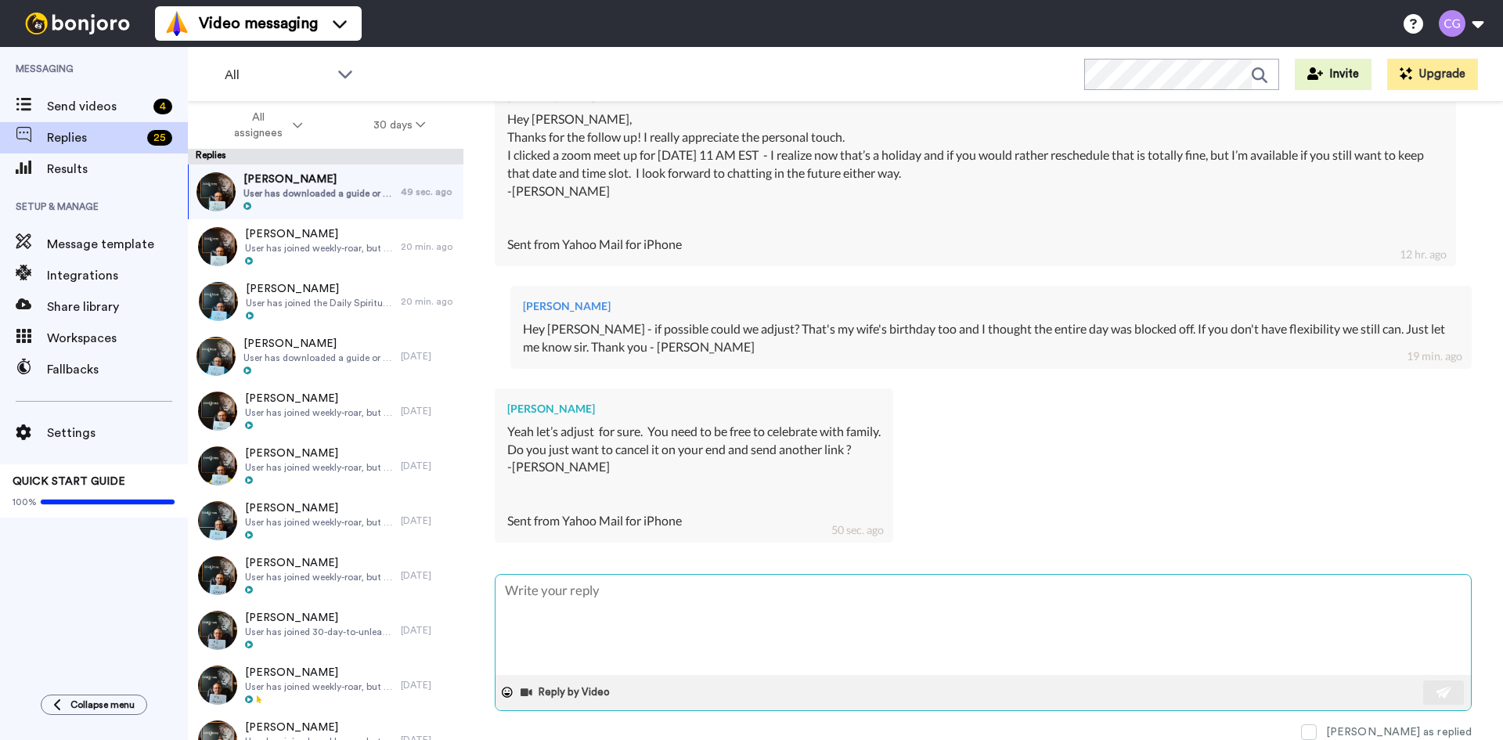
click at [715, 627] on textarea at bounding box center [983, 625] width 975 height 100
type textarea "x"
type textarea "https://meetings-na2.hubspot.com/chris-grainger"
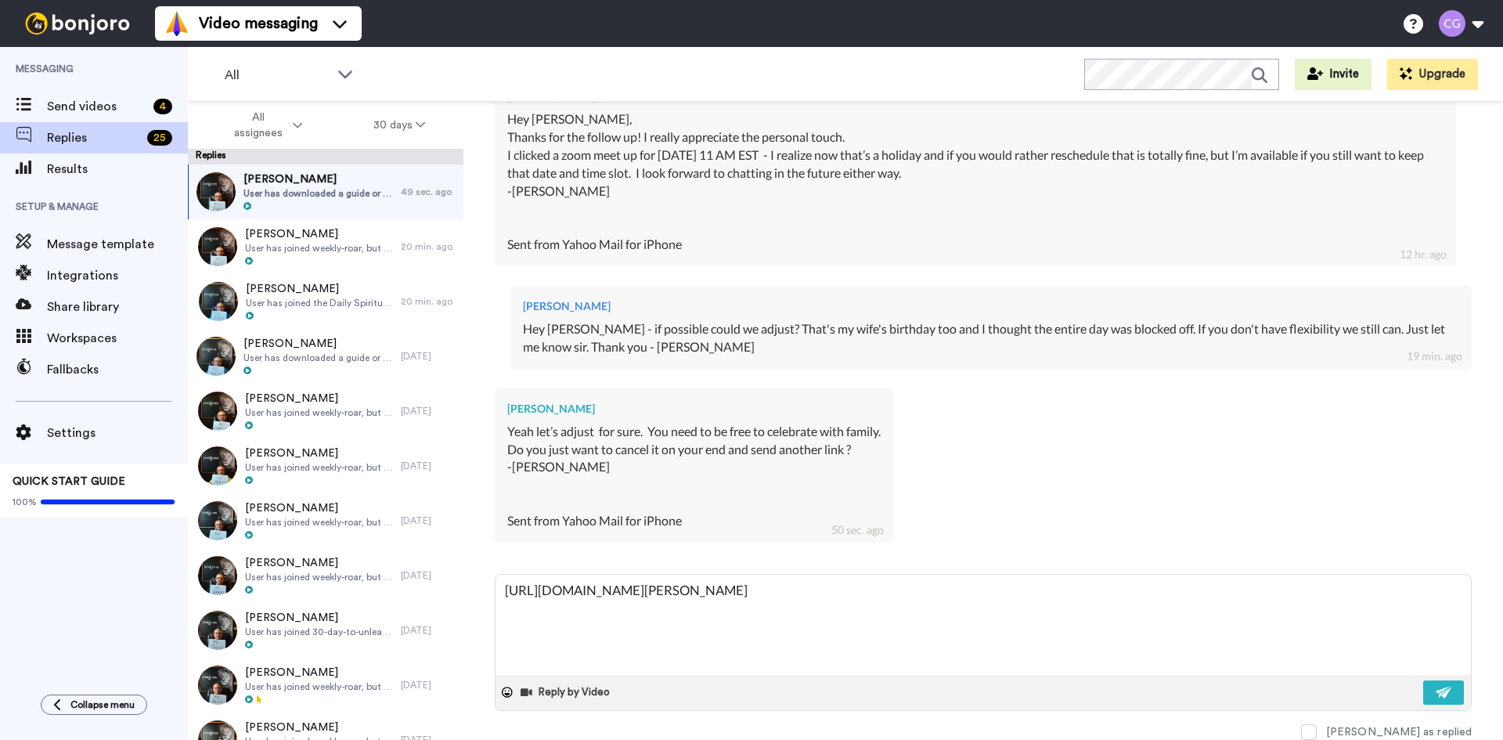
type textarea "x"
type textarea "Thttps://meetings-na2.hubspot.com/chris-grainger"
type textarea "x"
type textarea "Thhttps://meetings-na2.hubspot.com/chris-grainger"
type textarea "x"
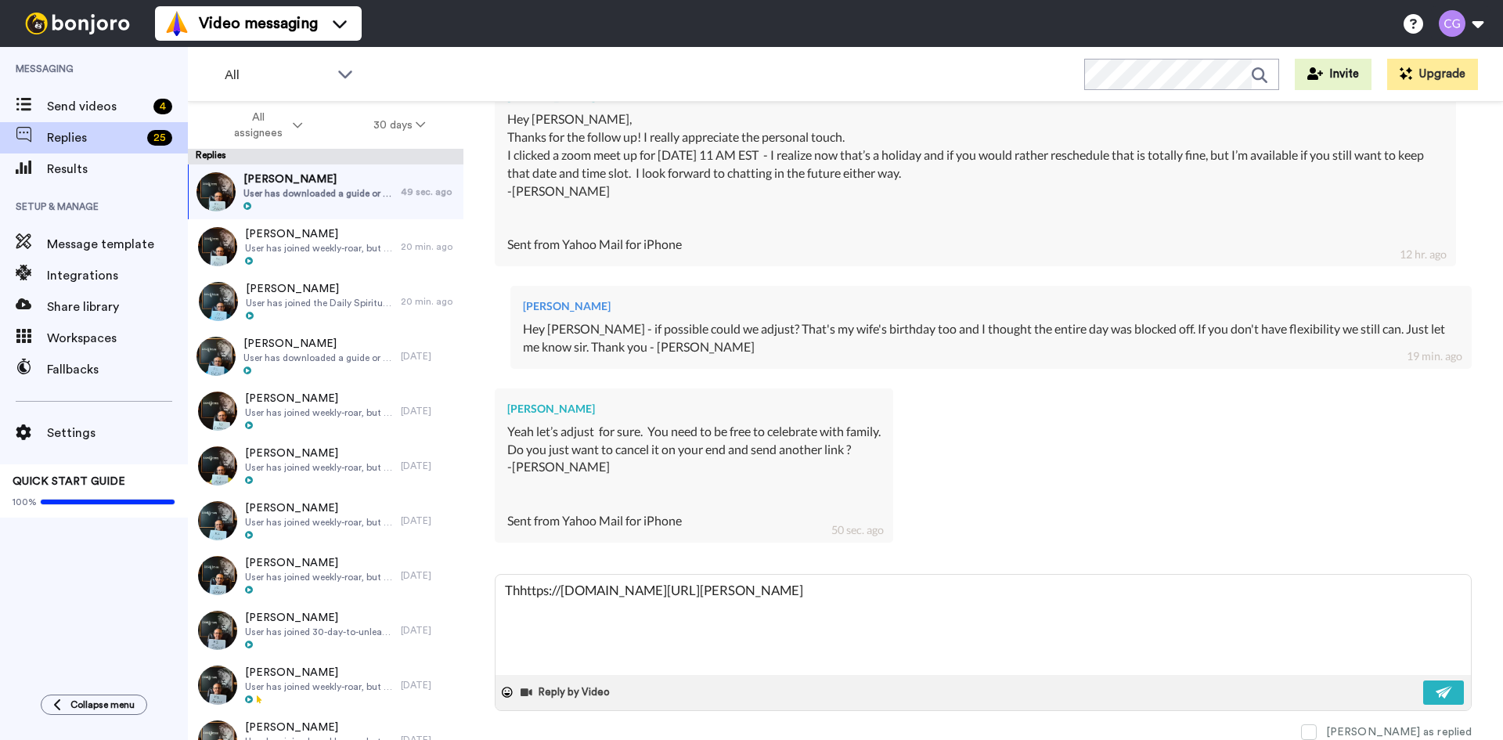
type textarea "Thehttps://meetings-na2.hubspot.com/chris-grainger"
type textarea "x"
type textarea "The https://meetings-na2.hubspot.com/chris-grainger"
type textarea "x"
type textarea "The lhttps://meetings-na2.hubspot.com/chris-grainger"
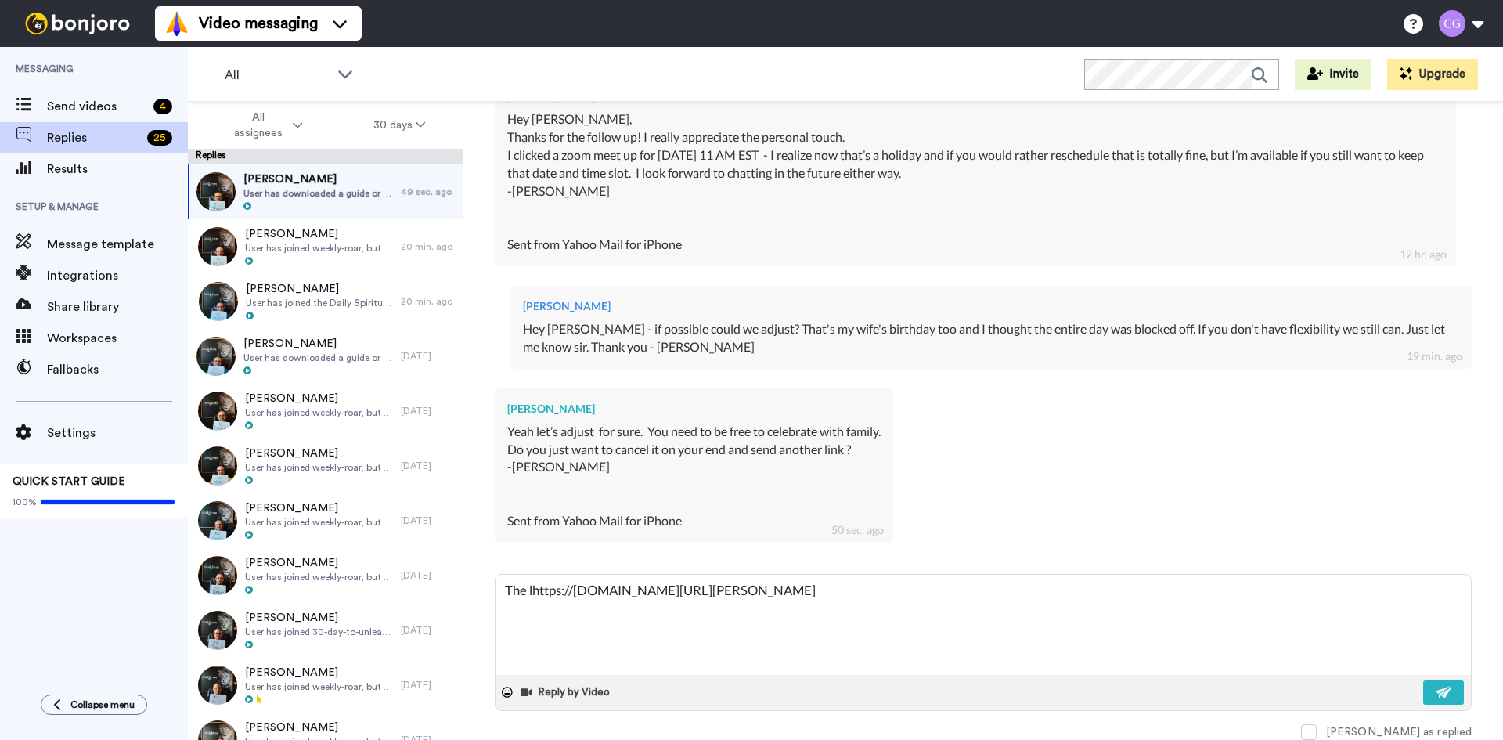
type textarea "x"
type textarea "The lihttps://meetings-na2.hubspot.com/chris-grainger"
type textarea "x"
type textarea "The linhttps://meetings-na2.hubspot.com/chris-grainger"
type textarea "x"
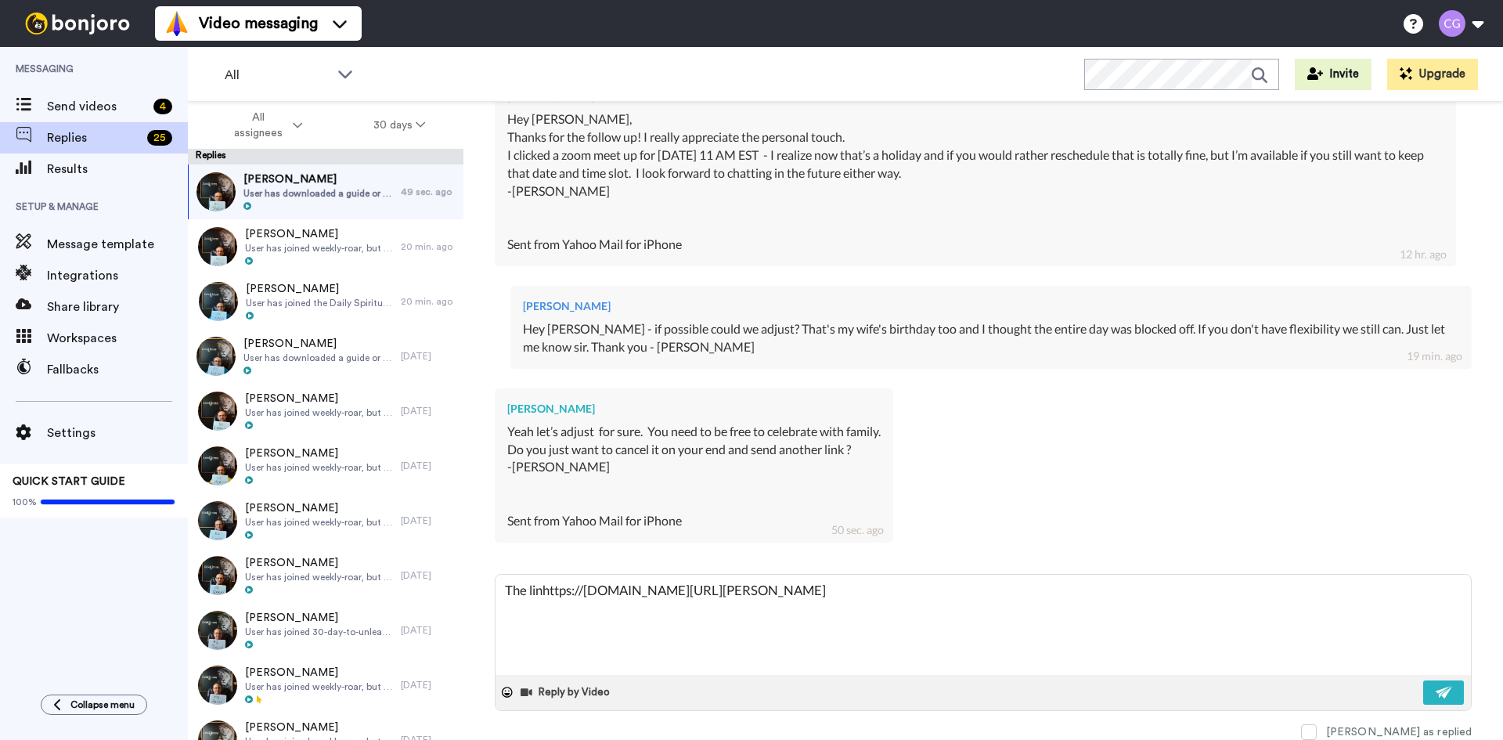
type textarea "The linkhttps://meetings-na2.hubspot.com/chris-grainger"
type textarea "x"
type textarea "The link https://meetings-na2.hubspot.com/chris-grainger"
type textarea "x"
type textarea "The link shttps://meetings-na2.hubspot.com/chris-grainger"
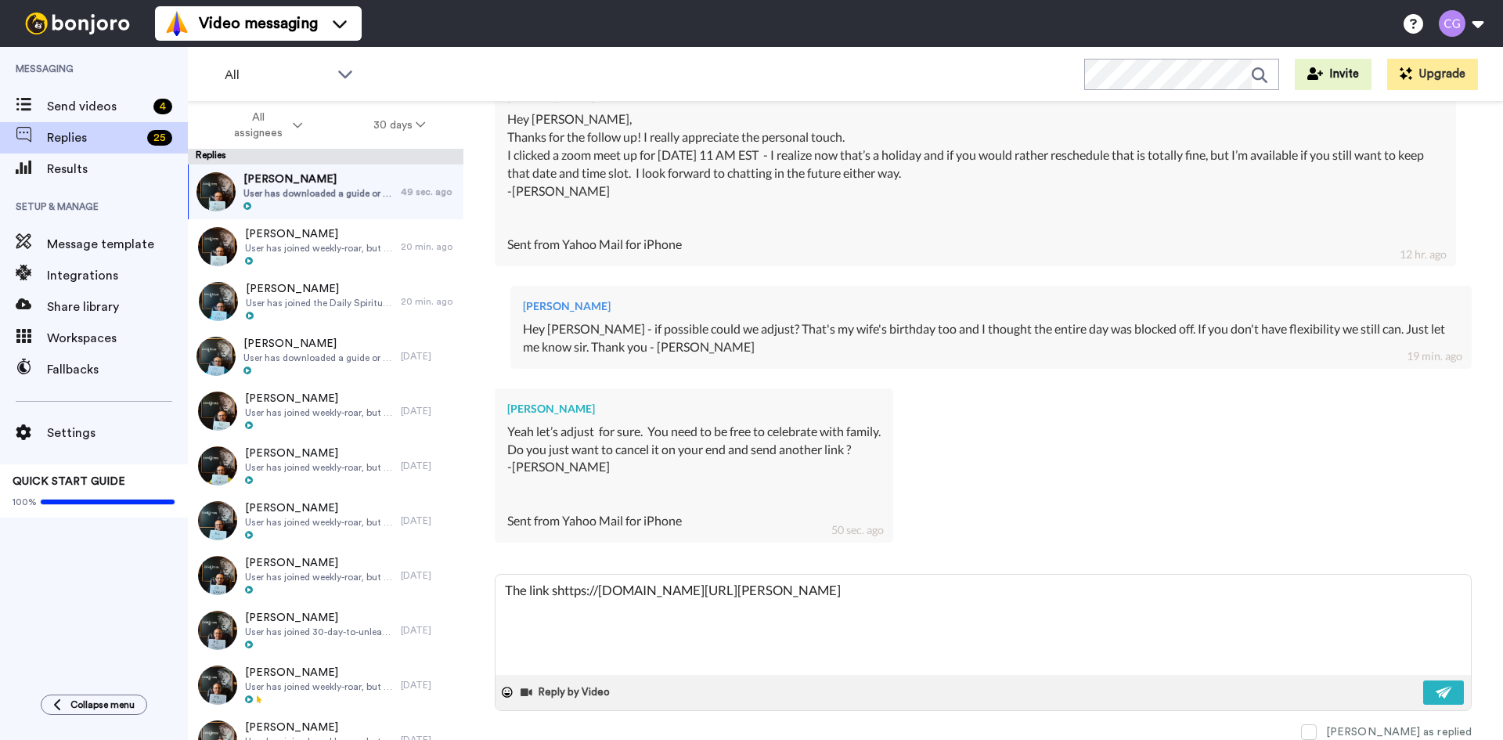
type textarea "x"
type textarea "The link shhttps://meetings-na2.hubspot.com/chris-grainger"
type textarea "x"
type textarea "The link shohttps://meetings-na2.hubspot.com/chris-grainger"
type textarea "x"
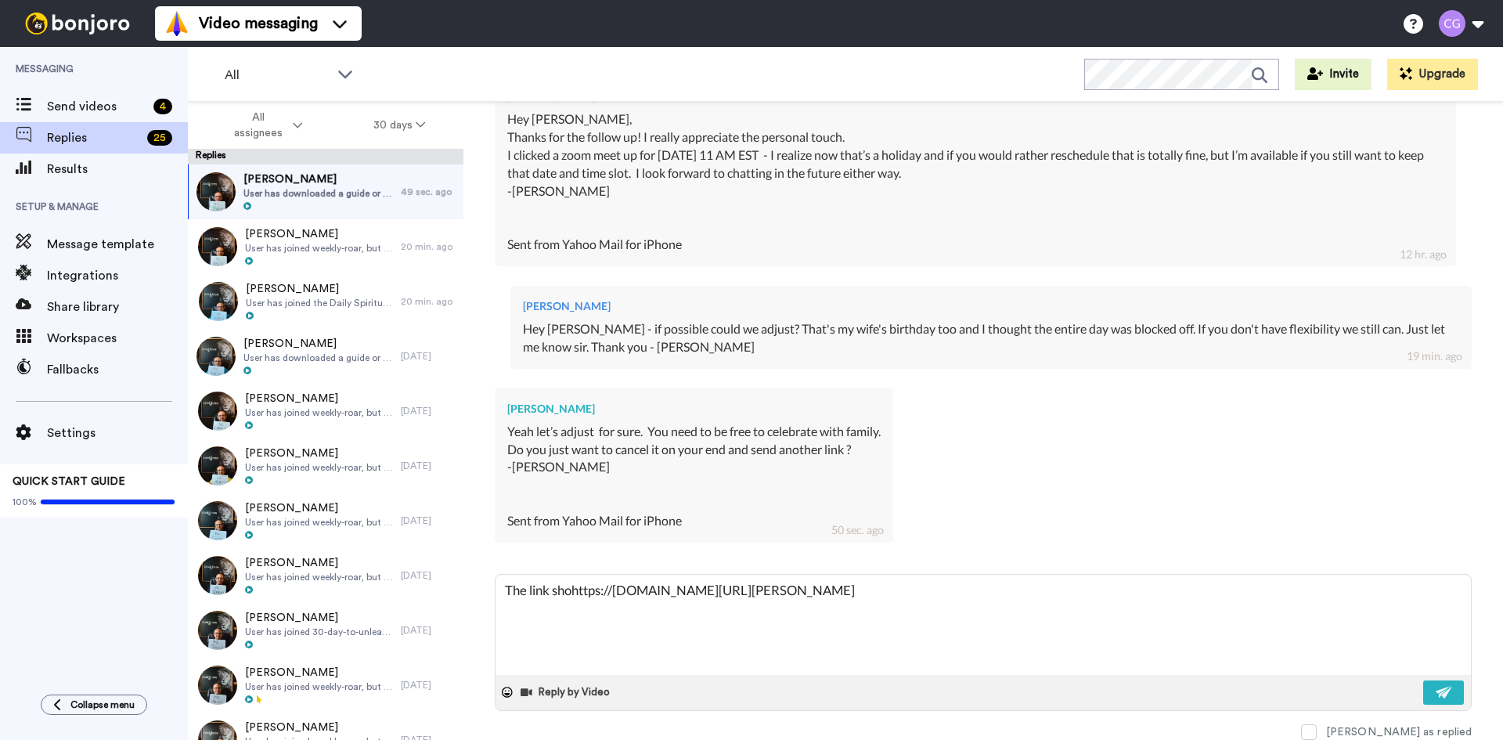
type textarea "The link shouhttps://meetings-na2.hubspot.com/chris-grainger"
type textarea "x"
type textarea "The link shoulhttps://meetings-na2.hubspot.com/chris-grainger"
type textarea "x"
type textarea "The link shouldhttps://meetings-na2.hubspot.com/chris-grainger"
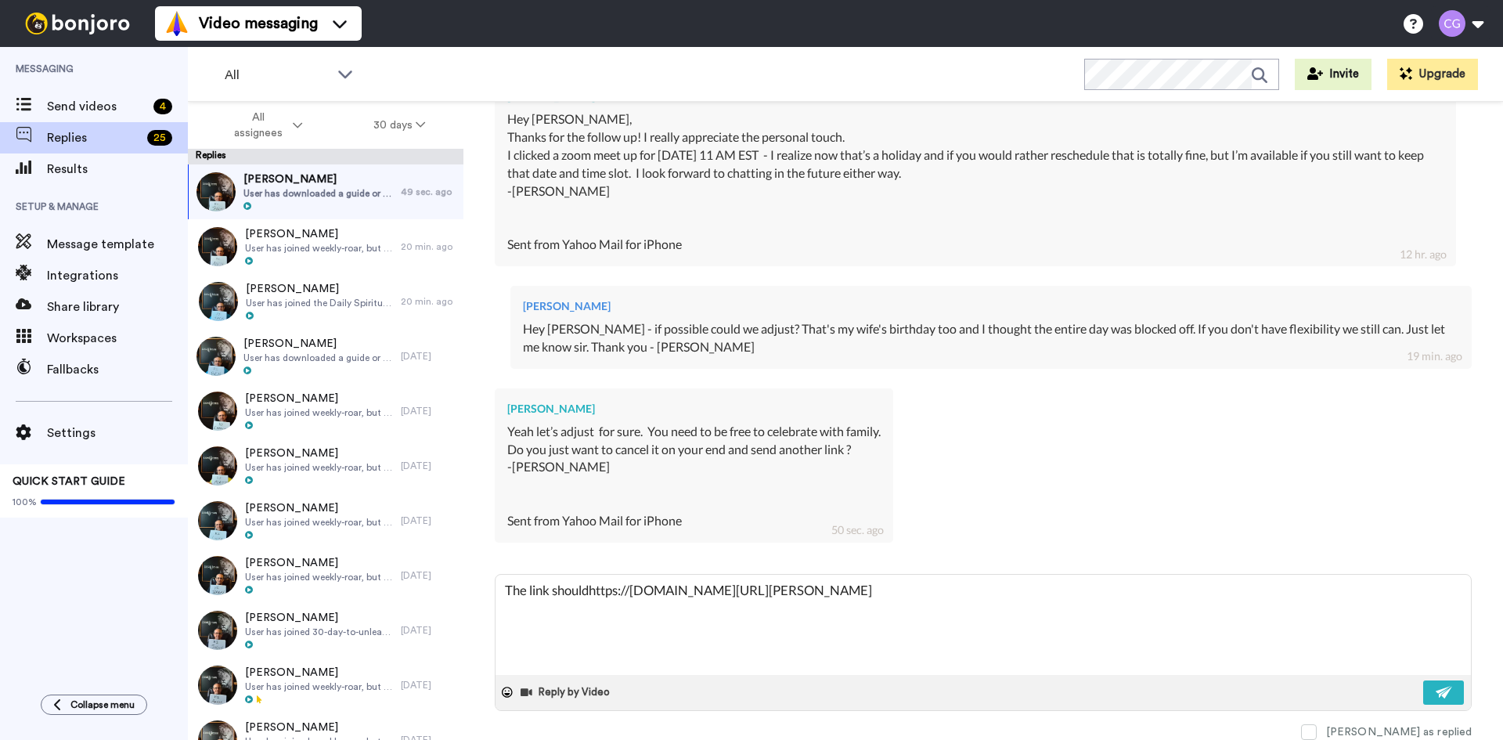
type textarea "x"
type textarea "The link should https://meetings-na2.hubspot.com/chris-grainger"
type textarea "x"
type textarea "The link should behttps://meetings-na2.hubspot.com/chris-grainger"
type textarea "x"
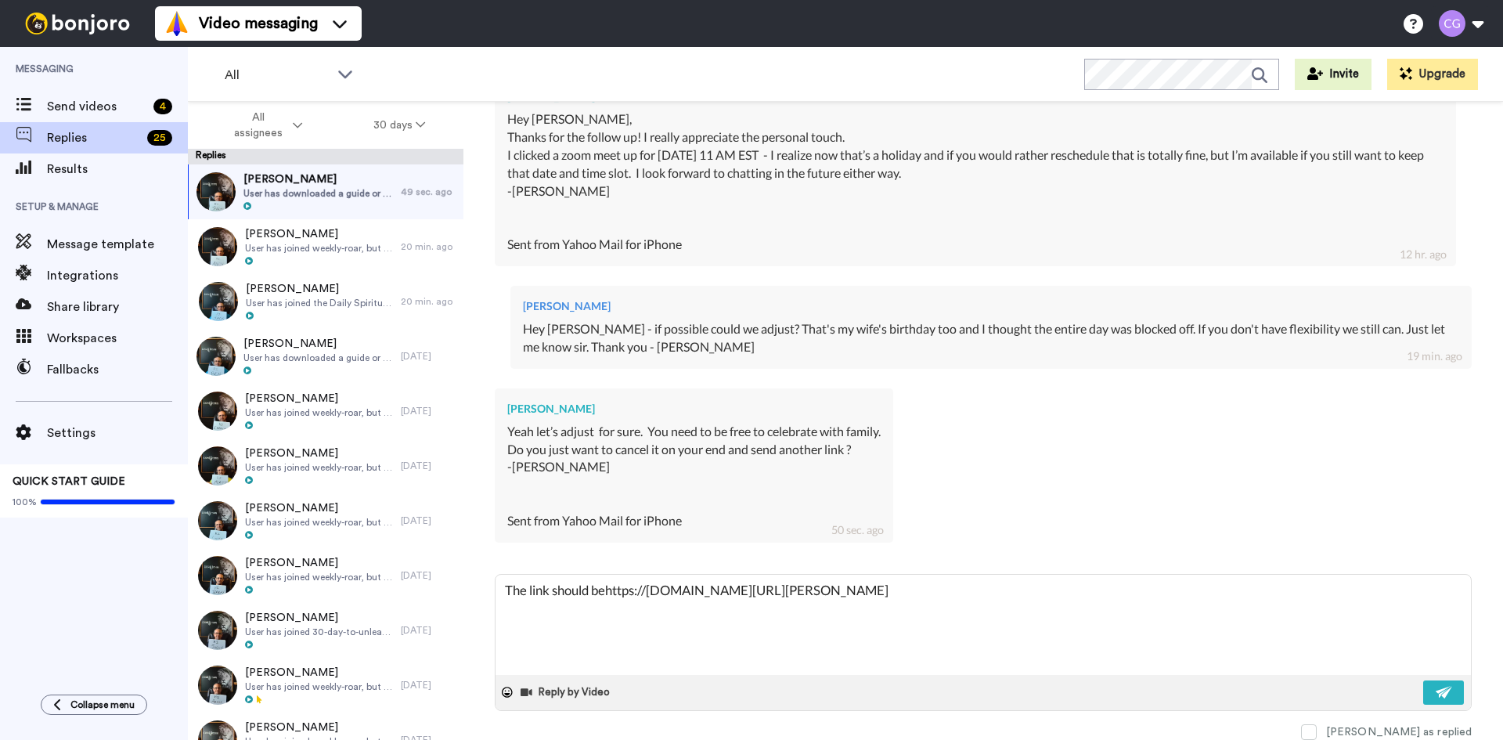
type textarea "The link should be https://meetings-na2.hubspot.com/chris-grainger"
type textarea "x"
type textarea "The link should be uhttps://meetings-na2.hubspot.com/chris-grainger"
type textarea "x"
type textarea "The link should be uphttps://meetings-na2.hubspot.com/chris-grainger"
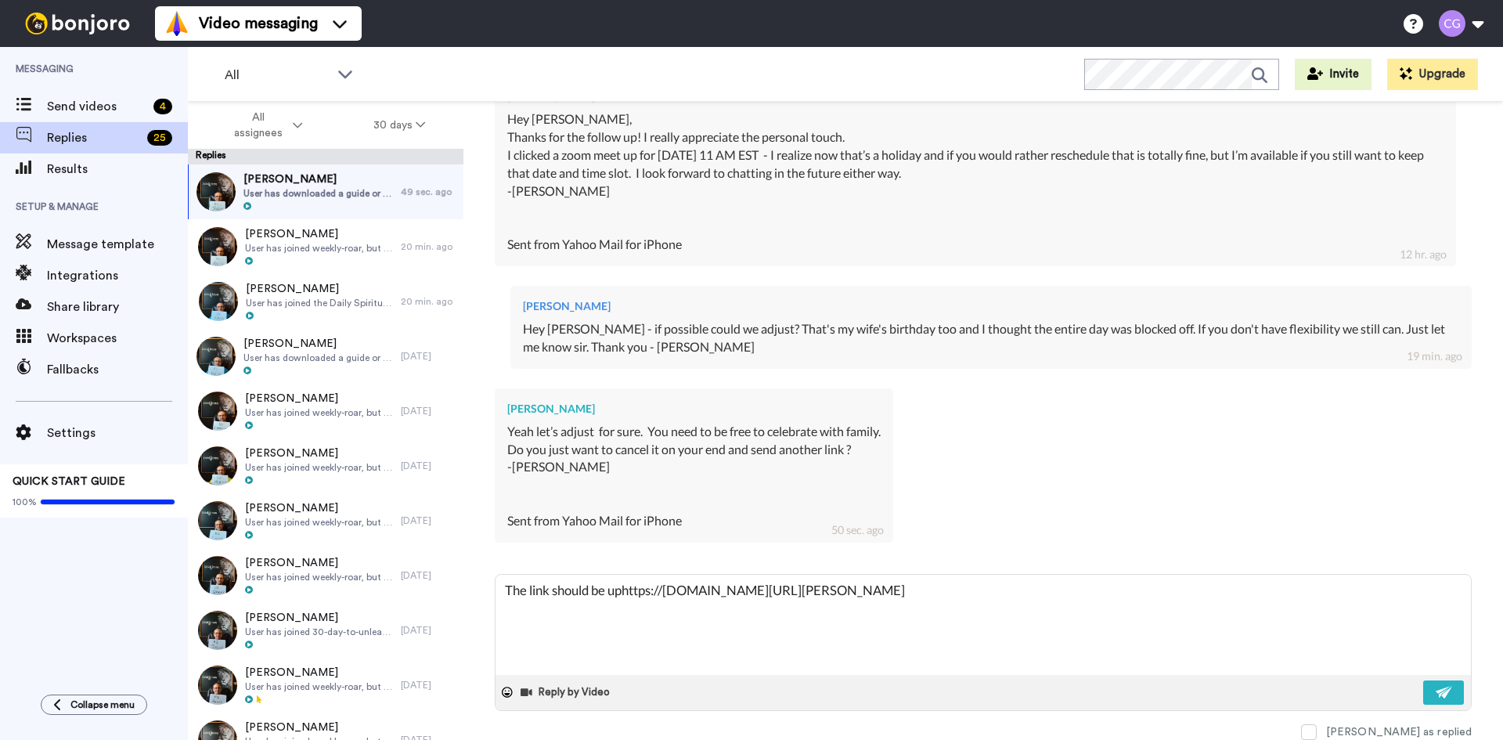
type textarea "x"
type textarea "The link should be up;https://meetings-na2.hubspot.com/chris-grainger"
type textarea "x"
type textarea "The link should be up;dhttps://meetings-na2.hubspot.com/chris-grainger"
type textarea "x"
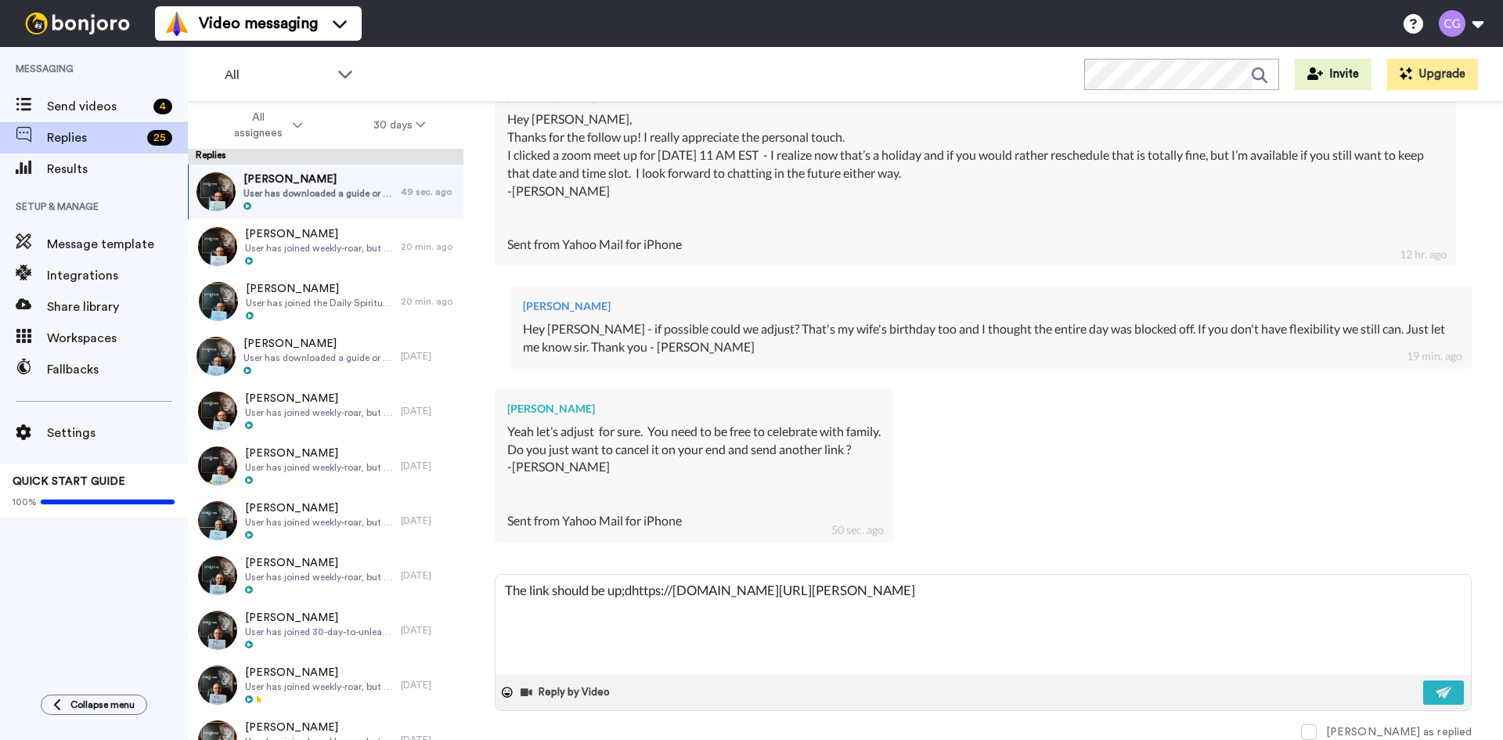
type textarea "The link should be up;dahttps://meetings-na2.hubspot.com/chris-grainger"
type textarea "x"
type textarea "The link should be up;dathttps://meetings-na2.hubspot.com/chris-grainger"
type textarea "x"
type textarea "The link should be up;datehttps://meetings-na2.hubspot.com/chris-grainger"
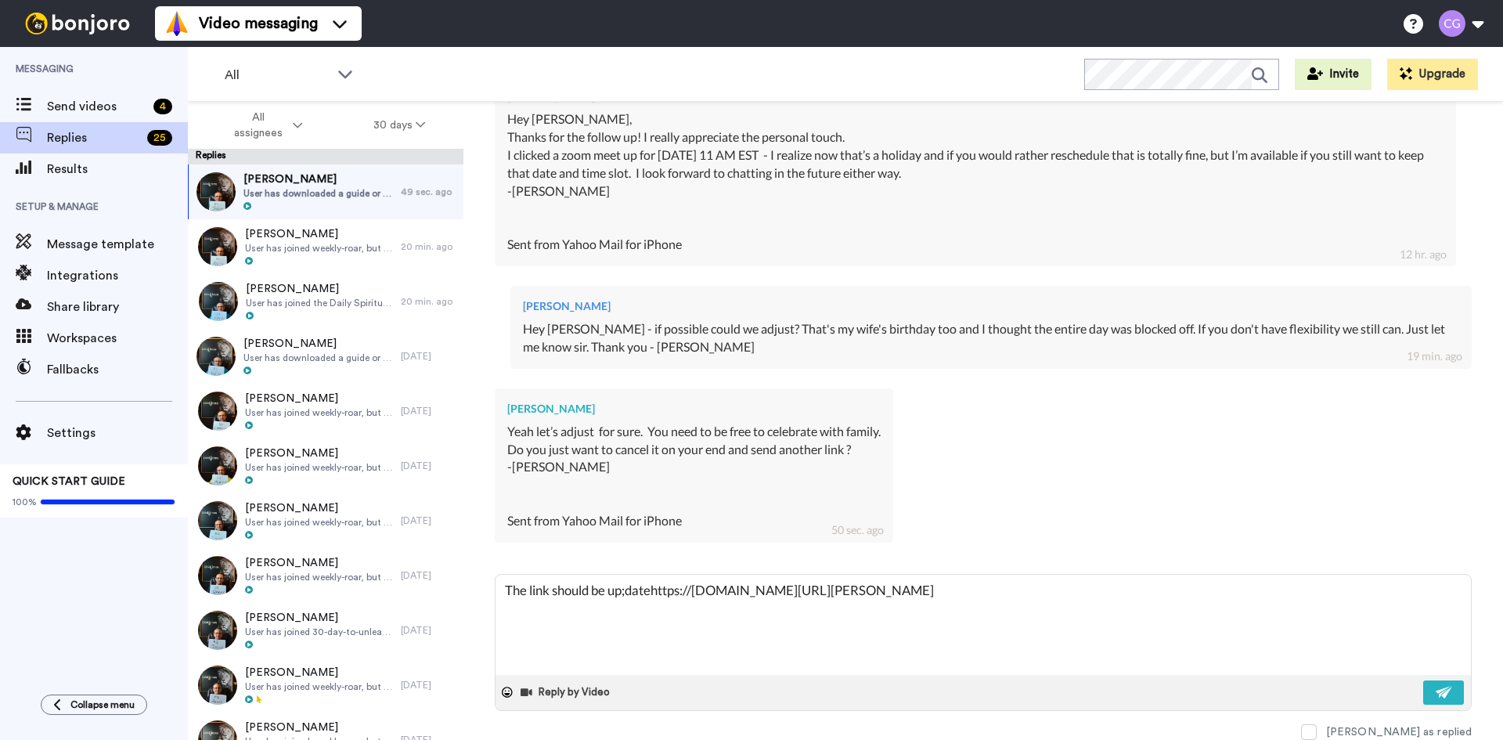
type textarea "x"
type textarea "The link should be up;datedhttps://meetings-na2.hubspot.com/chris-grainger"
type textarea "x"
type textarea "The link should be up;datehttps://meetings-na2.hubspot.com/chris-grainger"
type textarea "x"
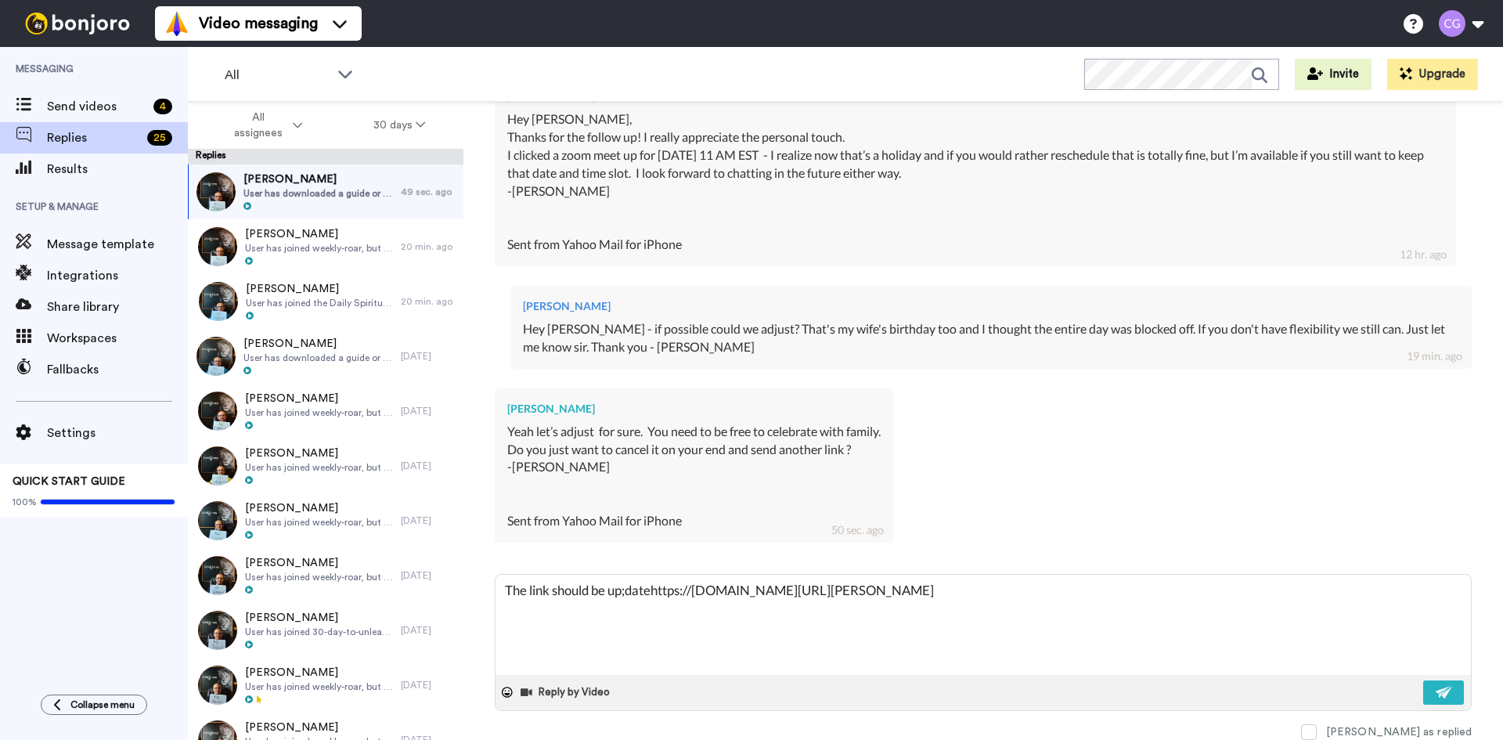
type textarea "The link should be up;dathttps://meetings-na2.hubspot.com/chris-grainger"
type textarea "x"
type textarea "The link should be up;dahttps://meetings-na2.hubspot.com/chris-grainger"
type textarea "x"
type textarea "The link should be up;dhttps://meetings-na2.hubspot.com/chris-grainger"
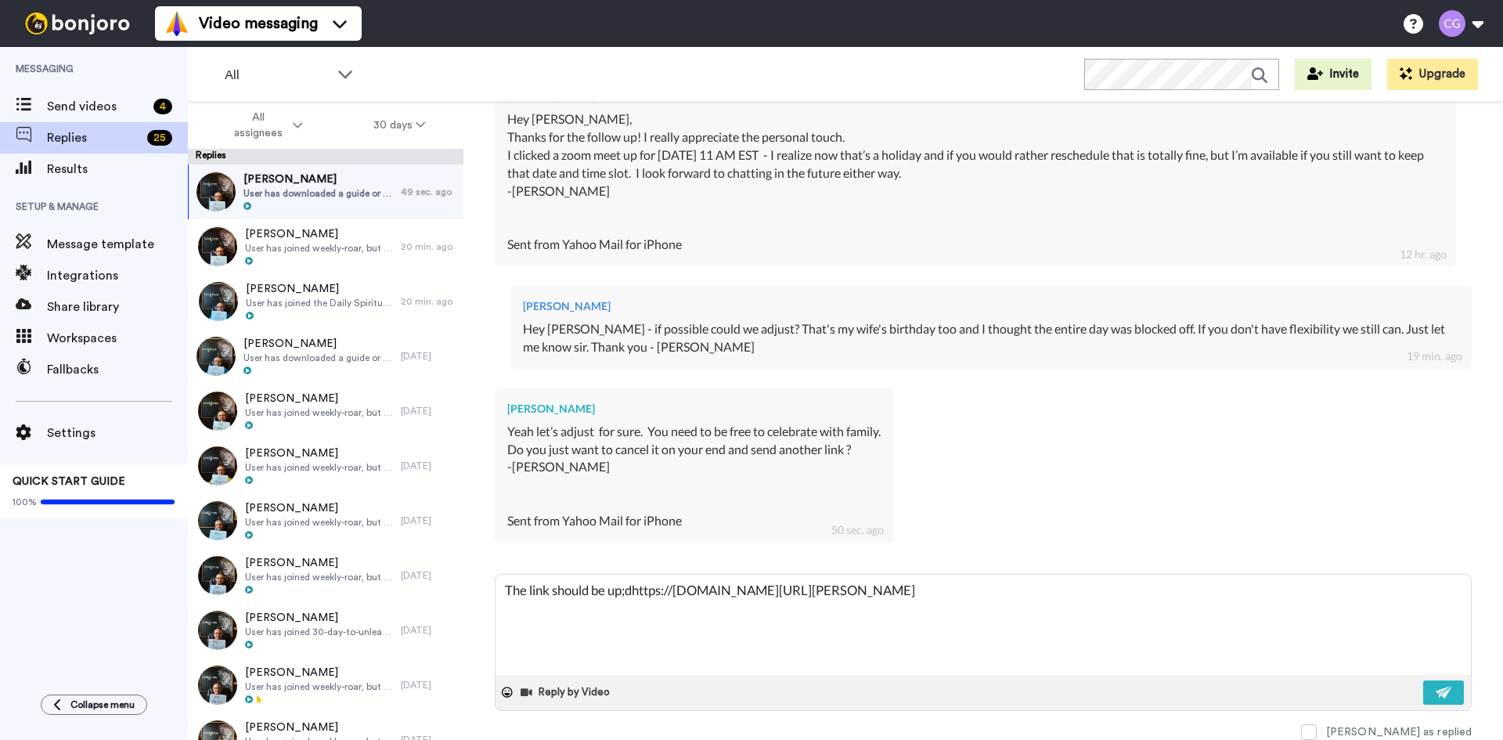
type textarea "x"
type textarea "The link should be up;https://meetings-na2.hubspot.com/chris-grainger"
type textarea "x"
type textarea "The link should be up;dhttps://meetings-na2.hubspot.com/chris-grainger"
type textarea "x"
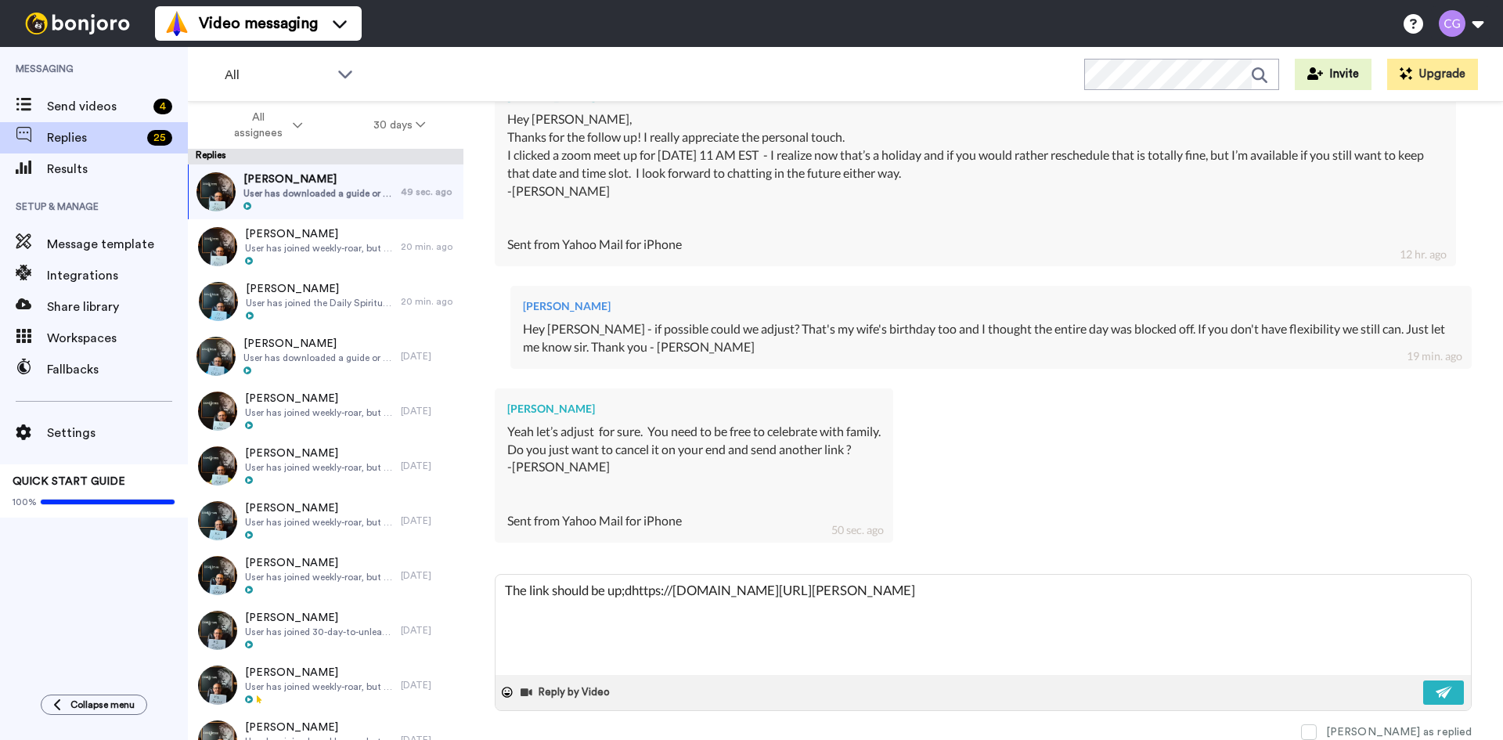
type textarea "The link should be up;https://meetings-na2.hubspot.com/chris-grainger"
type textarea "x"
type textarea "The link should be uphttps://meetings-na2.hubspot.com/chris-grainger"
type textarea "x"
type textarea "The link should be updhttps://meetings-na2.hubspot.com/chris-grainger"
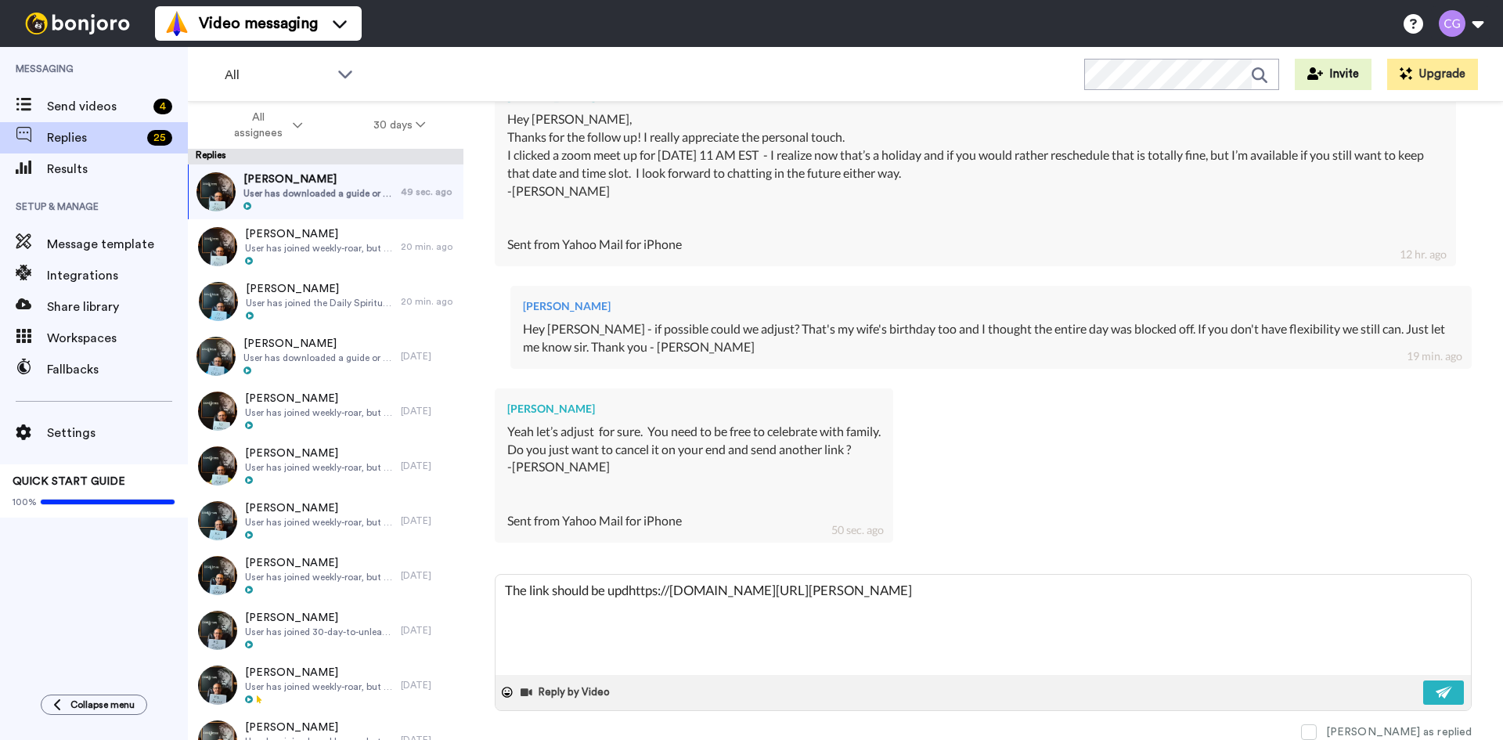
type textarea "x"
type textarea "The link should be updahttps://meetings-na2.hubspot.com/chris-grainger"
type textarea "x"
type textarea "The link should be updathttps://meetings-na2.hubspot.com/chris-grainger"
type textarea "x"
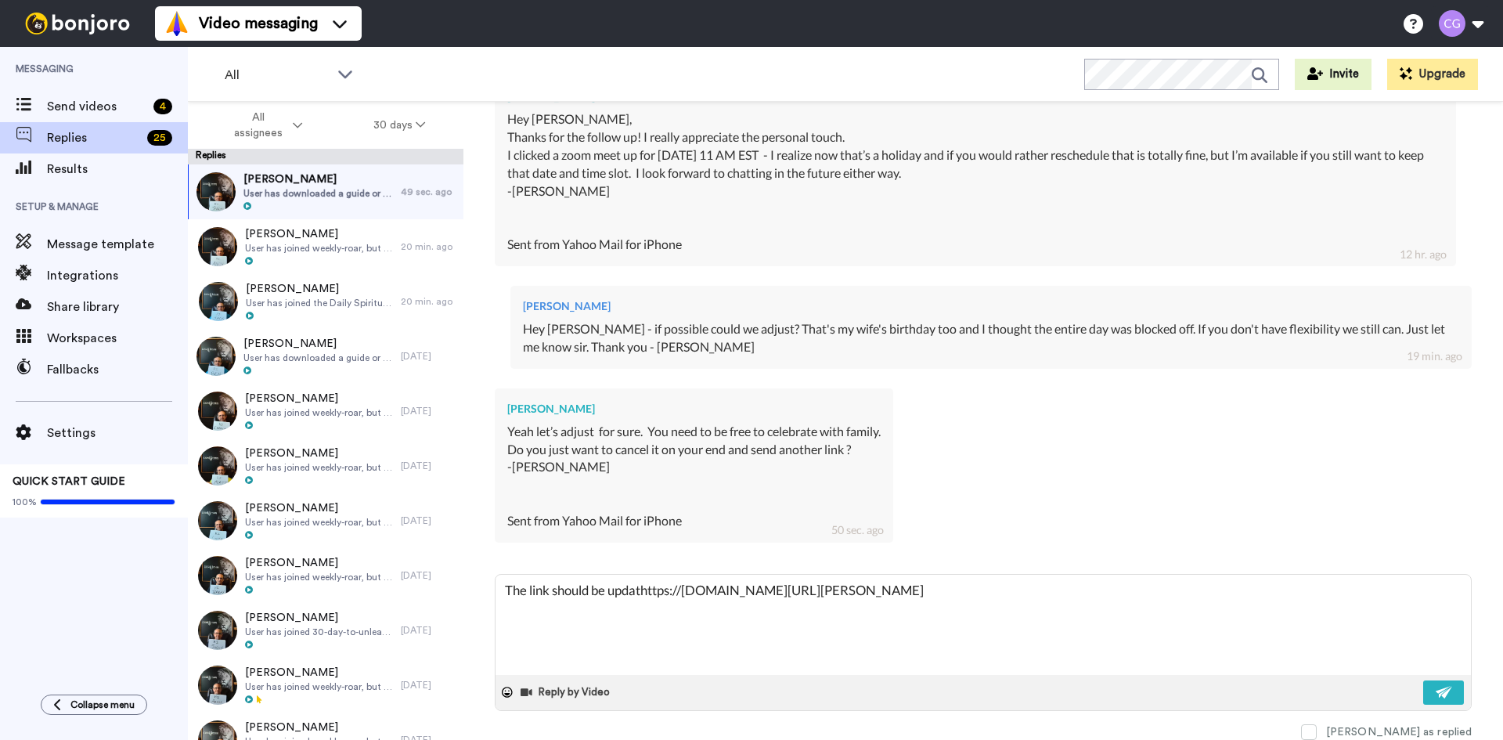
type textarea "The link should be updatehttps://meetings-na2.hubspot.com/chris-grainger"
type textarea "x"
type textarea "The link should be updatedhttps://meetings-na2.hubspot.com/chris-grainger"
type textarea "x"
type textarea "The link should be updated https://meetings-na2.hubspot.com/chris-grainger"
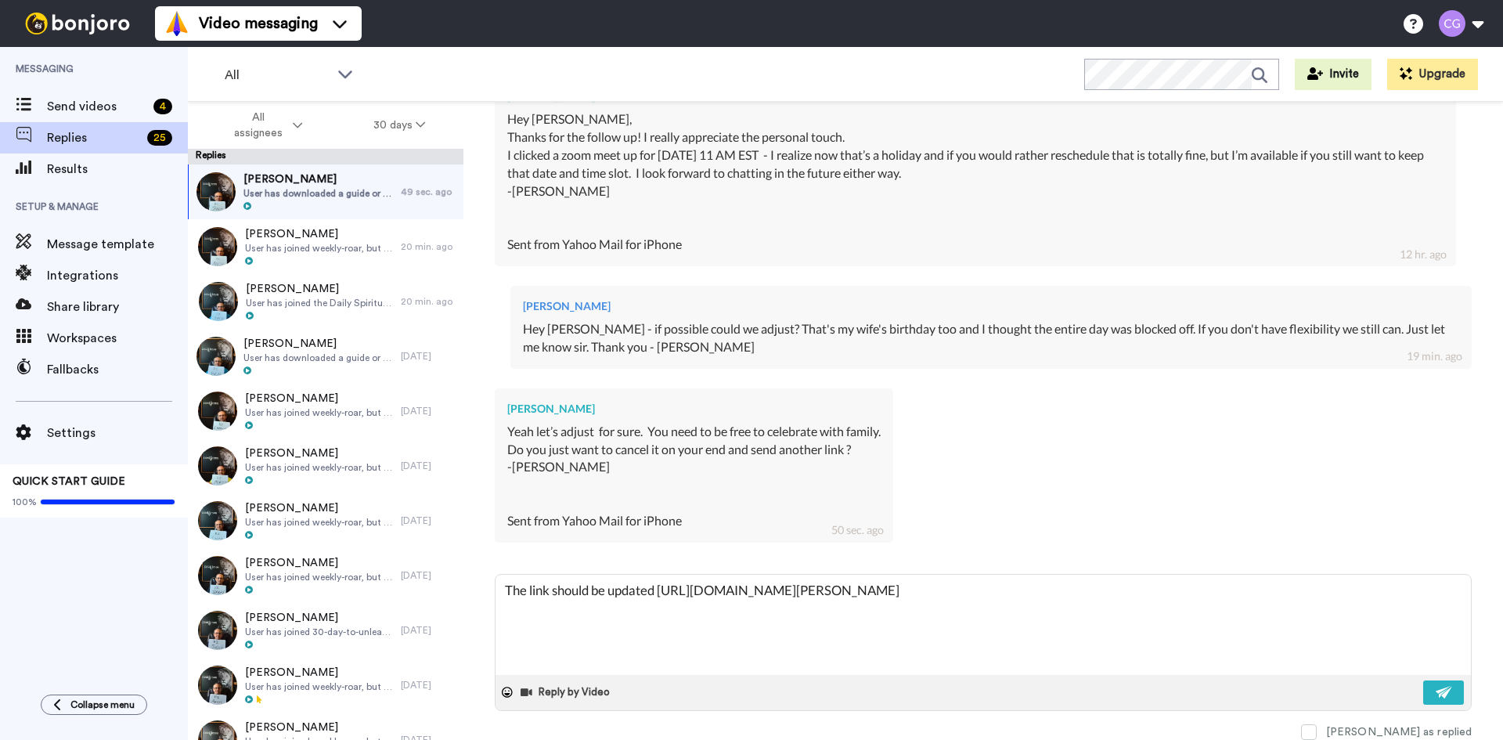
type textarea "x"
type textarea "The link should be updated nhttps://meetings-na2.hubspot.com/chris-grainger"
type textarea "x"
type textarea "The link should be updated nohttps://meetings-na2.hubspot.com/chris-grainger"
type textarea "x"
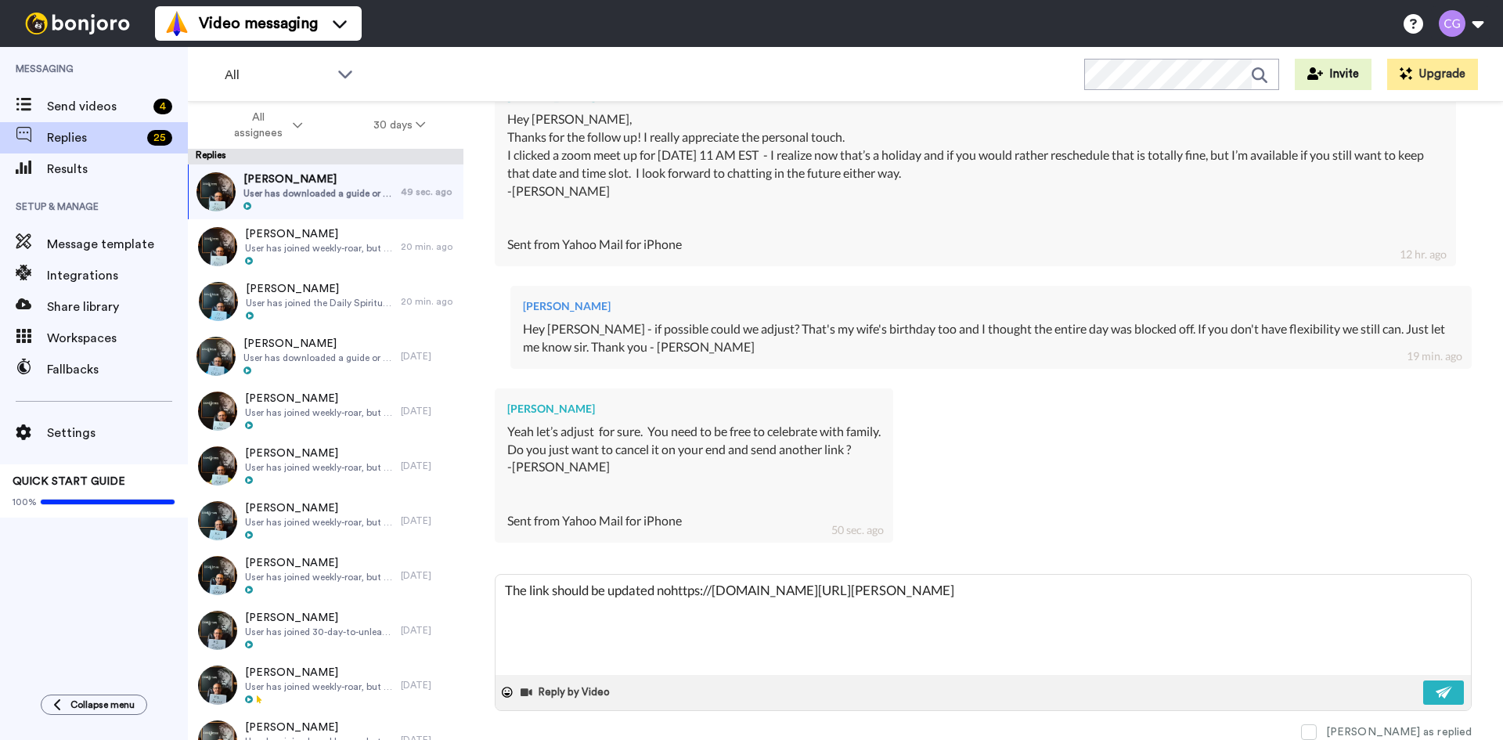
type textarea "The link should be updated nowhttps://meetings-na2.hubspot.com/chris-grainger"
type textarea "x"
type textarea "The link should be updated now https://meetings-na2.hubspot.com/chris-grainger"
type textarea "x"
type textarea "The link should be updated now ahttps://meetings-na2.hubspot.com/chris-grainger"
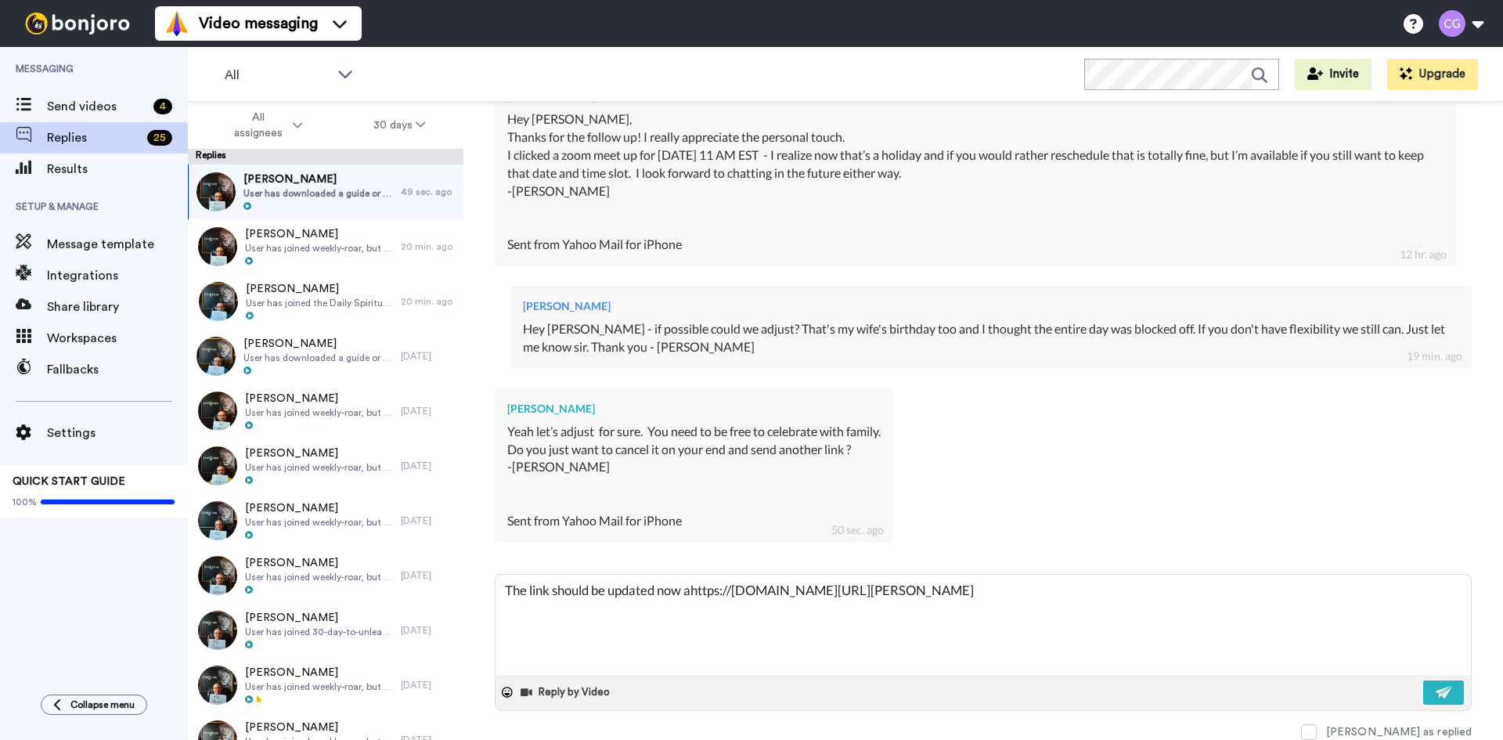
type textarea "x"
type textarea "The link should be updated now anhttps://meetings-na2.hubspot.com/chris-grainger"
type textarea "x"
type textarea "The link should be updated now andhttps://meetings-na2.hubspot.com/chris-graing…"
type textarea "x"
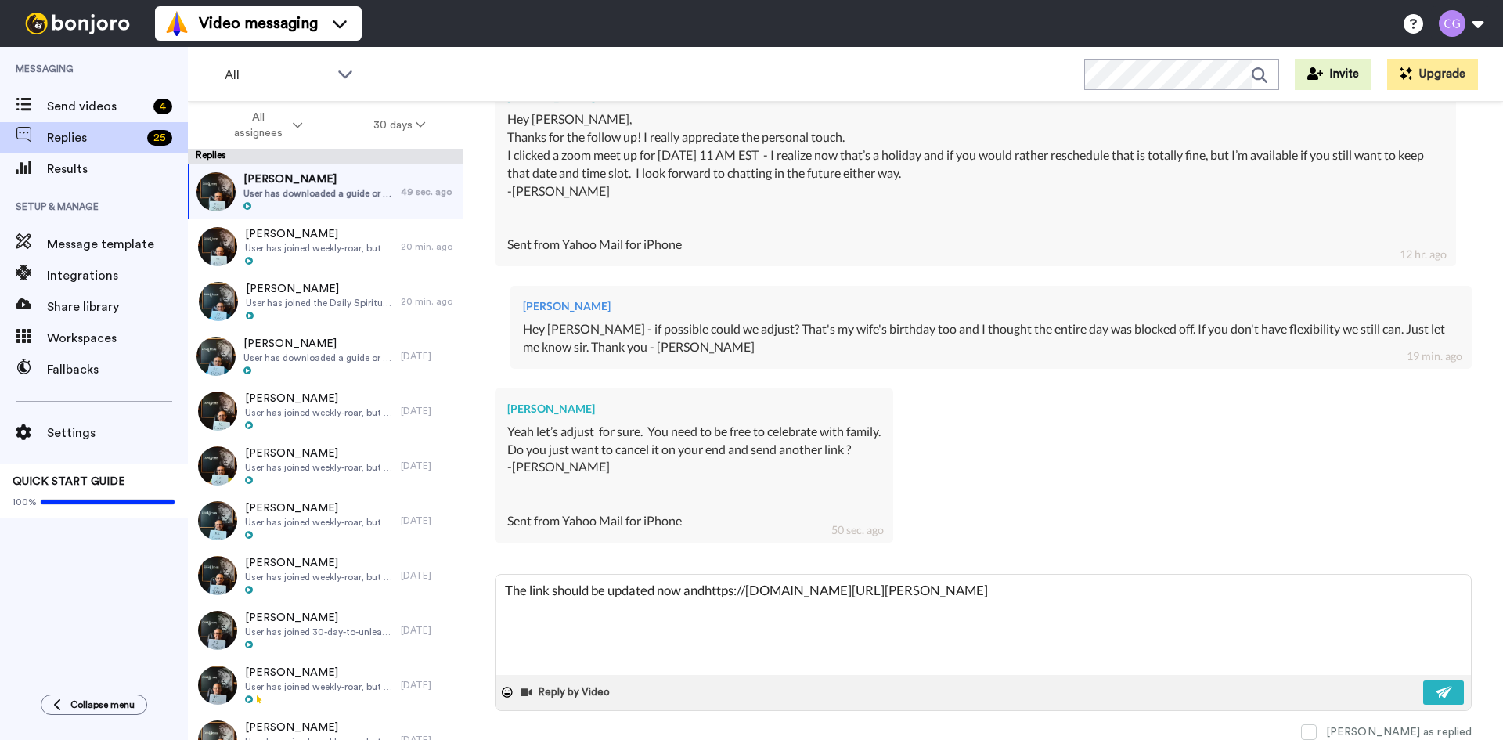
type textarea "The link should be updated now and https://meetings-na2.hubspot.com/chris-grain…"
type textarea "x"
type textarea "The link should be updated now and Ihttps://meetings-na2.hubspot.com/chris-grai…"
type textarea "x"
type textarea "The link should be updated now and I'https://meetings-na2.hubspot.com/chris-gra…"
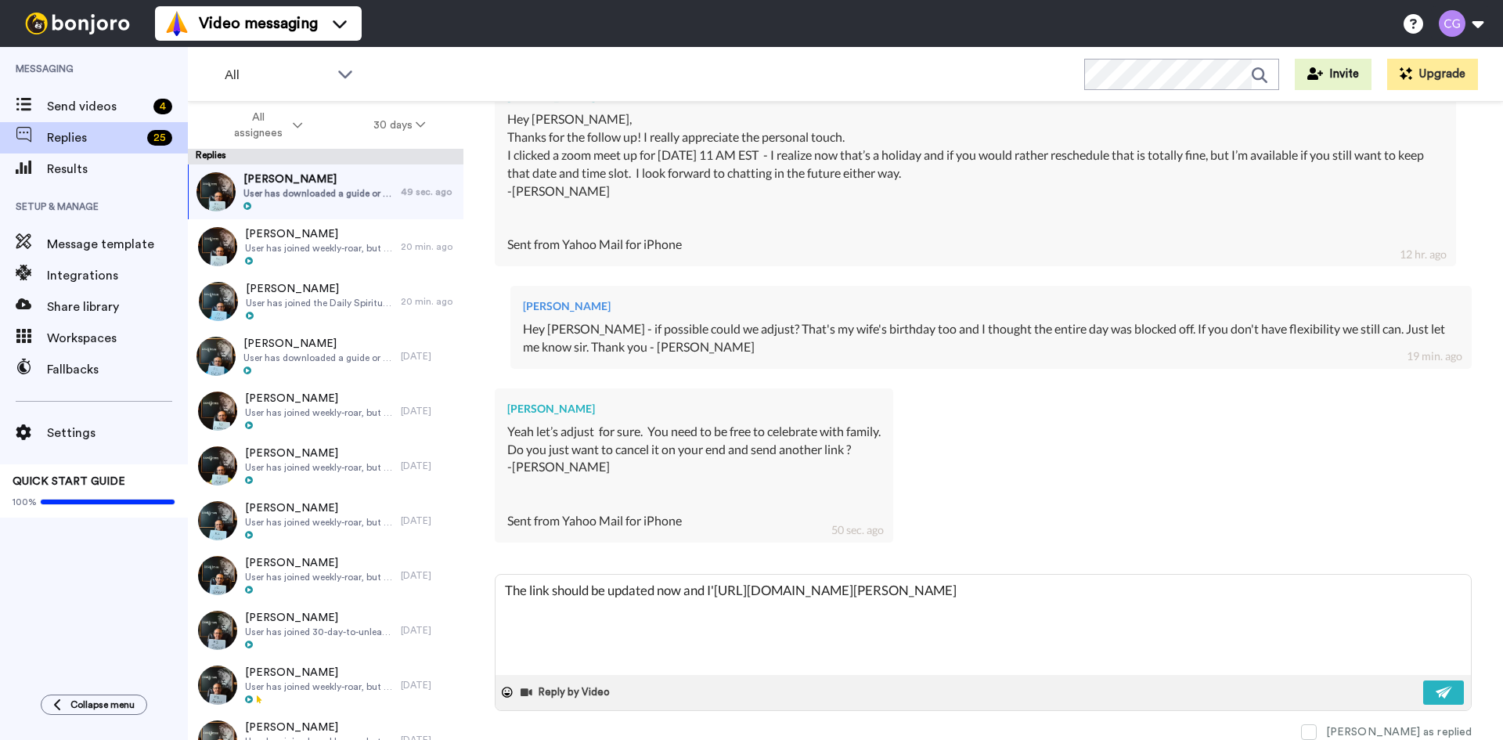
type textarea "x"
type textarea "The link should be updated now and I'lhttps://meetings-na2.hubspot.com/chris-gr…"
type textarea "x"
type textarea "The link should be updated now and I'llhttps://meetings-na2.hubspot.com/chris-g…"
type textarea "x"
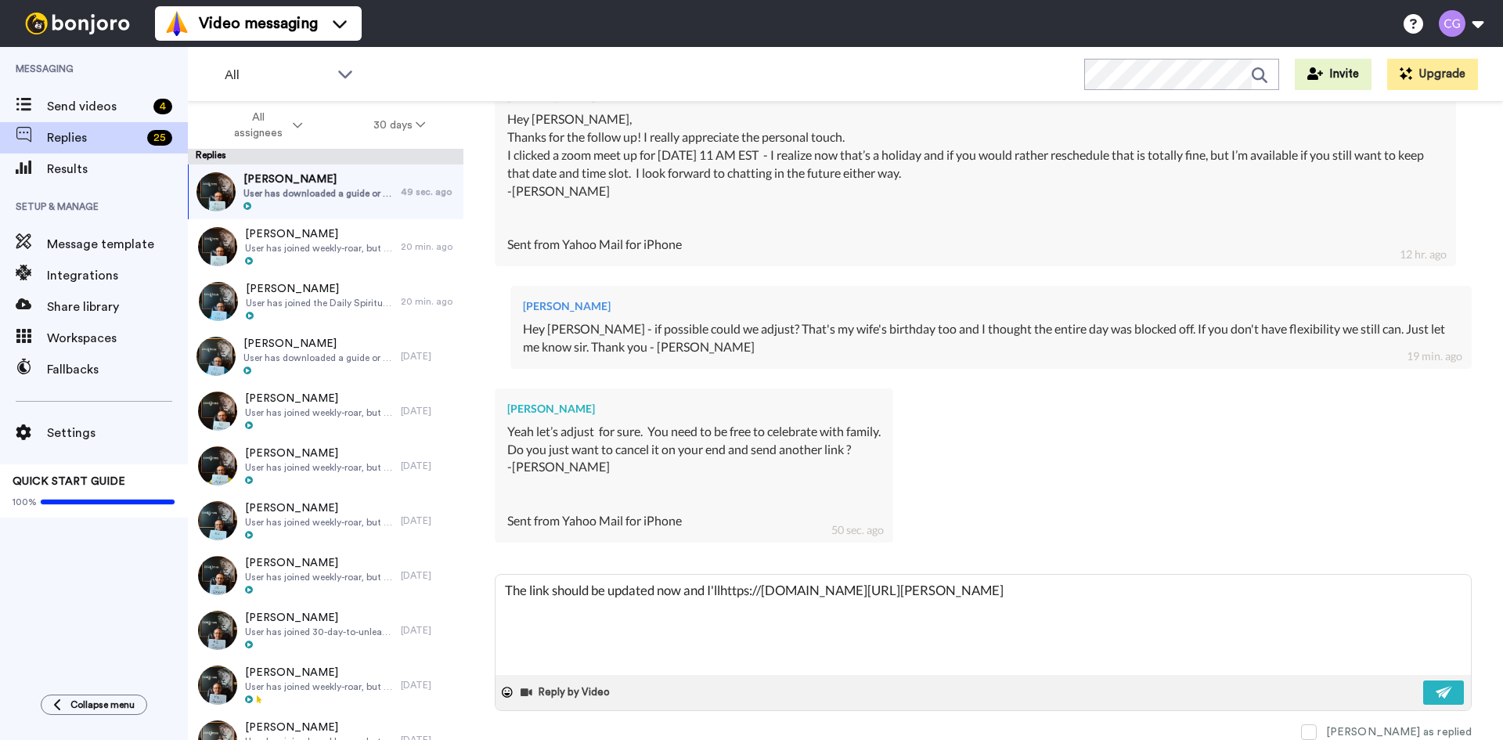
type textarea "The link should be updated now and I'll https://meetings-na2.hubspot.com/chris-…"
type textarea "x"
type textarea "The link should be updated now and I'll chttps://meetings-na2.hubspot.com/chris…"
type textarea "x"
type textarea "The link should be updated now and I'll cahttps://meetings-na2.hubspot.com/chri…"
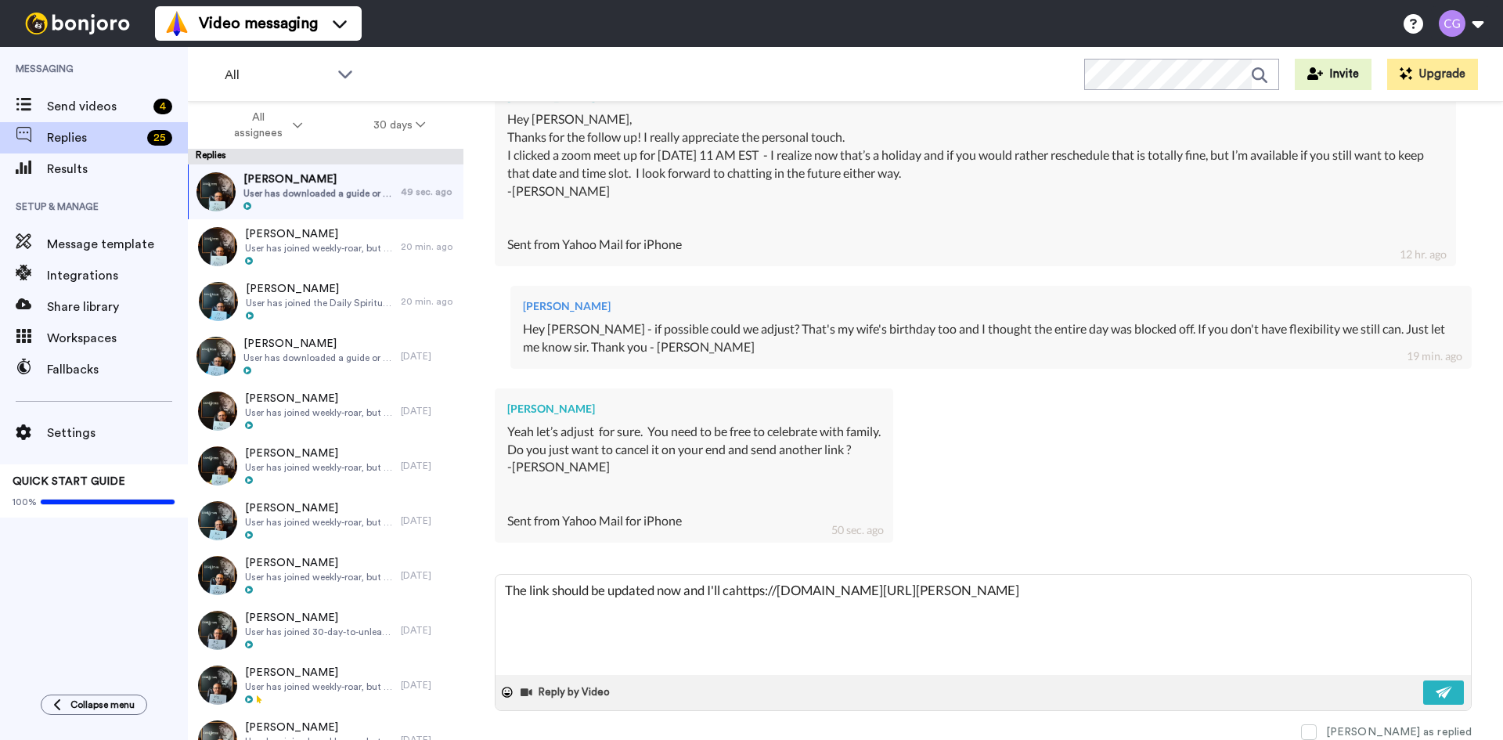
type textarea "x"
type textarea "The link should be updated now and I'll canhttps://meetings-na2.hubspot.com/chr…"
type textarea "x"
type textarea "The link should be updated now and I'll canchttps://meetings-na2.hubspot.com/ch…"
type textarea "x"
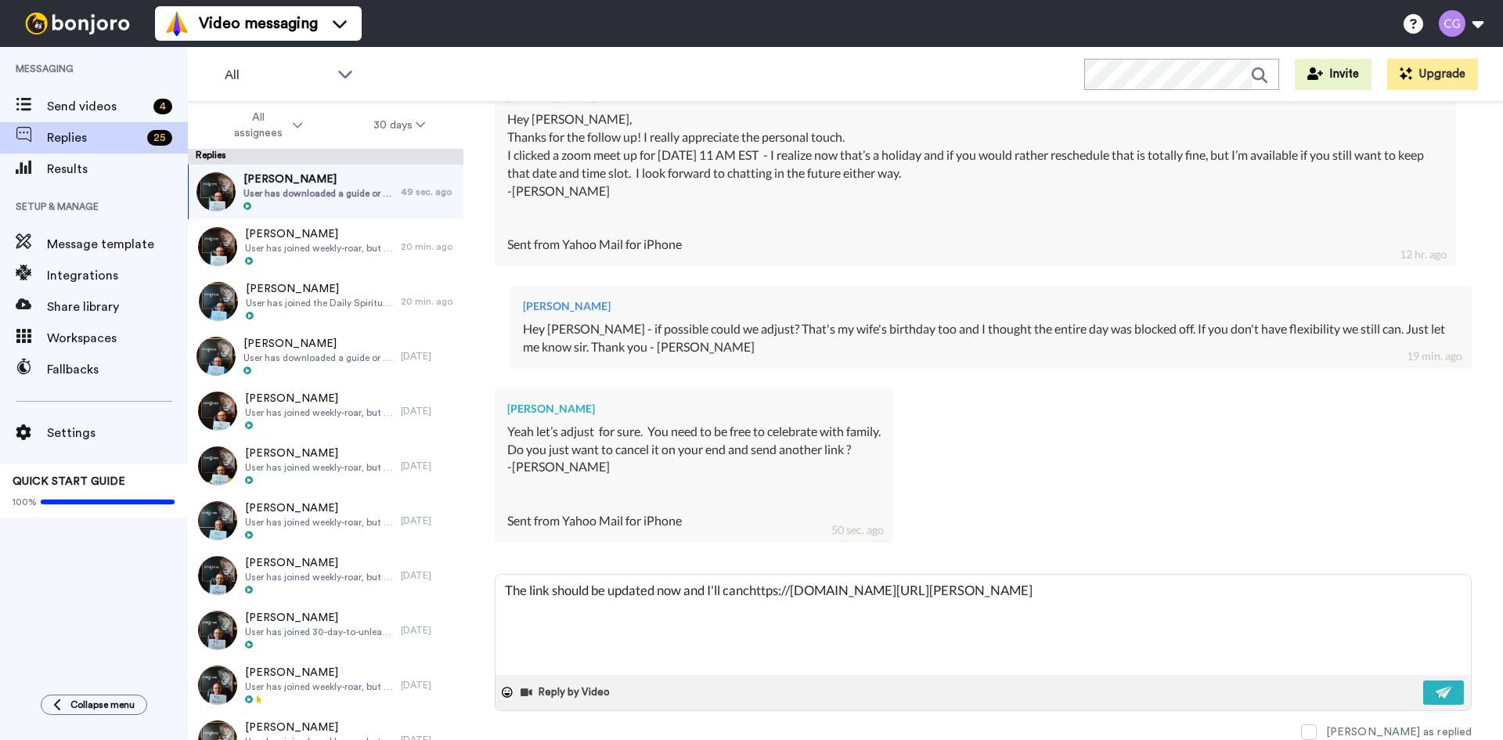
type textarea "The link should be updated now and I'll cancehttps://meetings-na2.hubspot.com/c…"
type textarea "x"
type textarea "The link should be updated now and I'll cancelhttps://meetings-na2.hubspot.com/…"
type textarea "x"
type textarea "The link should be updated now and I'll cancel https://meetings-na2.hubspot.com…"
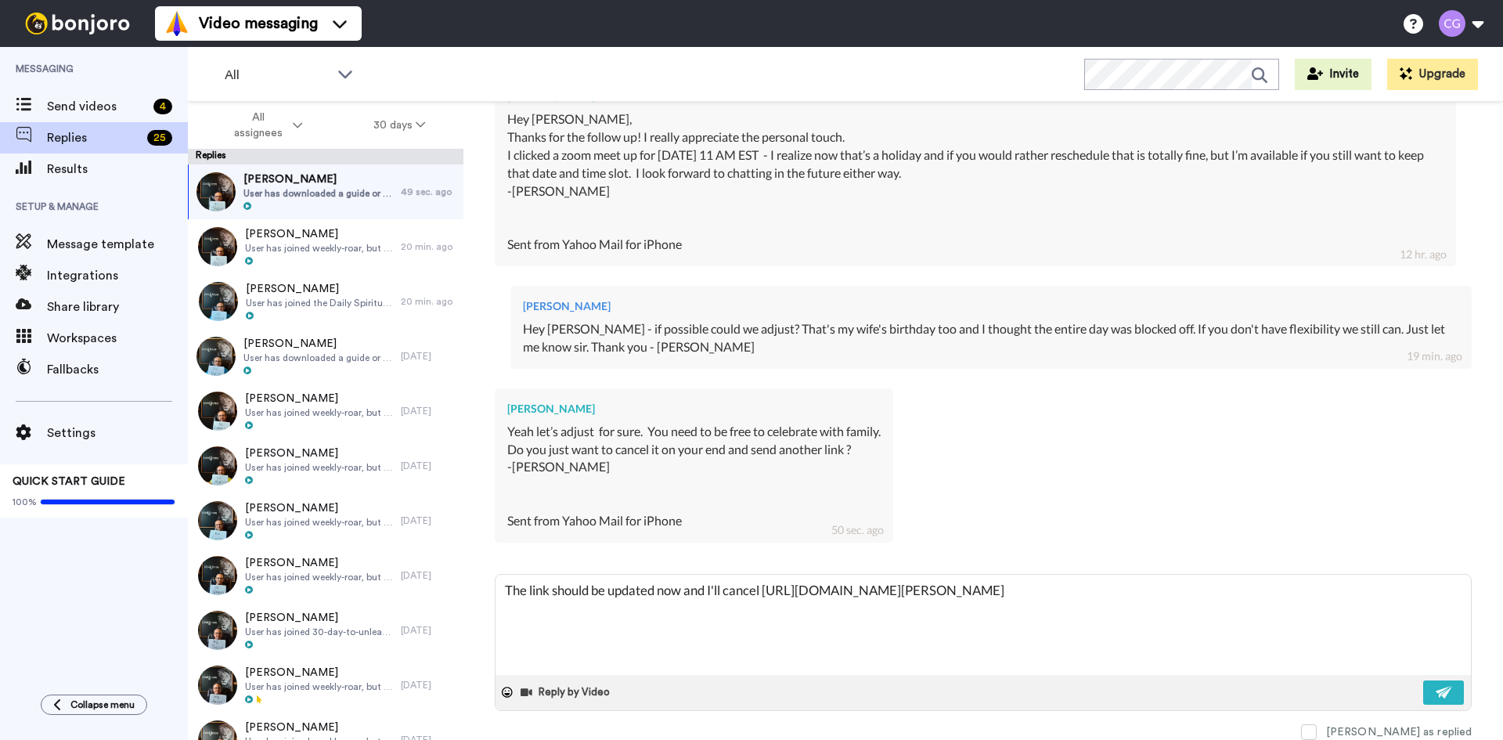
type textarea "x"
type textarea "The link should be updated now and I'll cancel thttps://meetings-na2.hubspot.co…"
type textarea "x"
type textarea "The link should be updated now and I'll cancel thhttps://meetings-na2.hubspot.c…"
type textarea "x"
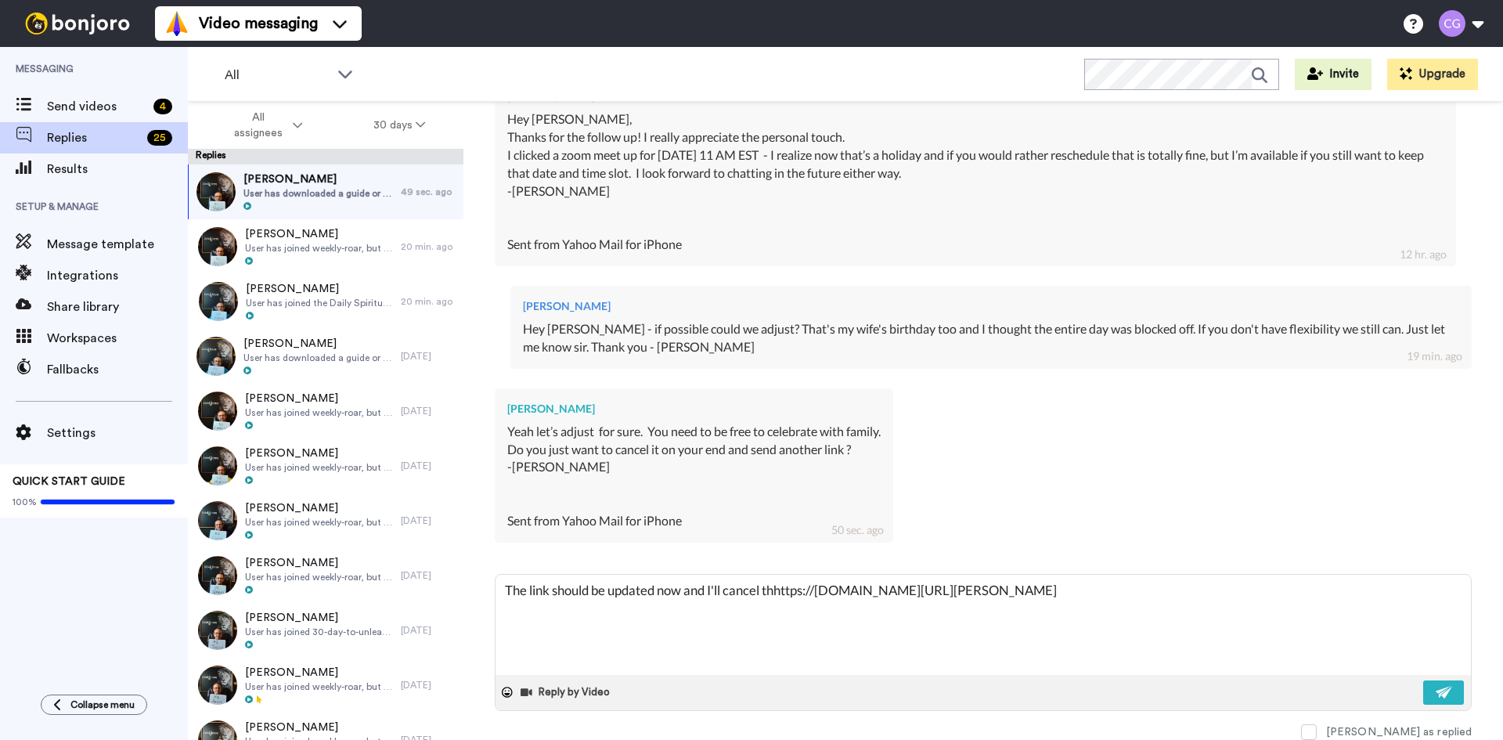
type textarea "The link should be updated now and I'll cancel thehttps://meetings-na2.hubspot.…"
type textarea "x"
type textarea "The link should be updated now and I'll cancel the https://meetings-na2.hubspot…"
type textarea "x"
type textarea "The link should be updated now and I'll cancel the ohttps://meetings-na2.hubspo…"
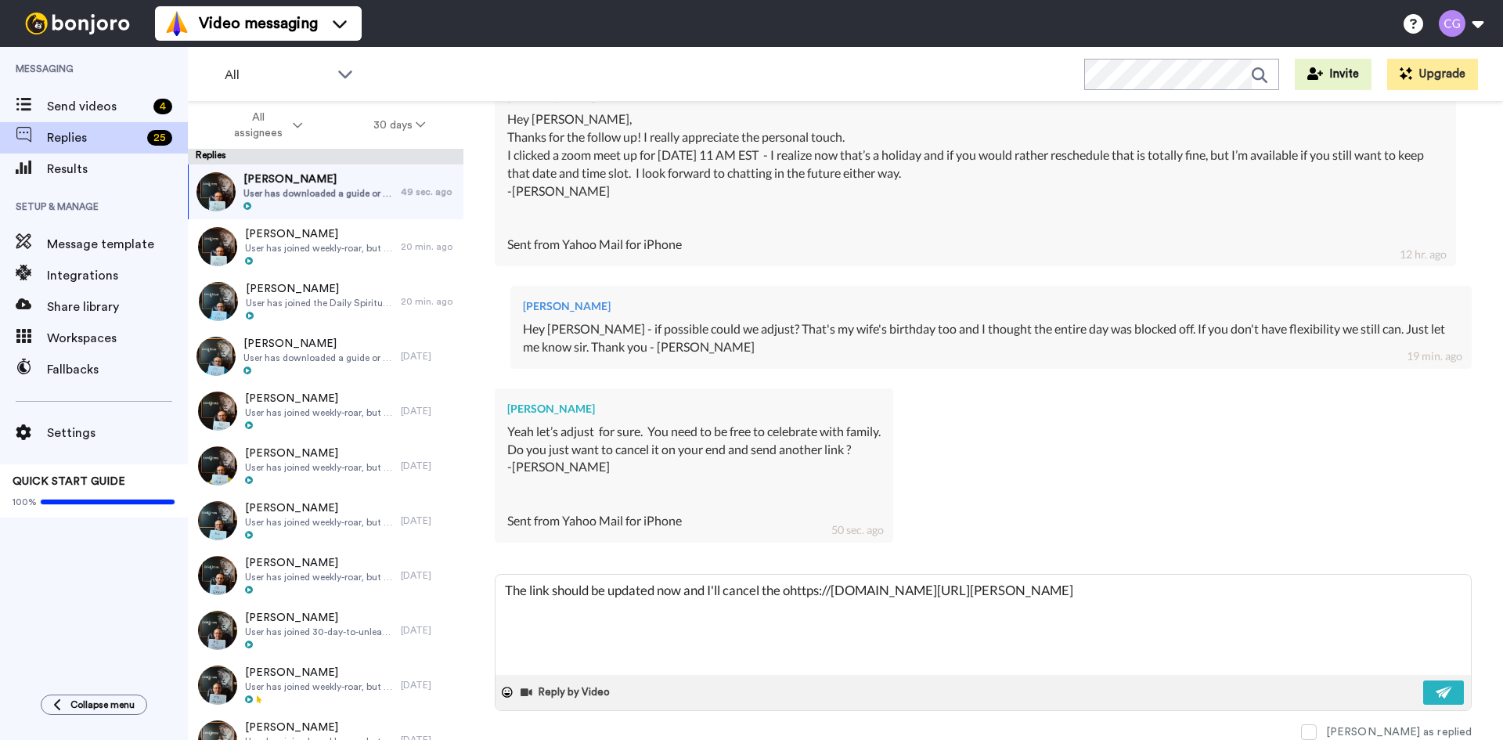
type textarea "x"
type textarea "The link should be updated now and I'll cancel the onhttps://meetings-na2.hubsp…"
type textarea "x"
type textarea "The link should be updated now and I'll cancel the onehttps://meetings-na2.hubs…"
type textarea "x"
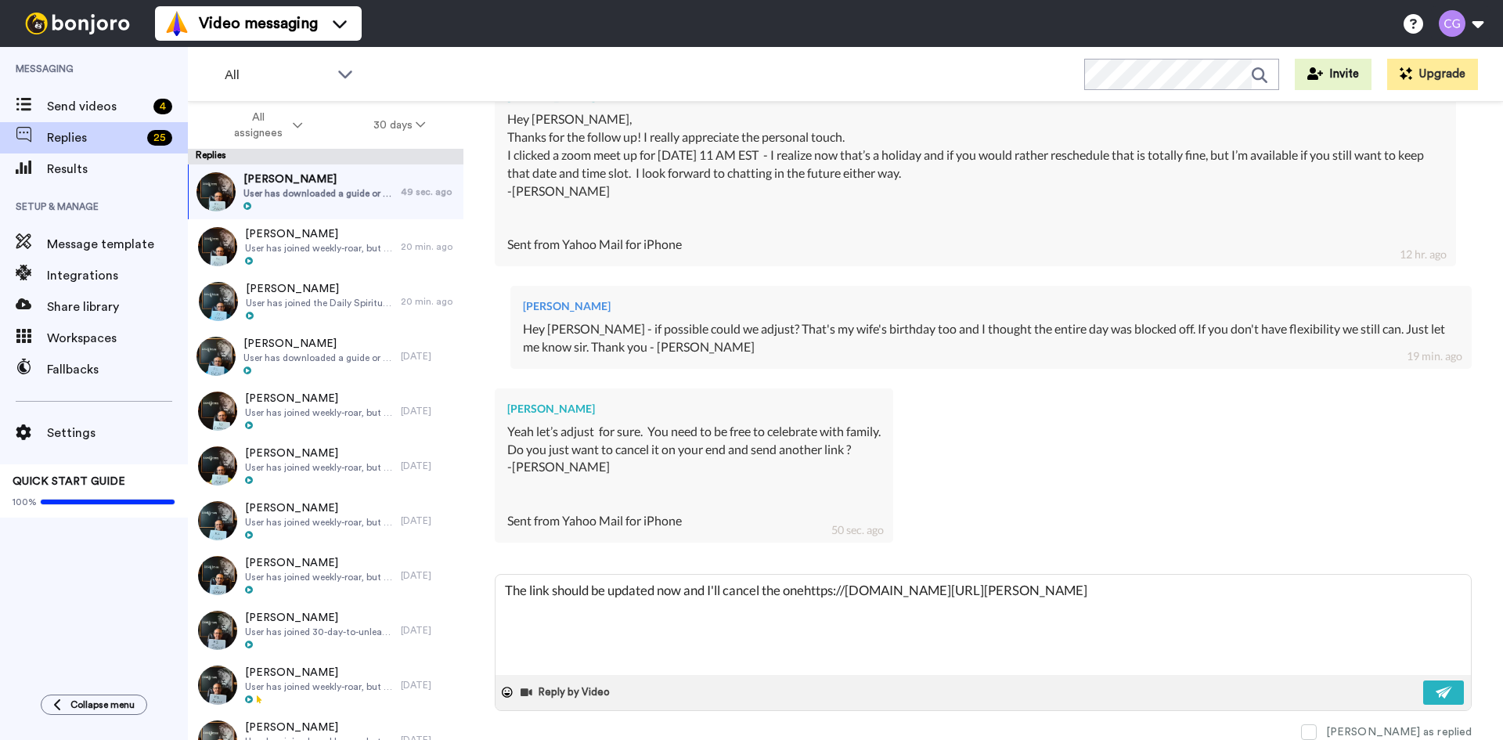
type textarea "The link should be updated now and I'll cancel the one https://meetings-na2.hub…"
type textarea "x"
type textarea "The link should be updated now and I'll cancel the one fhttps://meetings-na2.hu…"
type textarea "x"
type textarea "The link should be updated now and I'll cancel the one fohttps://meetings-na2.h…"
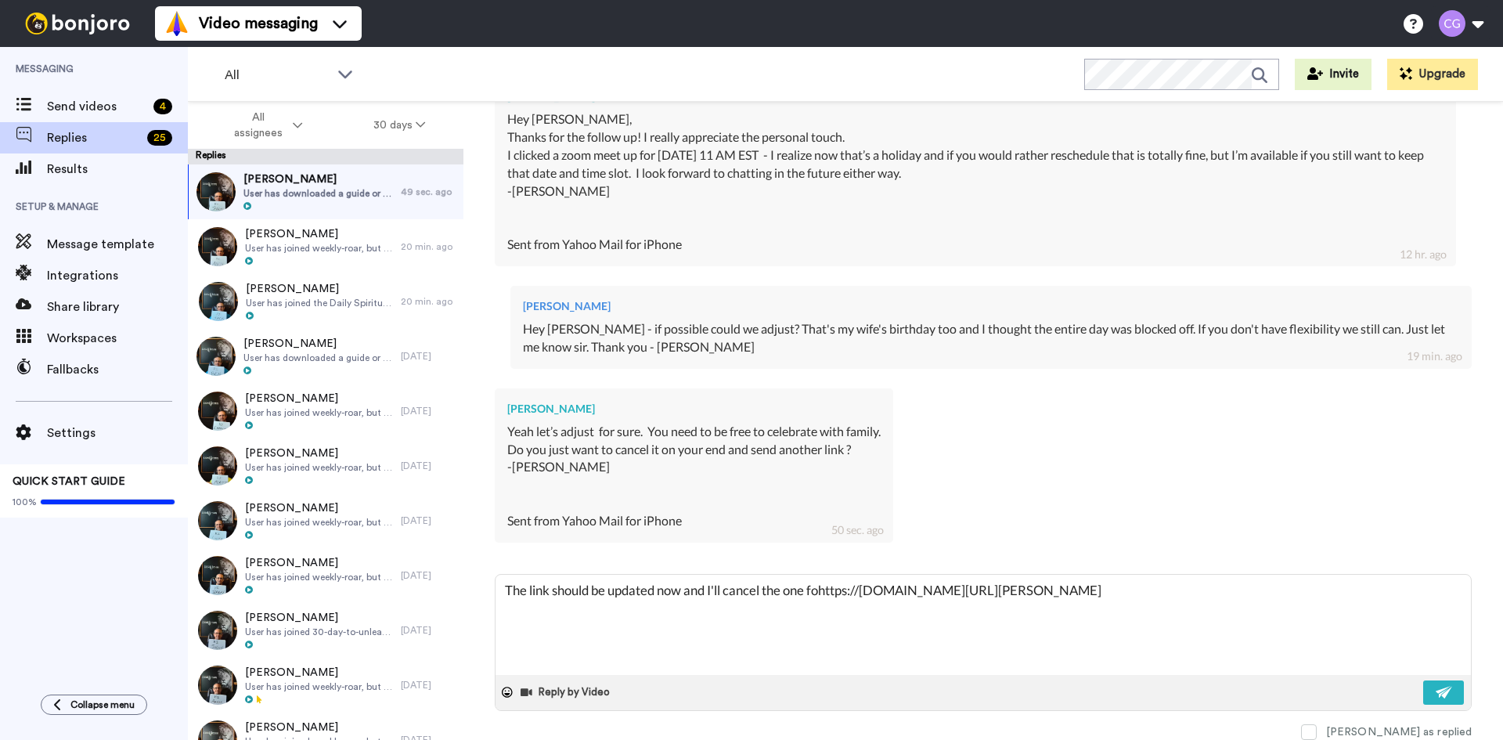
type textarea "x"
type textarea "The link should be updated now and I'll cancel the one forhttps://meetings-na2.…"
type textarea "x"
type textarea "The link should be updated now and I'll cancel the one for https://meetings-na2…"
type textarea "x"
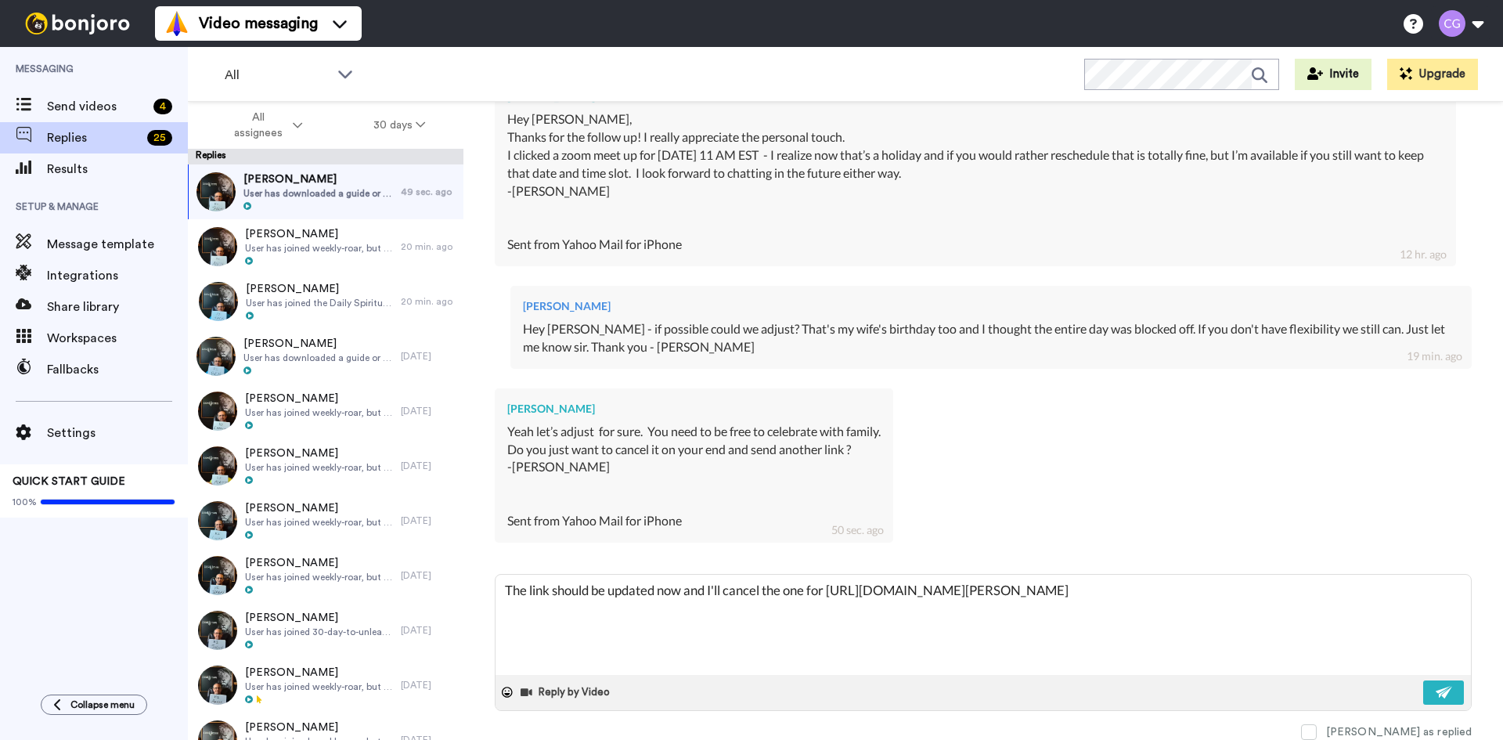
type textarea "The link should be updated now and I'll cancel the one for Fhttps://meetings-na…"
type textarea "x"
type textarea "The link should be updated now and I'll cancel the one for https://meetings-na2…"
type textarea "x"
type textarea "The link should be updated now and I'll cancel the one for 9https://meetings-na…"
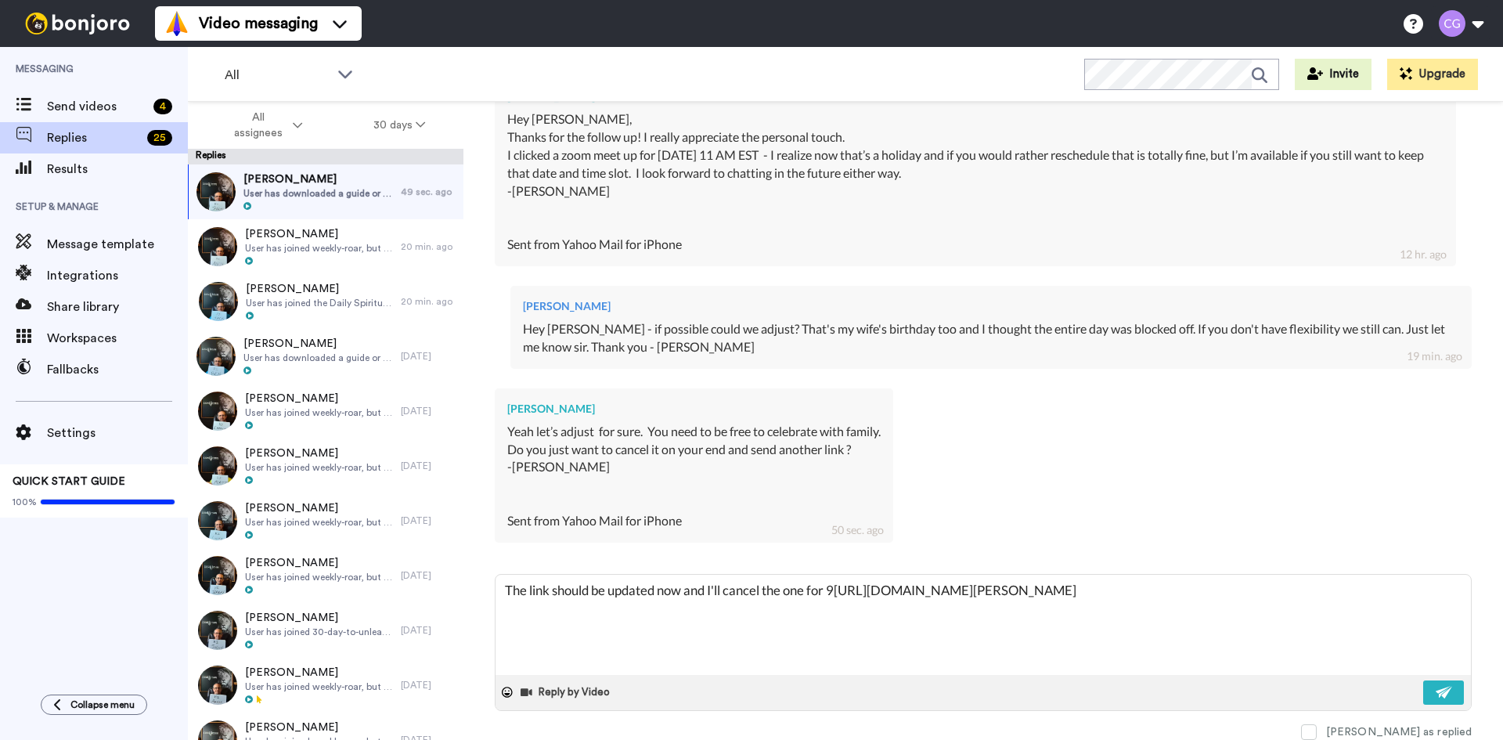
type textarea "x"
type textarea "The link should be updated now and I'll cancel the one for 9/https://meetings-n…"
type textarea "x"
type textarea "The link should be updated now and I'll cancel the one for 9/1https://meetings-…"
type textarea "x"
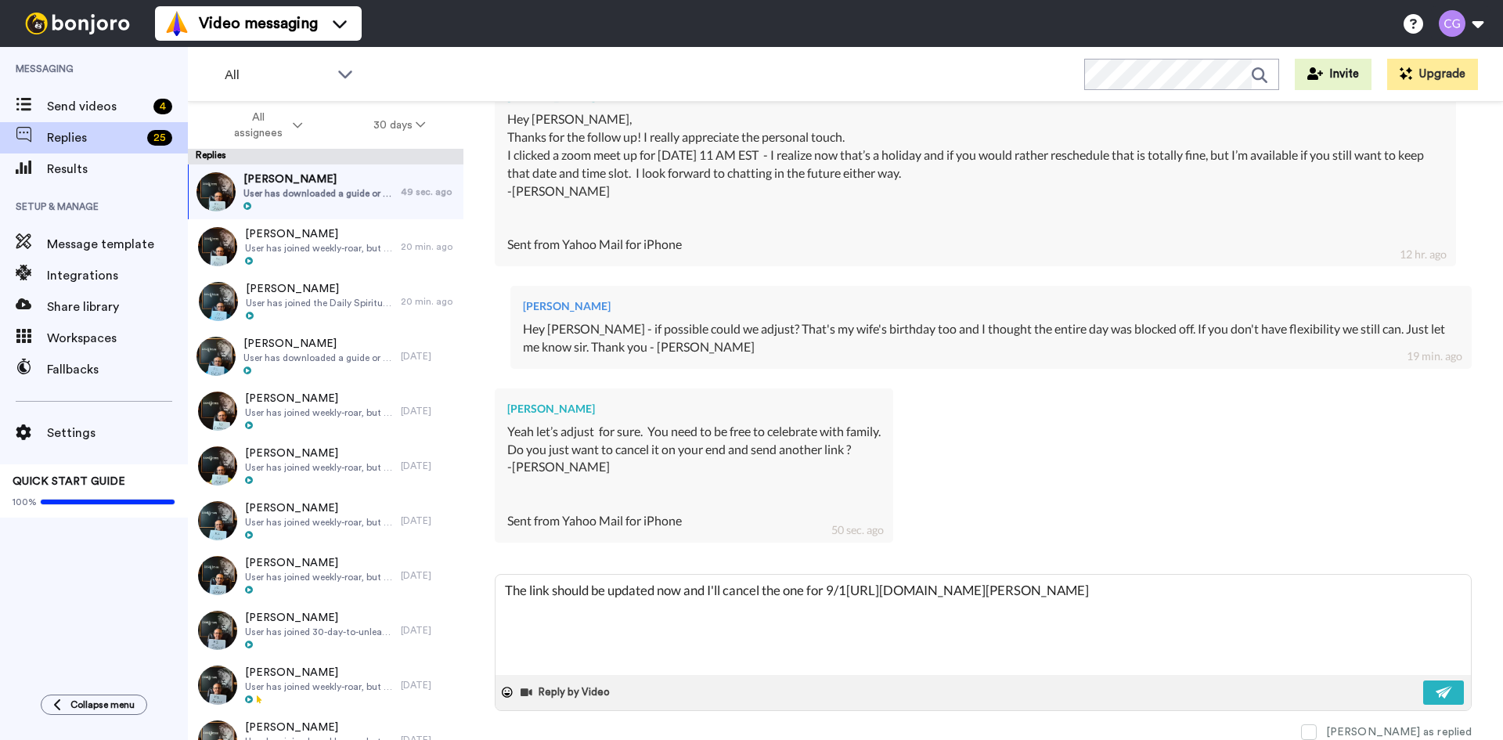
type textarea "The link should be updated now and I'll cancel the one for 9/1.https://meetings…"
type textarea "x"
type textarea "The link should be updated now and I'll cancel the one for 9/1. https://meeting…"
type textarea "x"
type textarea "The link should be updated now and I'll cancel the one for 9/1. Thttps://meetin…"
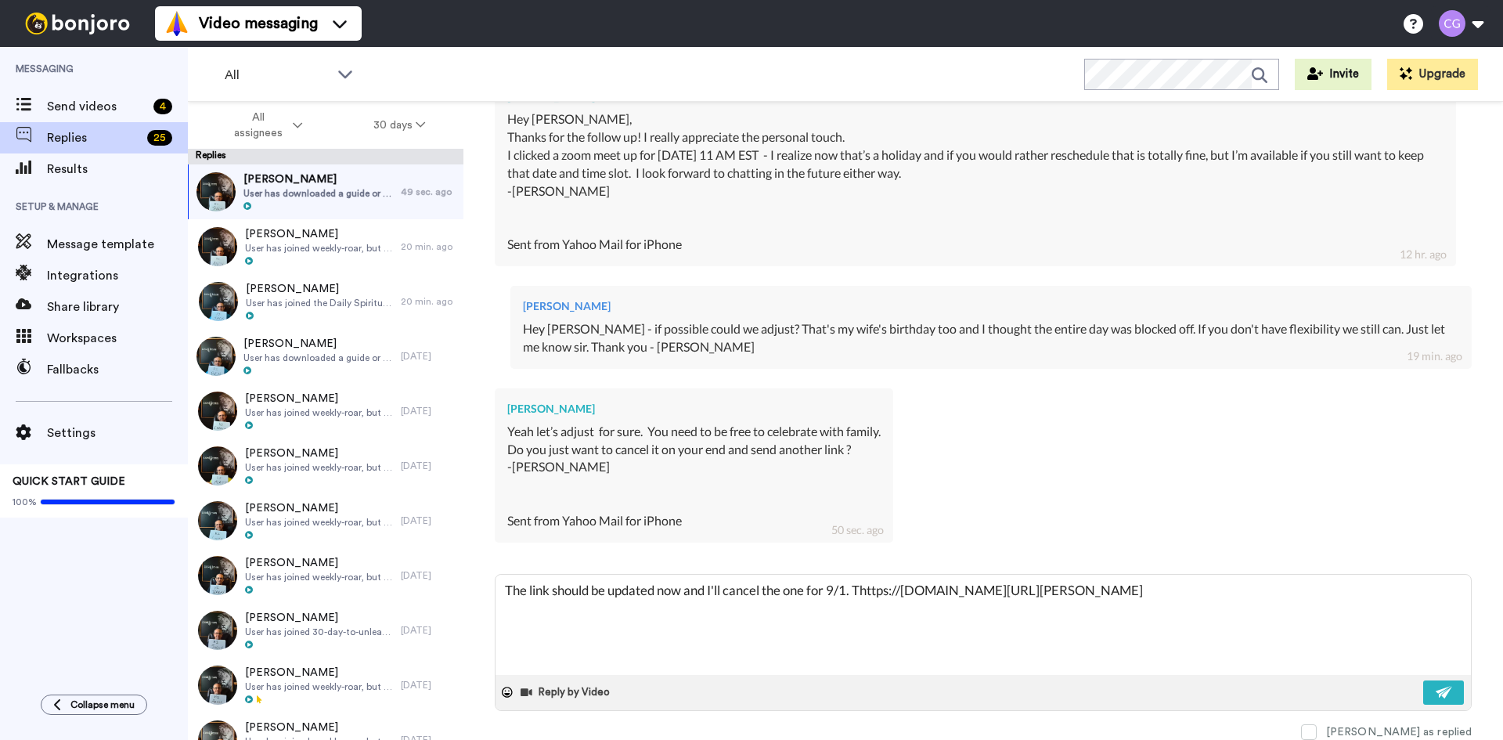
type textarea "x"
type textarea "The link should be updated now and I'll cancel the one for 9/1. Thhttps://meeti…"
type textarea "x"
type textarea "The link should be updated now and I'll cancel the one for 9/1. Thahttps://meet…"
type textarea "x"
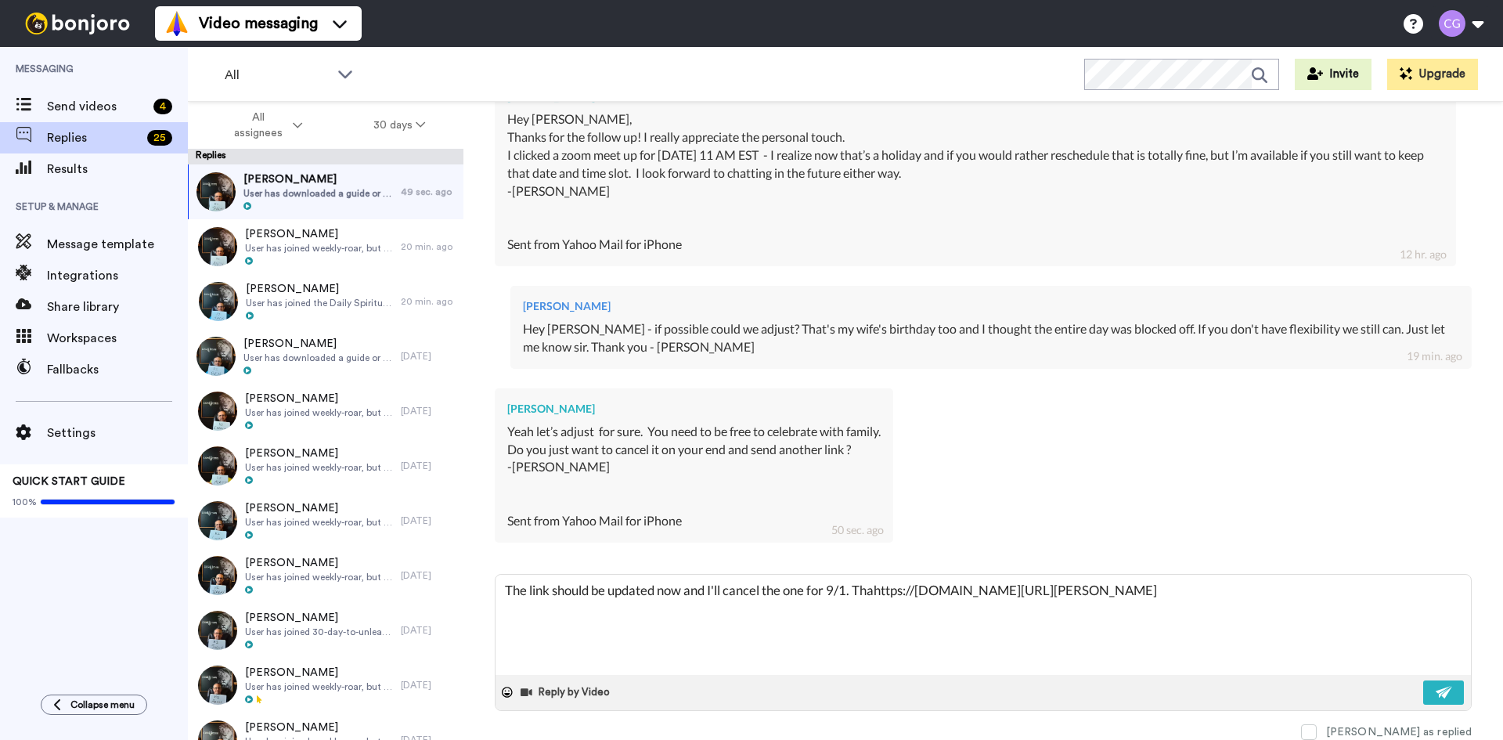
type textarea "The link should be updated now and I'll cancel the one for 9/1. Thanhttps://mee…"
type textarea "x"
type textarea "The link should be updated now and I'll cancel the one for 9/1. Thanjhttps://me…"
type textarea "x"
type textarea "The link should be updated now and I'll cancel the one for 9/1. Thanjshttps://m…"
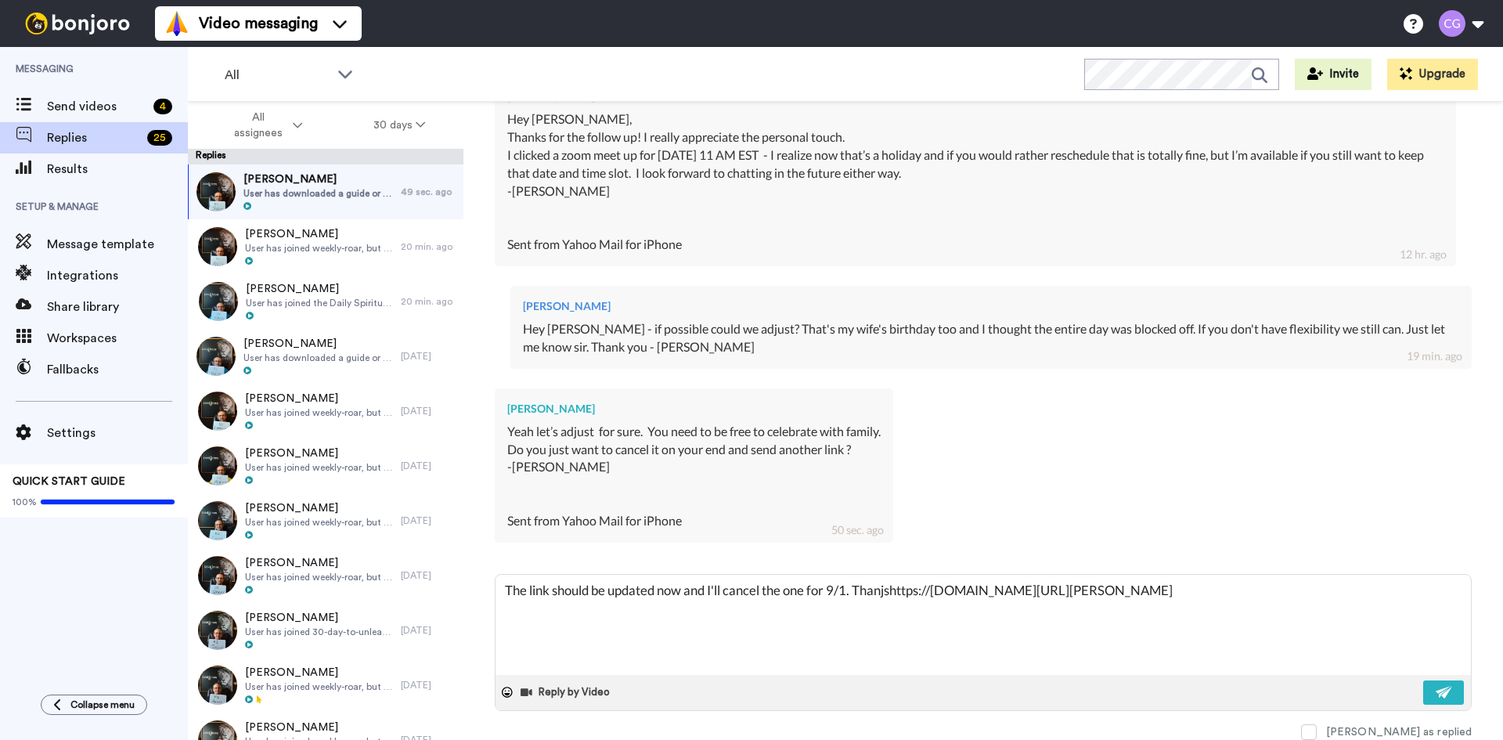
type textarea "x"
type textarea "The link should be updated now and I'll cancel the one for 9/1. Thanjhttps://me…"
type textarea "x"
type textarea "The link should be updated now and I'll cancel the one for 9/1. Thanhttps://mee…"
type textarea "x"
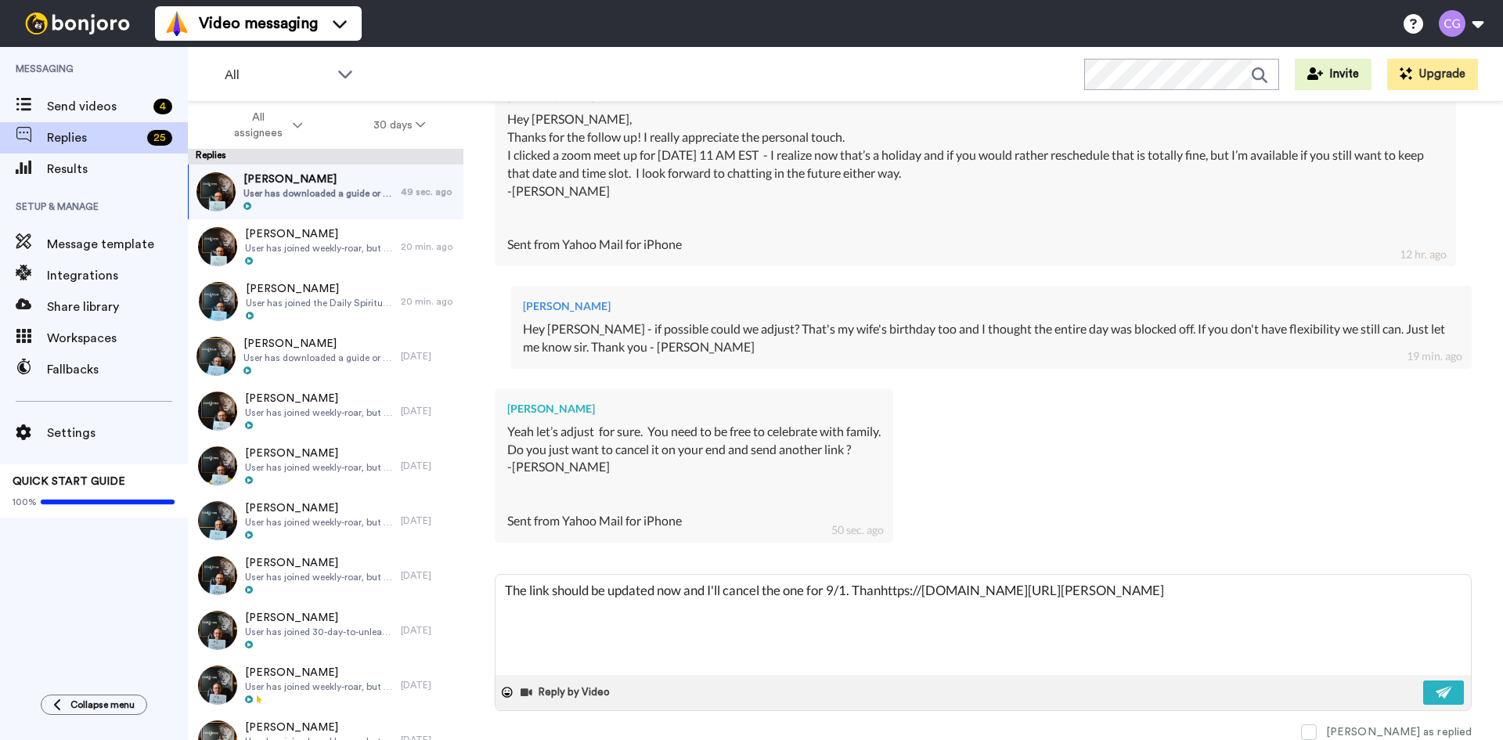
type textarea "The link should be updated now and I'll cancel the one for 9/1. Thankhttps://me…"
type textarea "x"
type textarea "The link should be updated now and I'll cancel the one for 9/1. Thankshttps://m…"
type textarea "x"
type textarea "The link should be updated now and I'll cancel the one for 9/1. Thanks https://…"
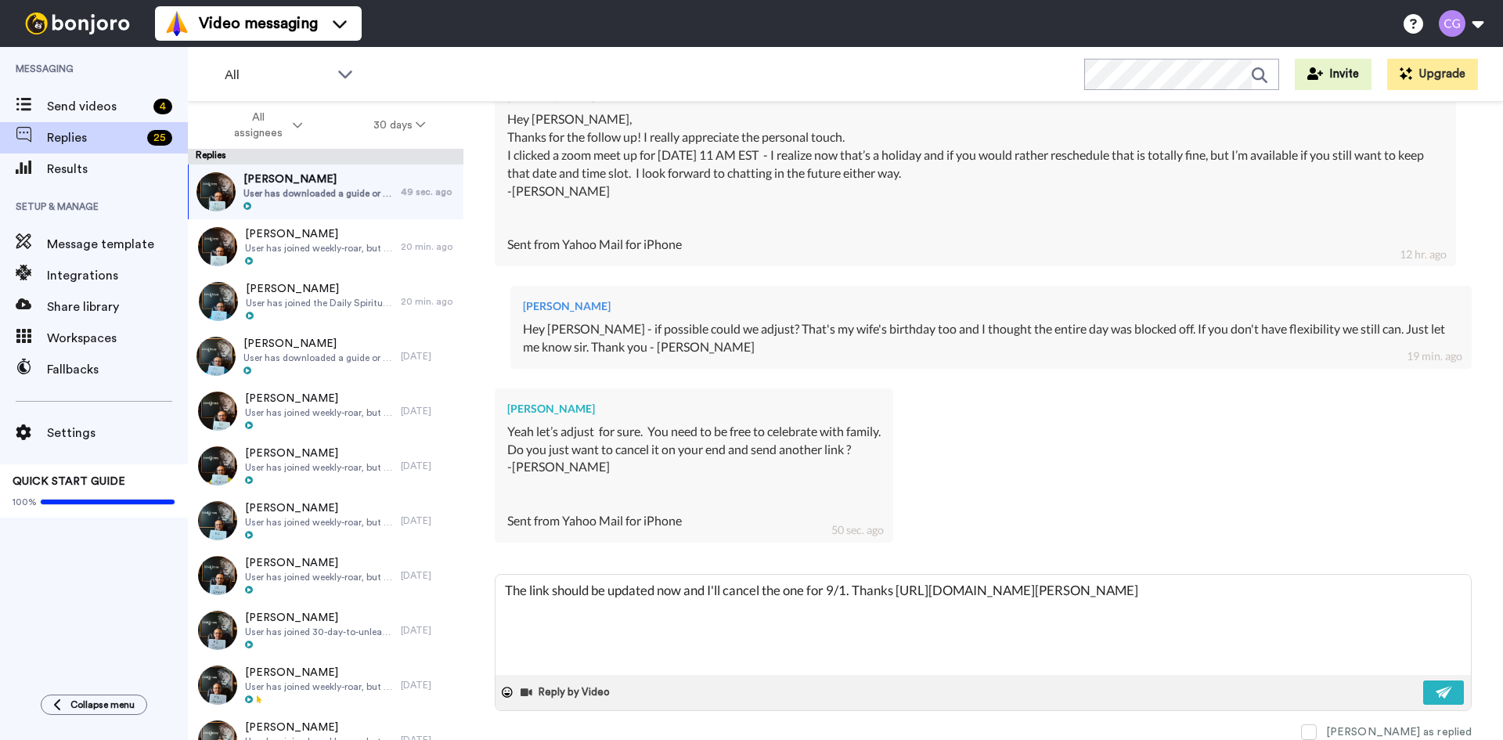
type textarea "x"
type textarea "The link should be updated now and I'll cancel the one for 9/1. Thanks Jhttps:/…"
type textarea "x"
type textarea "The link should be updated now and I'll cancel the one for 9/1. Thanks Jehttps:…"
type textarea "x"
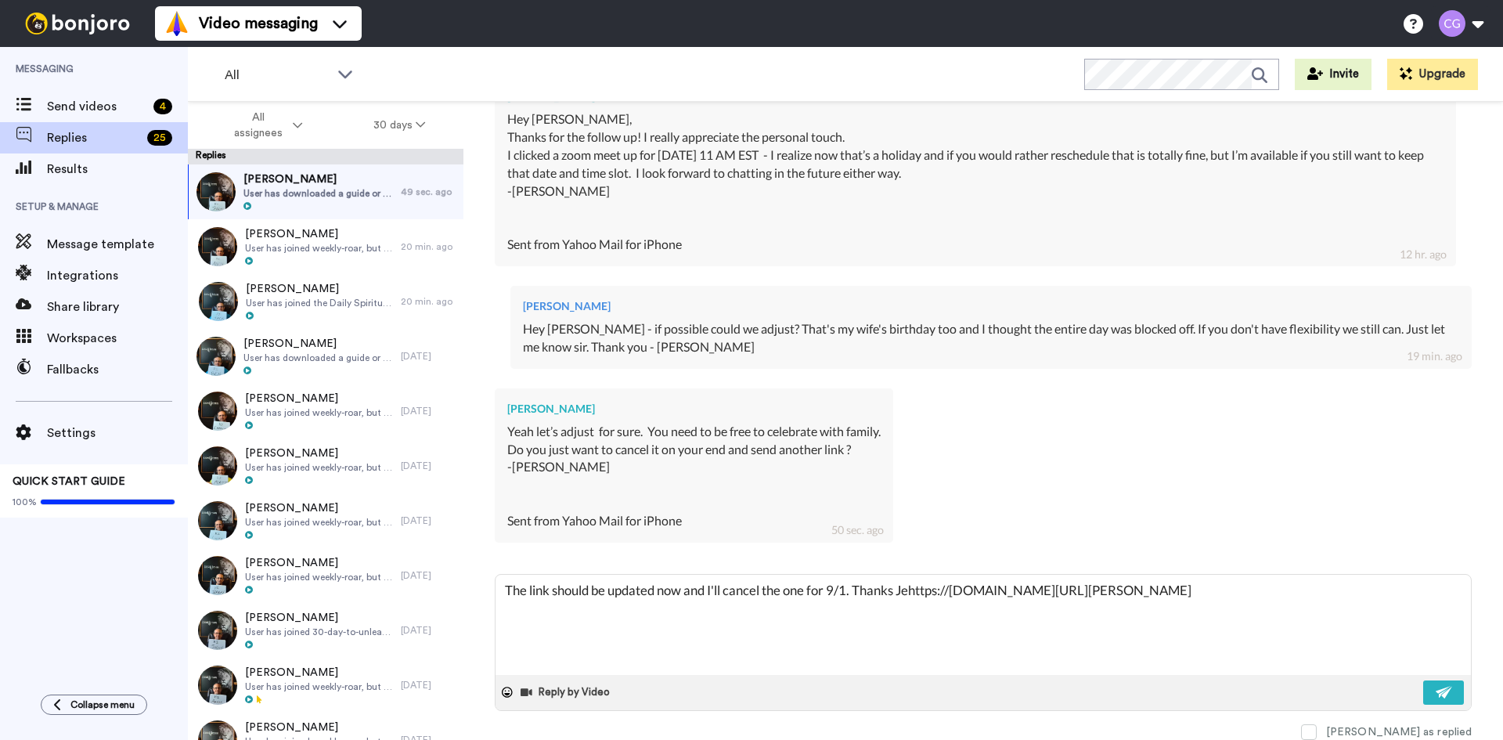
type textarea "The link should be updated now and I'll cancel the one for 9/1. Thanks Jerhttps…"
type textarea "x"
type textarea "The link should be updated now and I'll cancel the one for 9/1. Thanks Jerehttp…"
type textarea "x"
type textarea "The link should be updated now and I'll cancel the one for 9/1. Thanks Jeremhtt…"
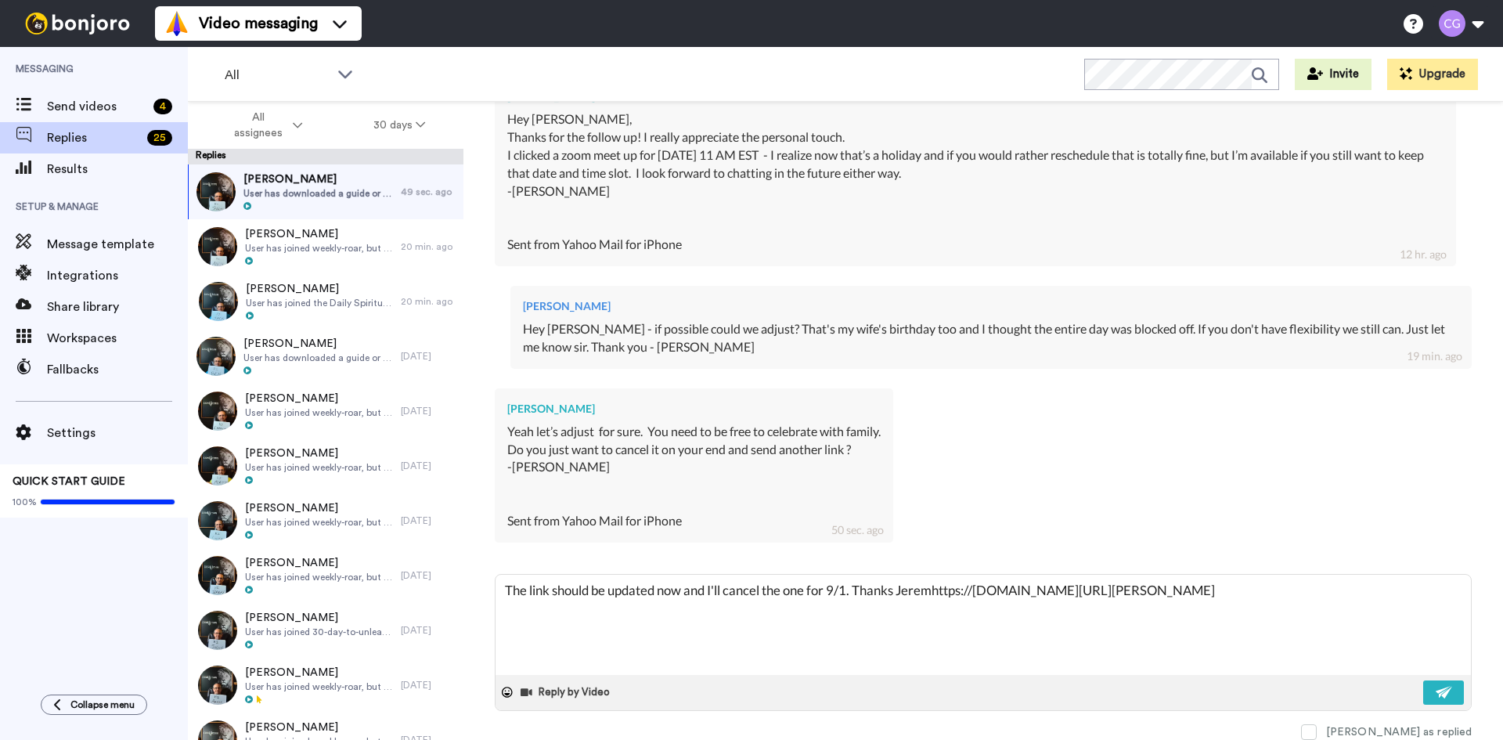
type textarea "x"
type textarea "The link should be updated now and I'll cancel the one for 9/1. Thanks Jeremyht…"
type textarea "x"
type textarea "The link should be updated now and I'll cancel the one for 9/1. Thanks Jeremy h…"
type textarea "x"
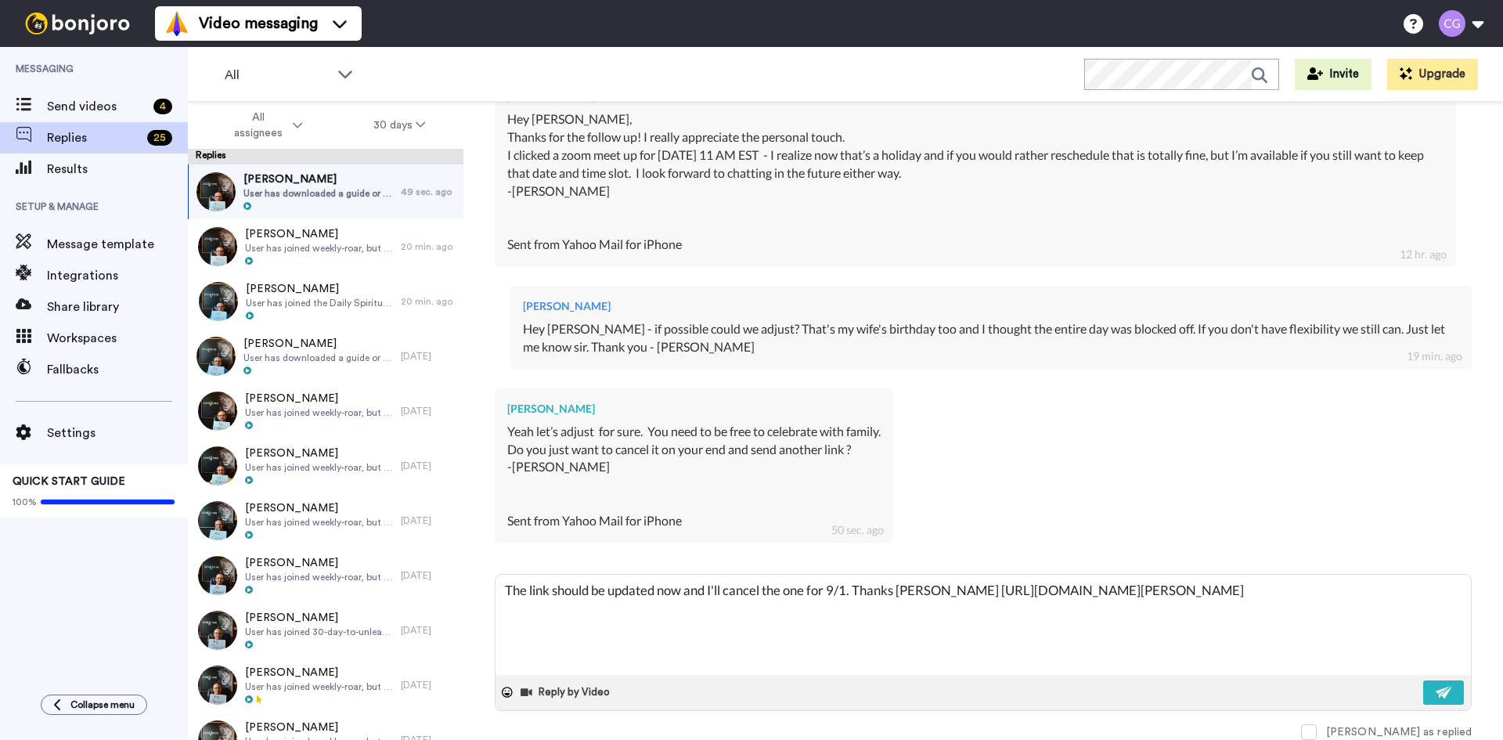
type textarea "The link should be updated now and I'll cancel the one for 9/1. Thanks Jeremy -…"
type textarea "x"
type textarea "The link should be updated now and I'll cancel the one for 9/1. Thanks Jeremy -…"
click at [1436, 698] on img at bounding box center [1444, 692] width 17 height 13
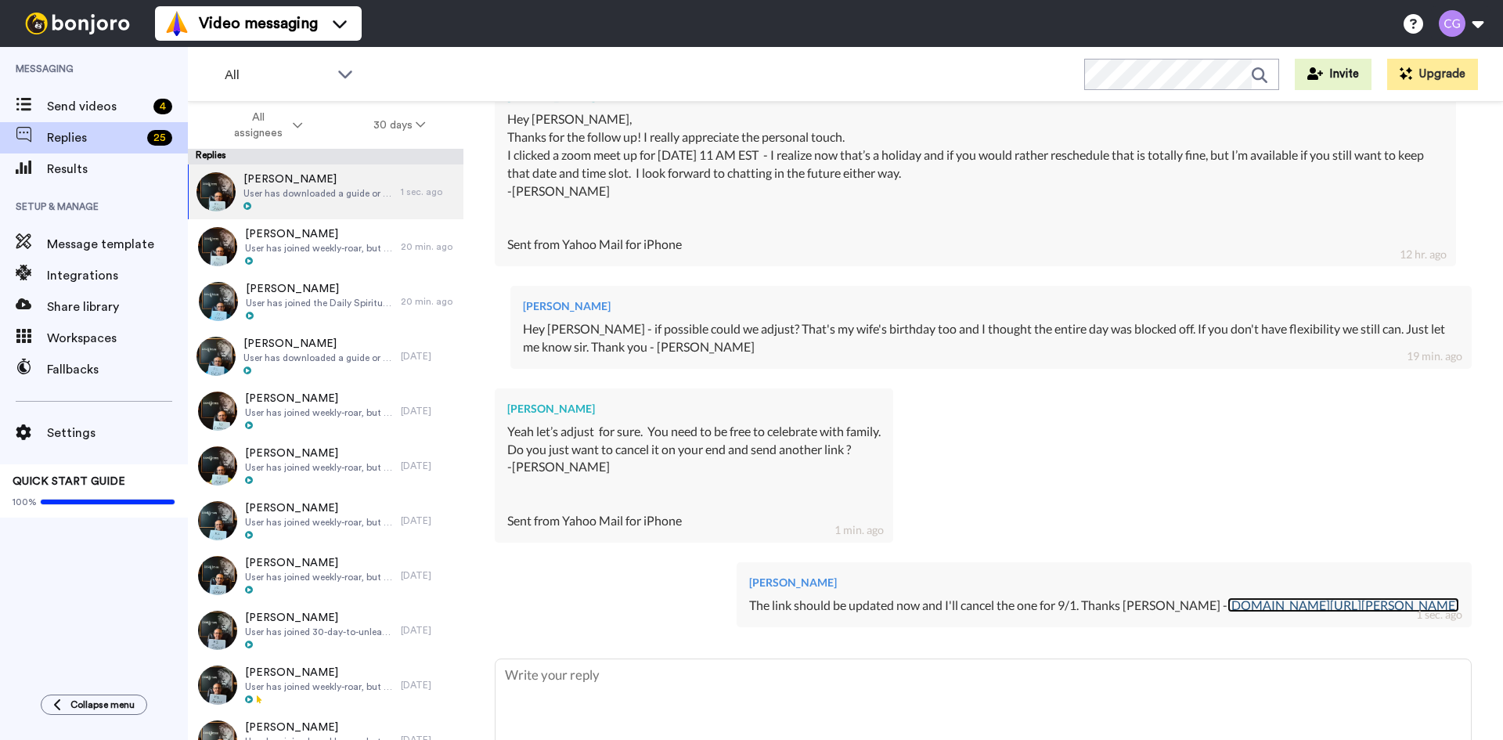
click at [1278, 603] on link "[DOMAIN_NAME][URL][PERSON_NAME]" at bounding box center [1343, 604] width 232 height 15
click at [124, 95] on div "Send videos 4" at bounding box center [94, 106] width 188 height 31
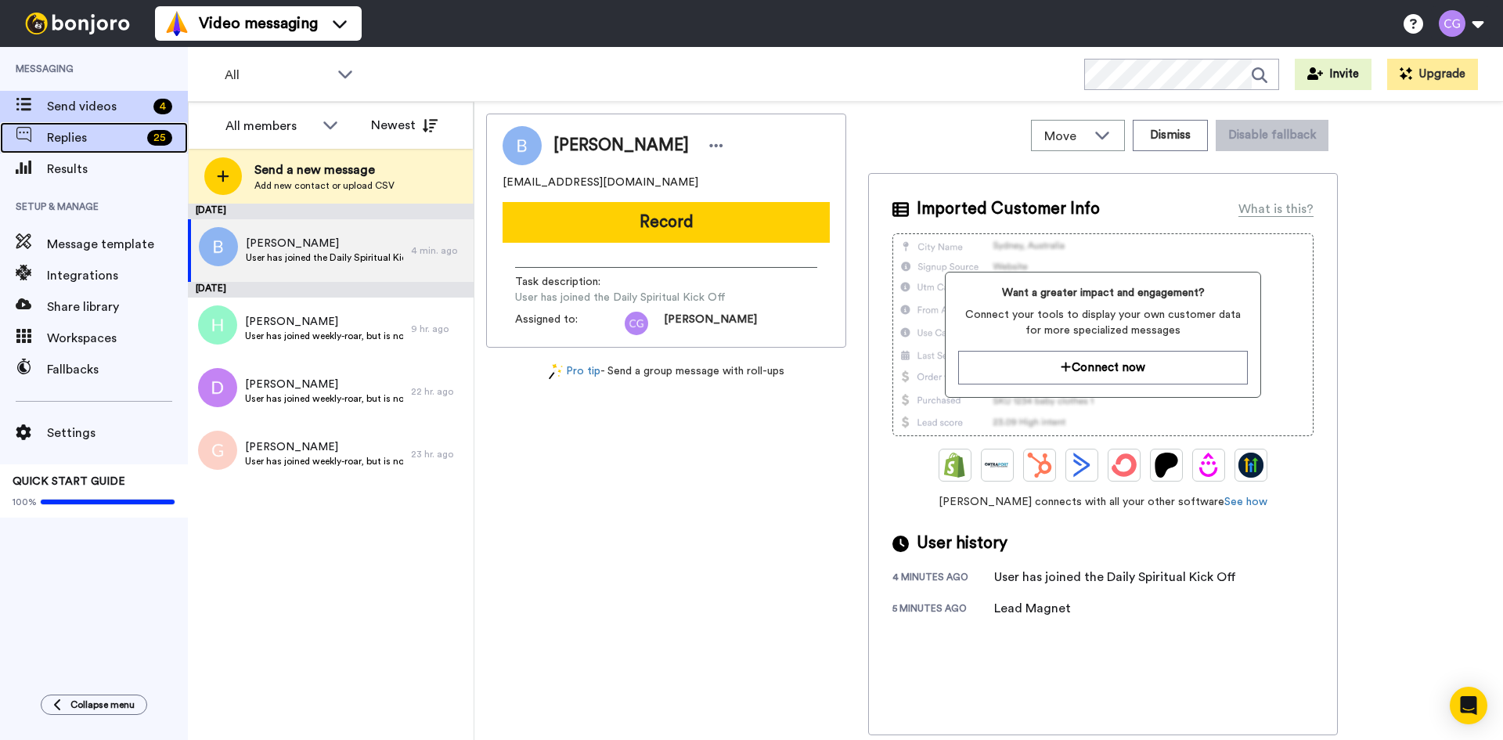
click at [109, 132] on span "Replies" at bounding box center [94, 137] width 94 height 19
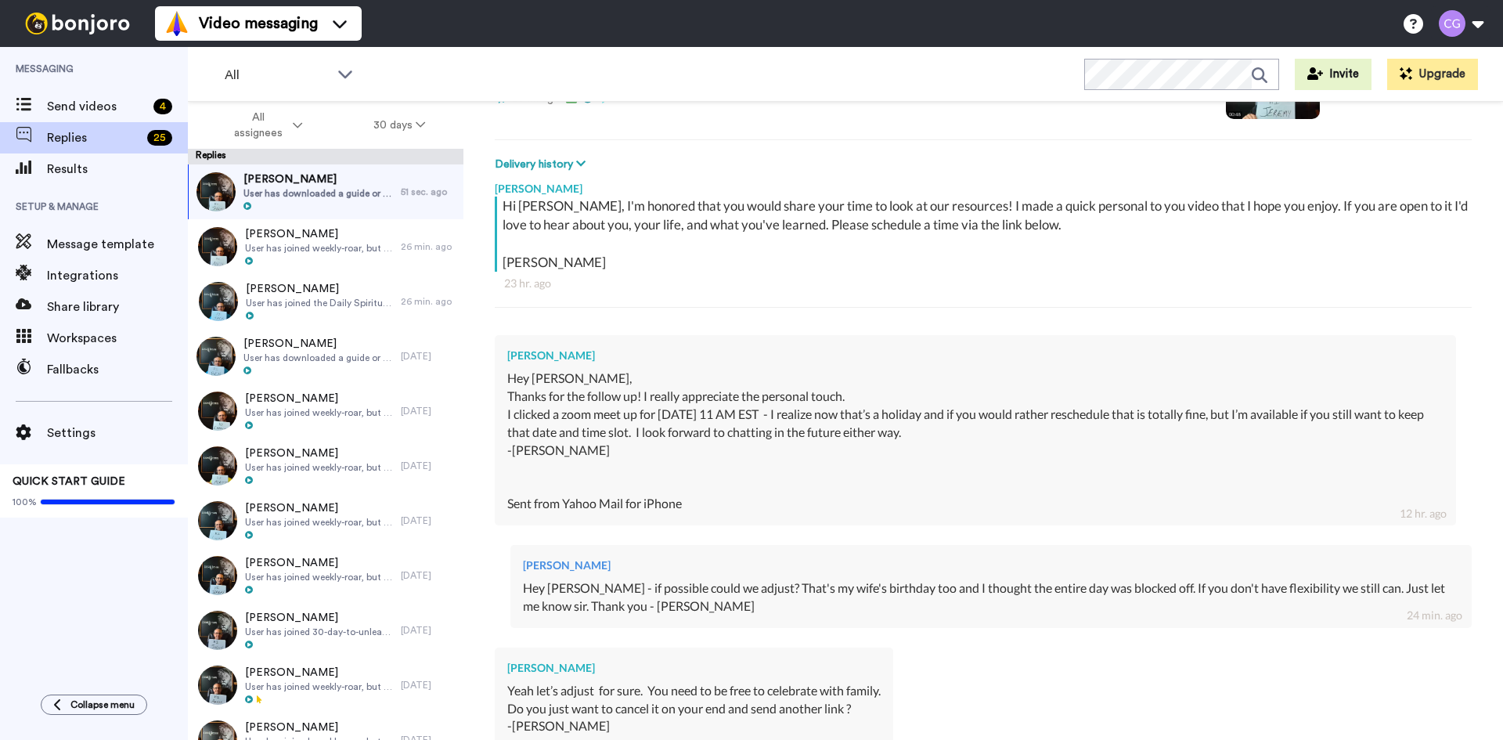
scroll to position [676, 0]
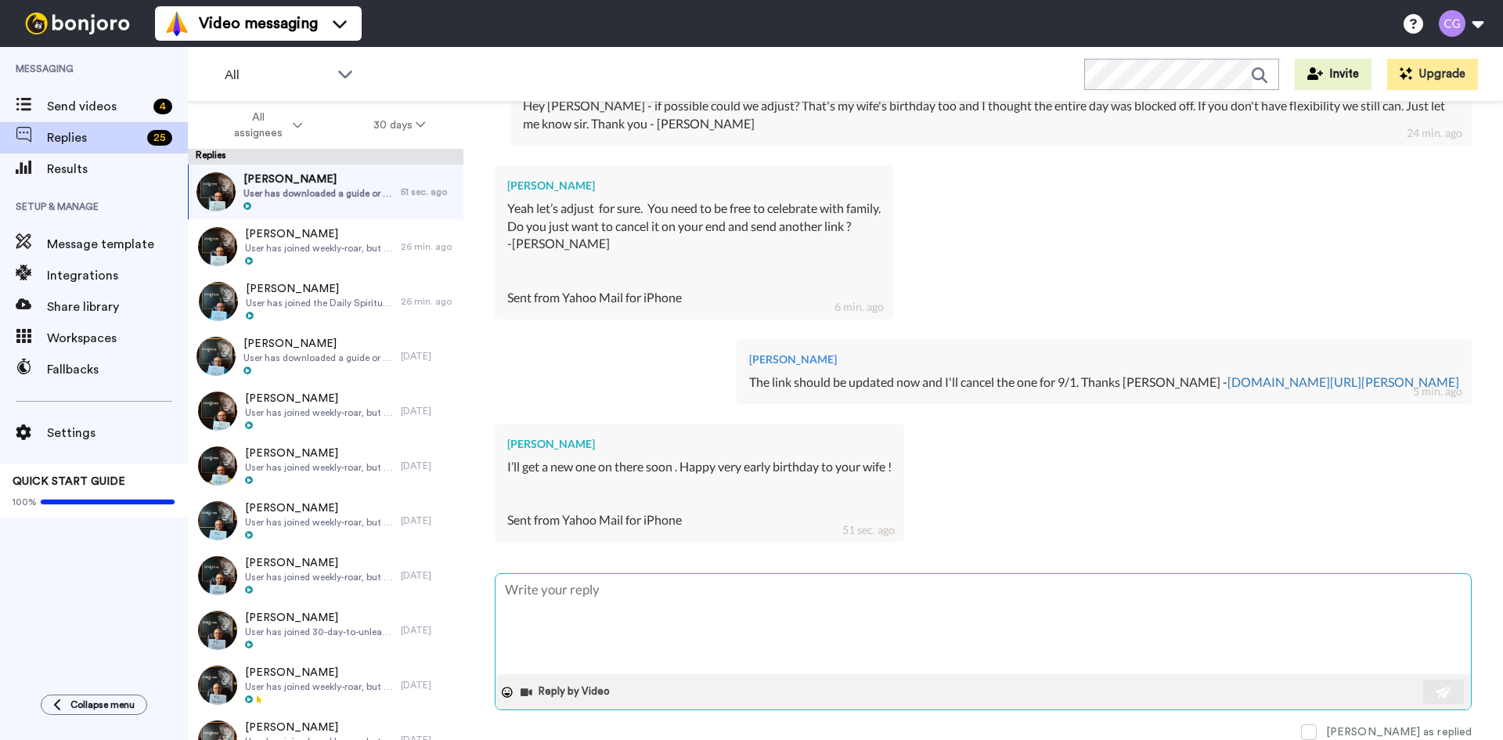
click at [667, 597] on textarea at bounding box center [983, 624] width 975 height 100
click at [1317, 732] on span at bounding box center [1309, 732] width 16 height 16
type textarea "x"
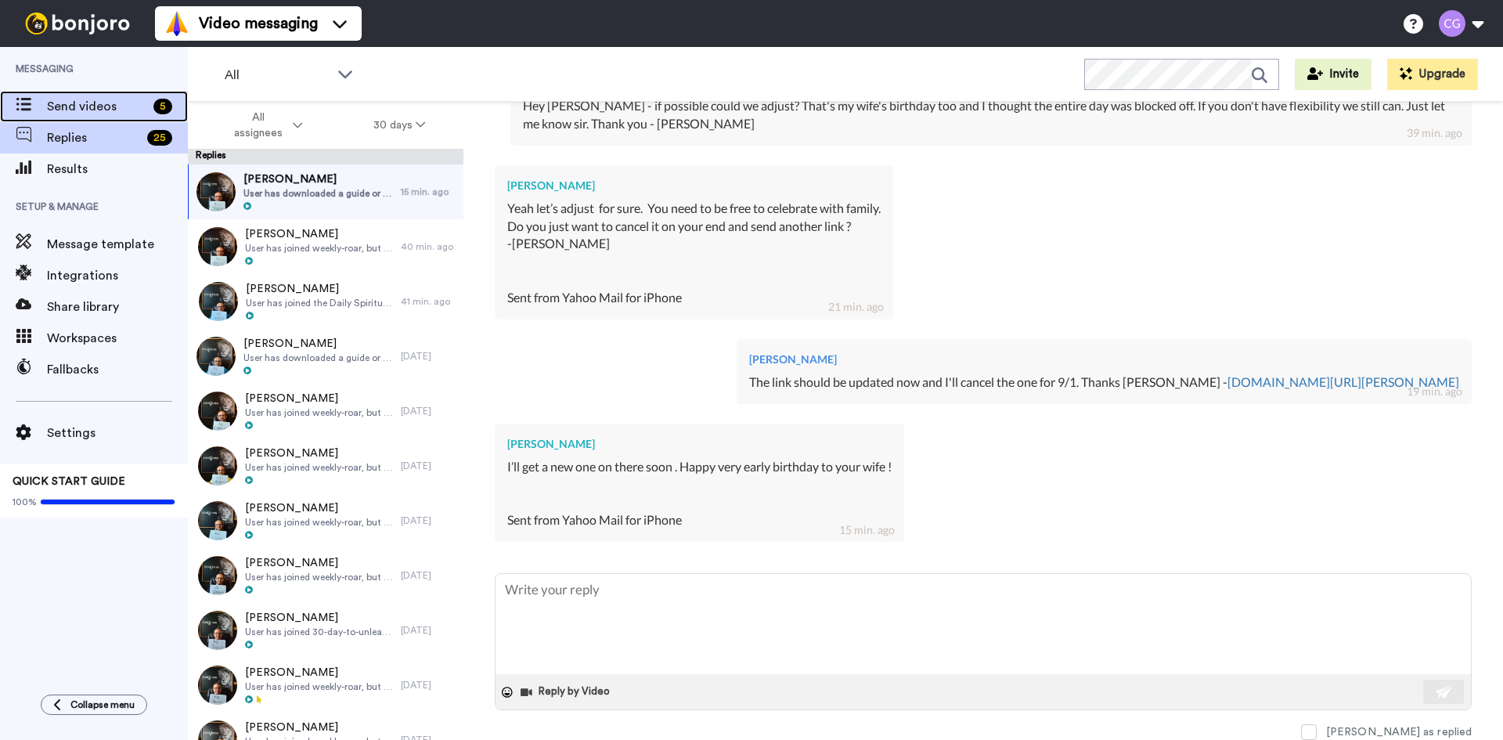
click at [136, 109] on span "Send videos" at bounding box center [97, 106] width 100 height 19
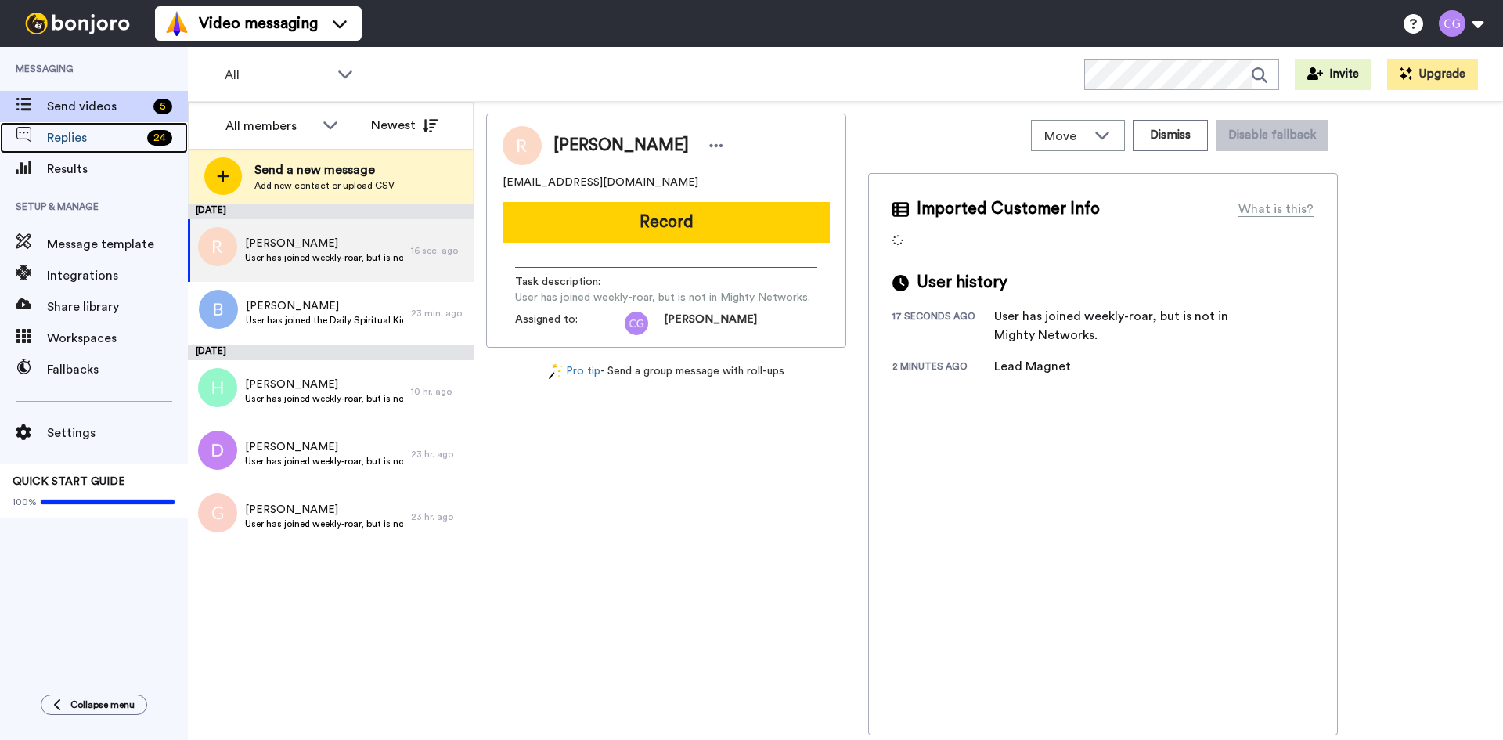
click at [121, 143] on span "Replies" at bounding box center [94, 137] width 94 height 19
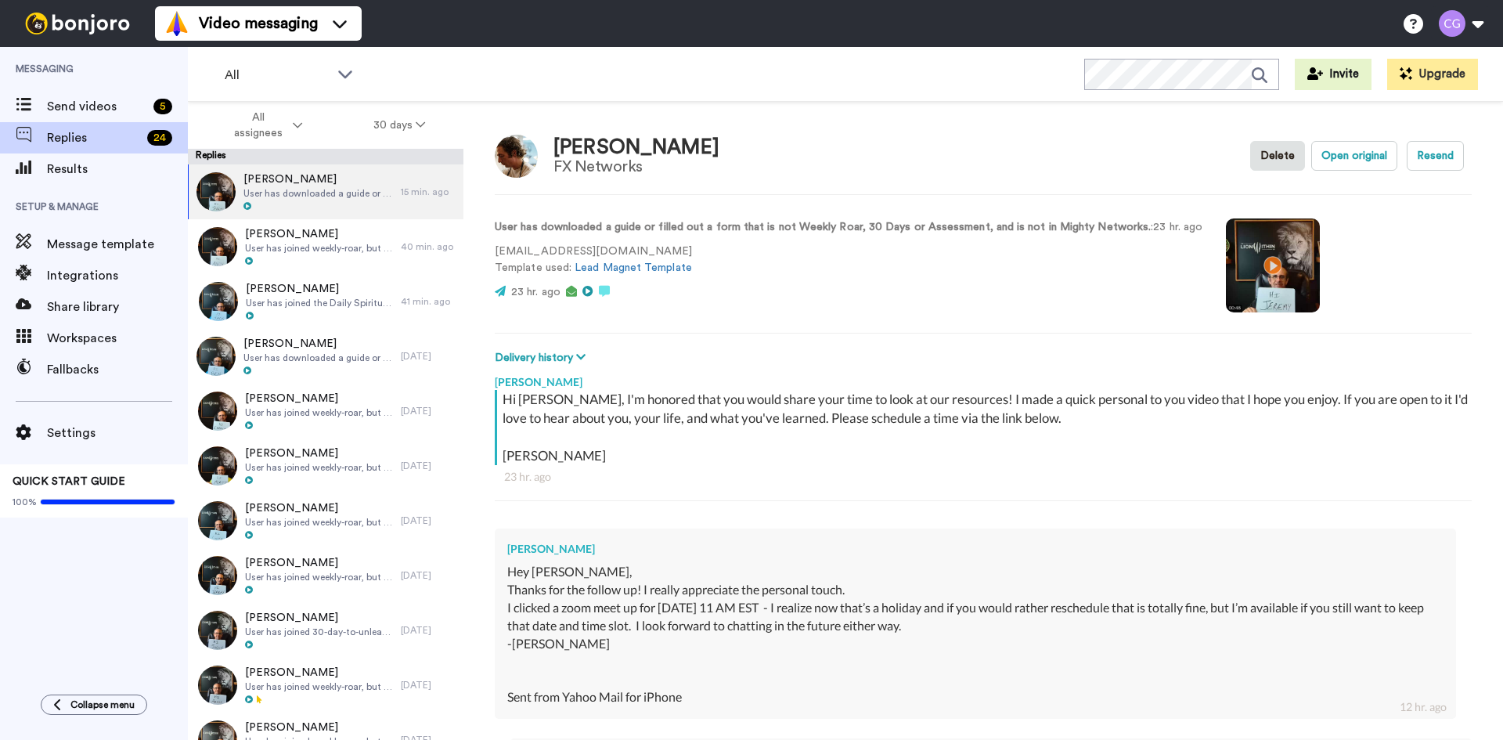
type textarea "x"
